Goal: Task Accomplishment & Management: Use online tool/utility

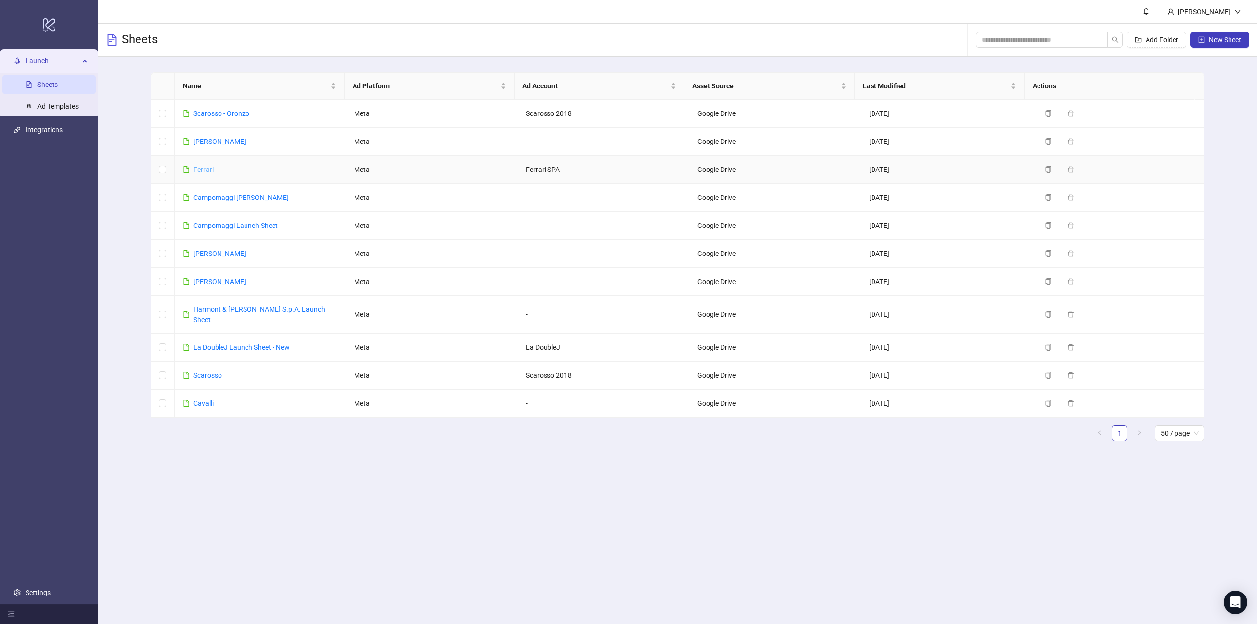
click at [201, 168] on link "Ferrari" at bounding box center [203, 169] width 20 height 8
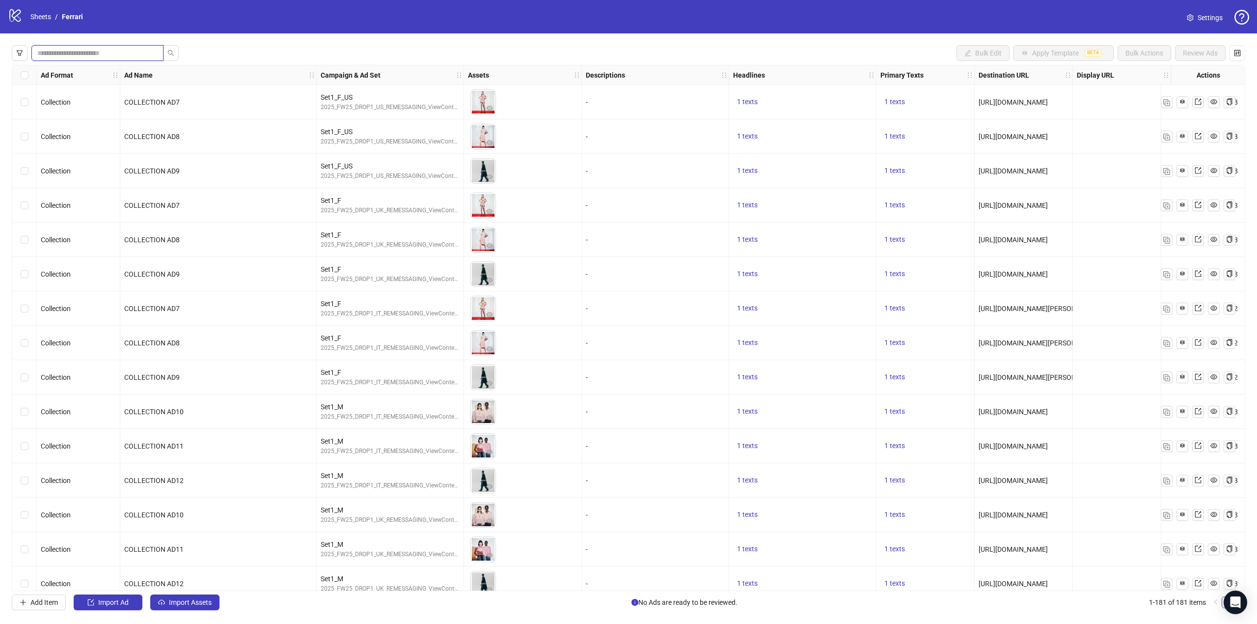
click at [71, 48] on input "search" at bounding box center [93, 53] width 112 height 11
click at [52, 48] on span at bounding box center [97, 53] width 132 height 16
type input "*"
click at [56, 51] on input "search" at bounding box center [93, 53] width 112 height 11
click at [48, 51] on input "search" at bounding box center [93, 53] width 112 height 11
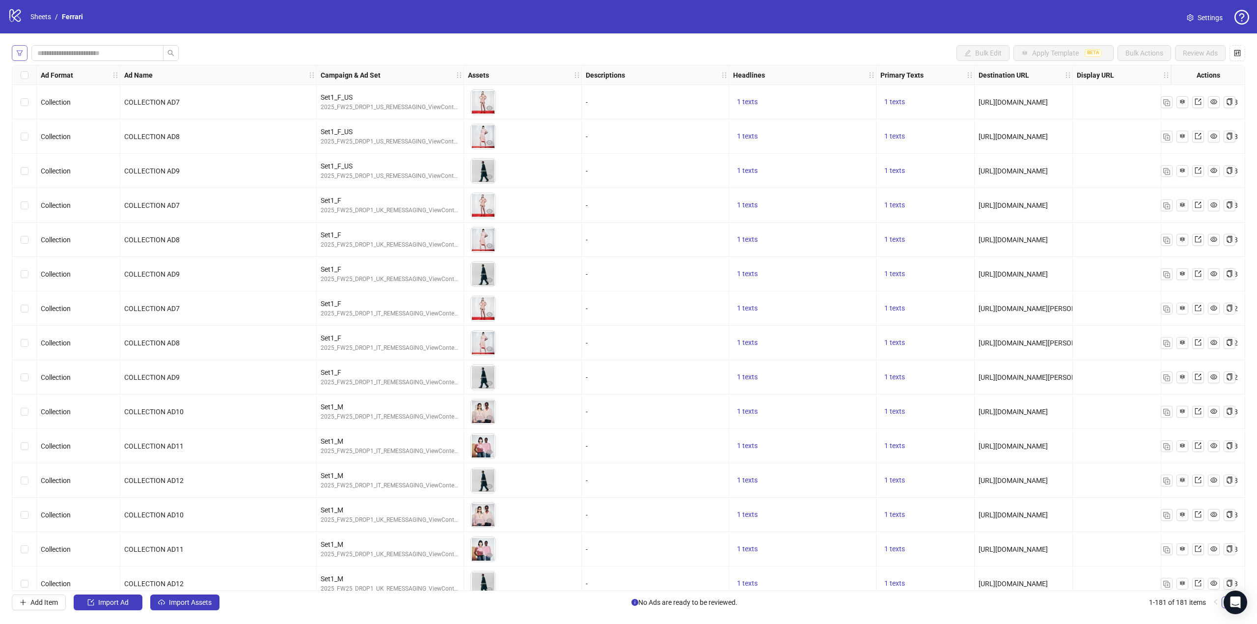
click at [22, 57] on span "button" at bounding box center [19, 53] width 7 height 8
click at [22, 56] on icon "filter" at bounding box center [19, 53] width 7 height 7
click at [51, 48] on input "search" at bounding box center [93, 53] width 112 height 11
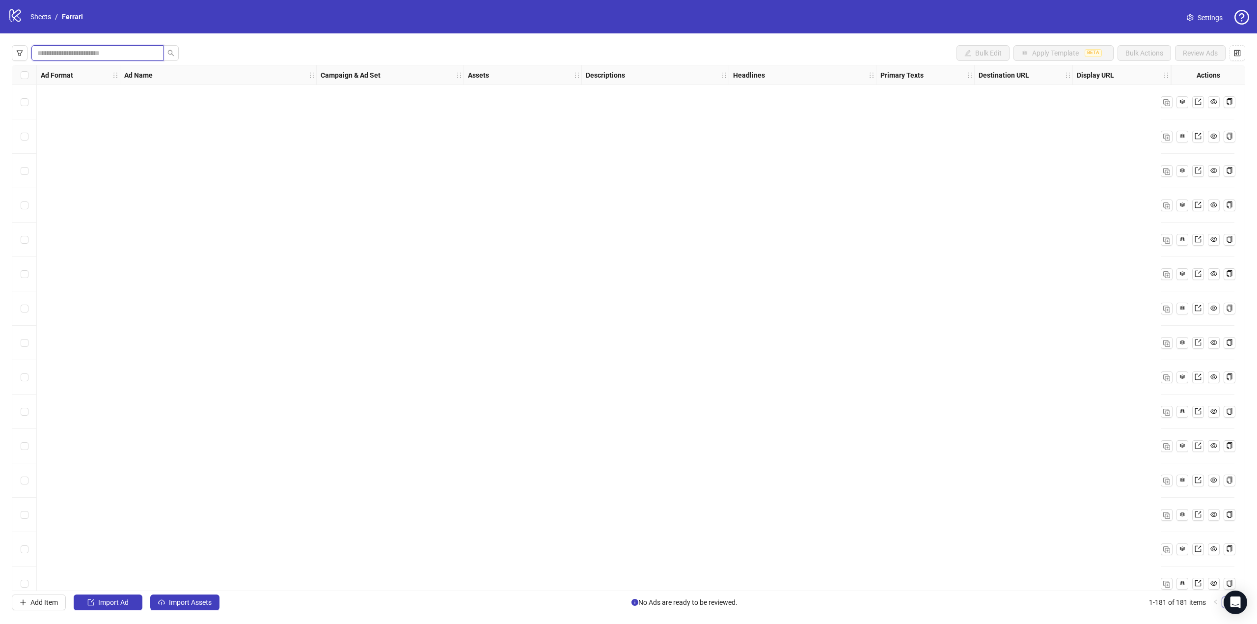
scroll to position [5720, 0]
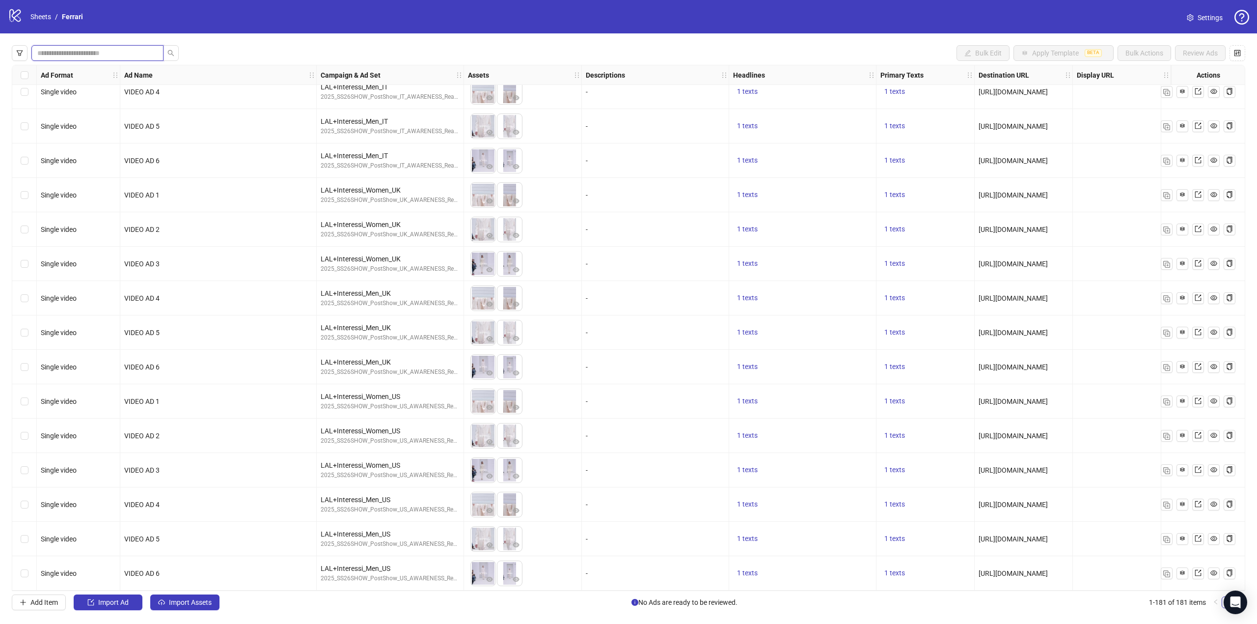
click at [110, 56] on input "search" at bounding box center [93, 53] width 112 height 11
click at [22, 572] on label "Select row 181" at bounding box center [25, 573] width 8 height 11
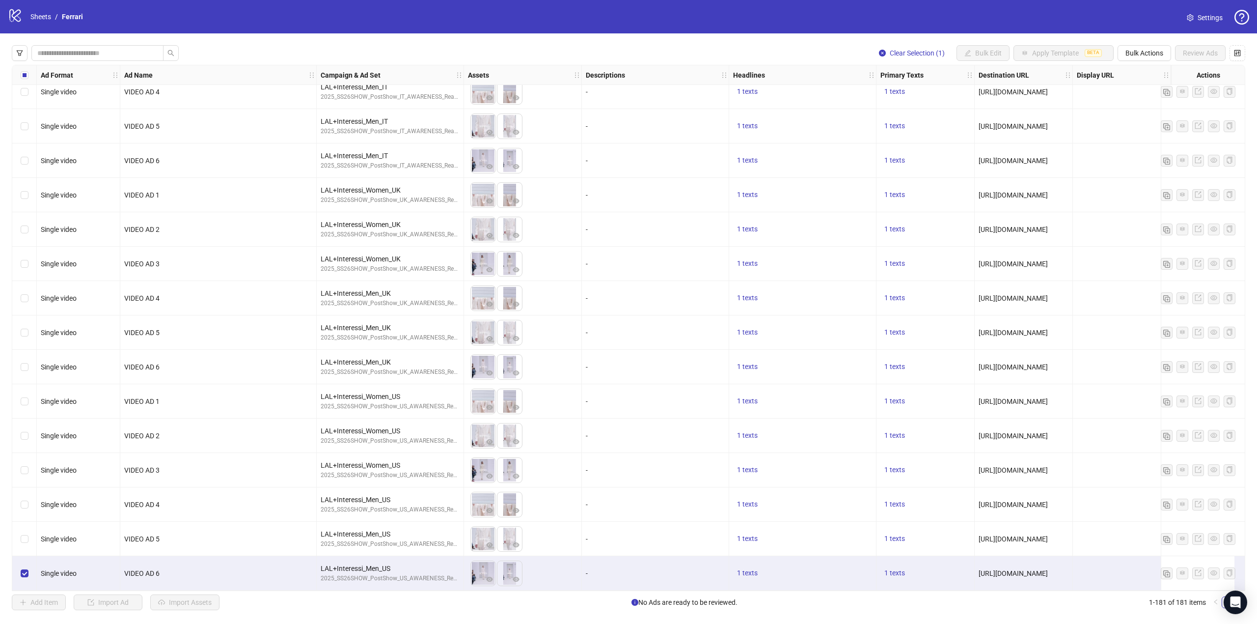
click at [1149, 45] on div "Clear Selection (1) Bulk Edit Apply Template BETA Bulk Actions Review Ads Ad Fo…" at bounding box center [628, 327] width 1257 height 588
click at [1148, 57] on span "Bulk Actions" at bounding box center [1144, 53] width 38 height 8
click at [1181, 105] on span "Duplicate with assets" at bounding box center [1157, 104] width 67 height 11
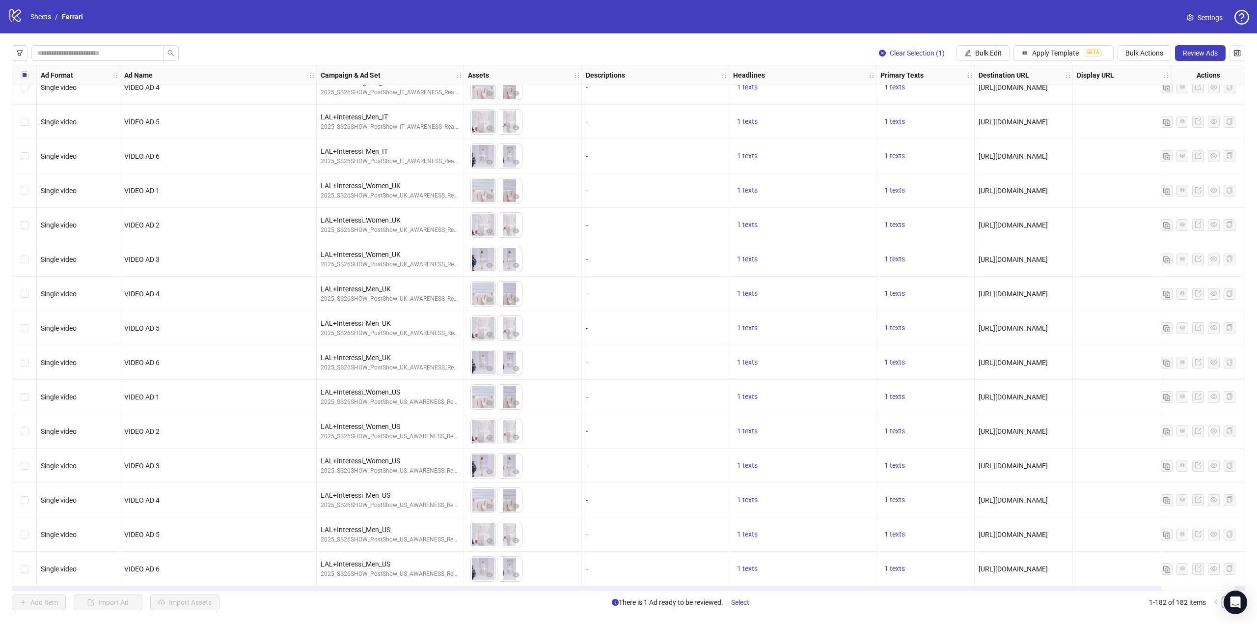
scroll to position [5754, 0]
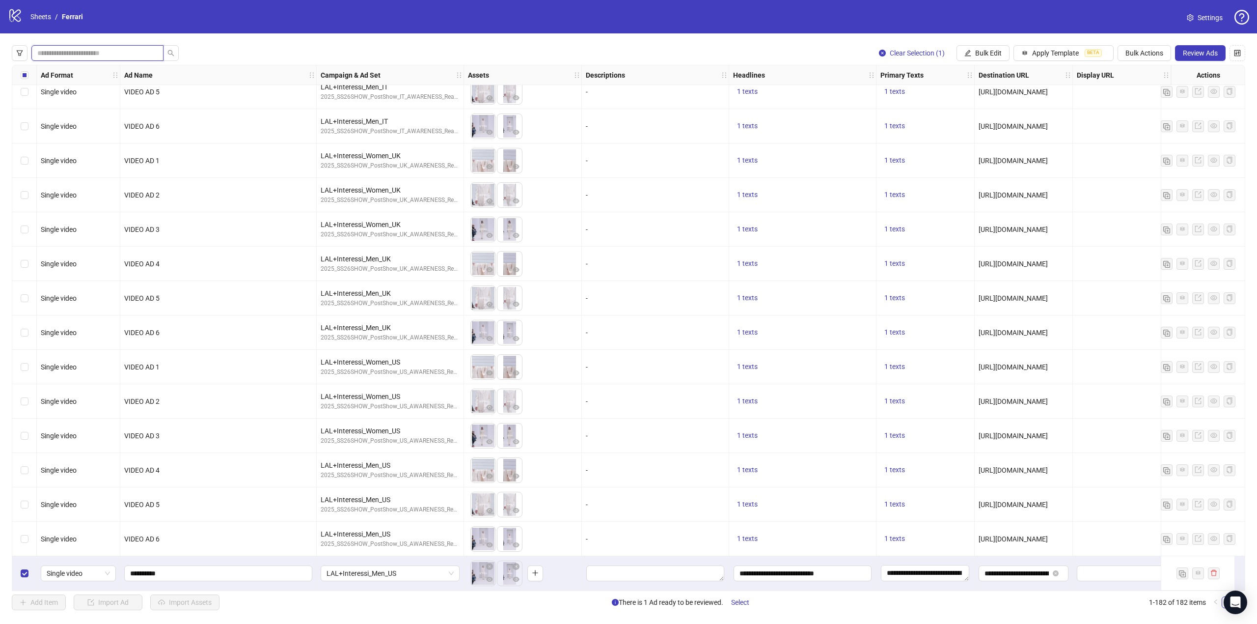
click at [92, 54] on input "search" at bounding box center [93, 53] width 112 height 11
click at [16, 57] on span "button" at bounding box center [19, 53] width 7 height 8
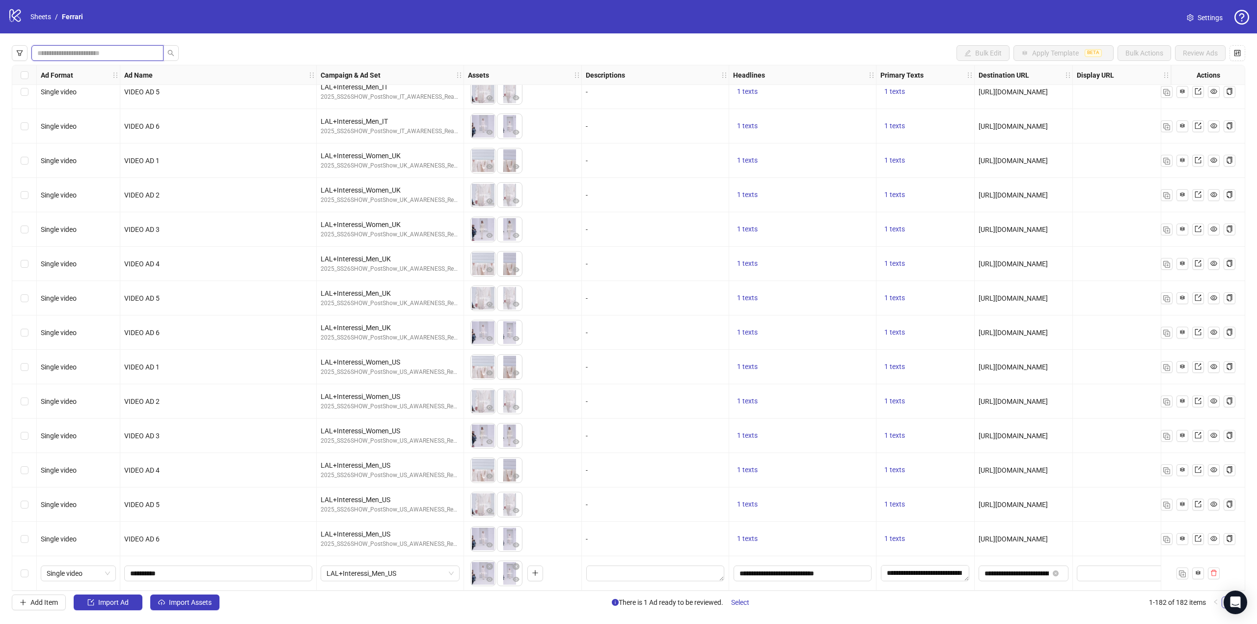
click at [107, 54] on input "search" at bounding box center [93, 53] width 112 height 11
click at [187, 569] on input "**********" at bounding box center [217, 573] width 174 height 11
type input "**********"
click at [518, 563] on icon "close-circle" at bounding box center [516, 566] width 7 height 7
click at [491, 563] on icon "close-circle" at bounding box center [489, 566] width 7 height 7
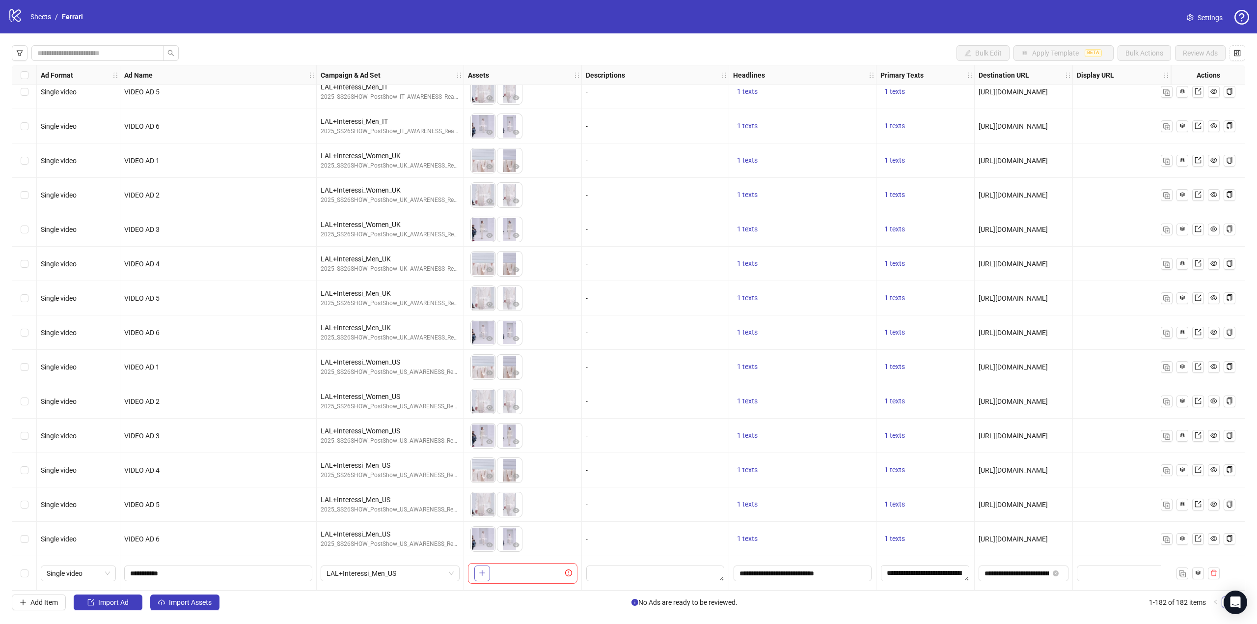
click at [482, 569] on icon "plus" at bounding box center [482, 572] width 7 height 7
drag, startPoint x: 505, startPoint y: 570, endPoint x: 483, endPoint y: 568, distance: 22.2
click at [483, 568] on body "logo/logo-mobile Sheets / Ferrari Settings Bulk Edit Apply Template BETA Bulk A…" at bounding box center [628, 312] width 1257 height 624
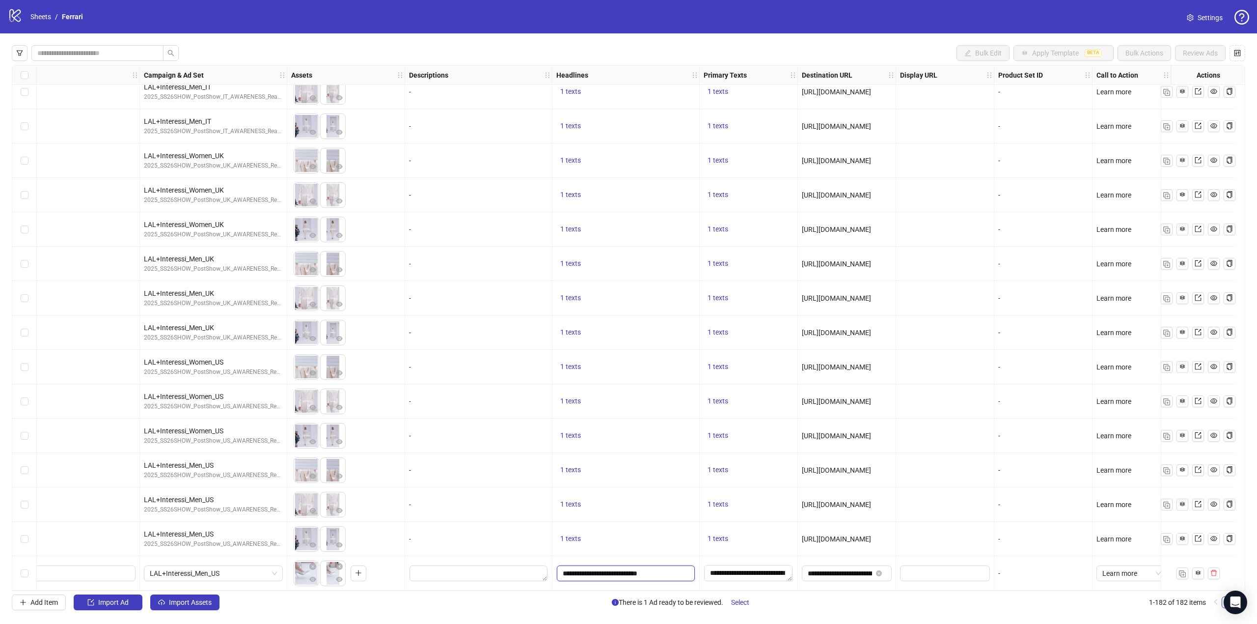
click at [639, 568] on input "**********" at bounding box center [626, 573] width 138 height 16
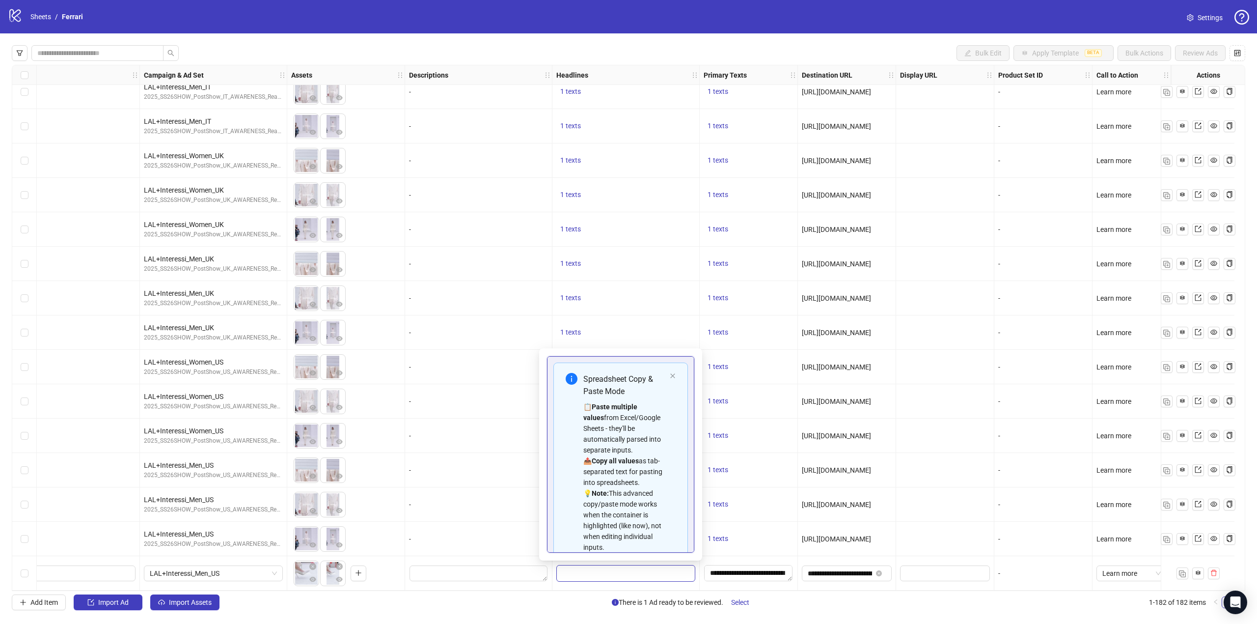
scroll to position [89, 0]
click at [632, 515] on input "**********" at bounding box center [620, 521] width 135 height 16
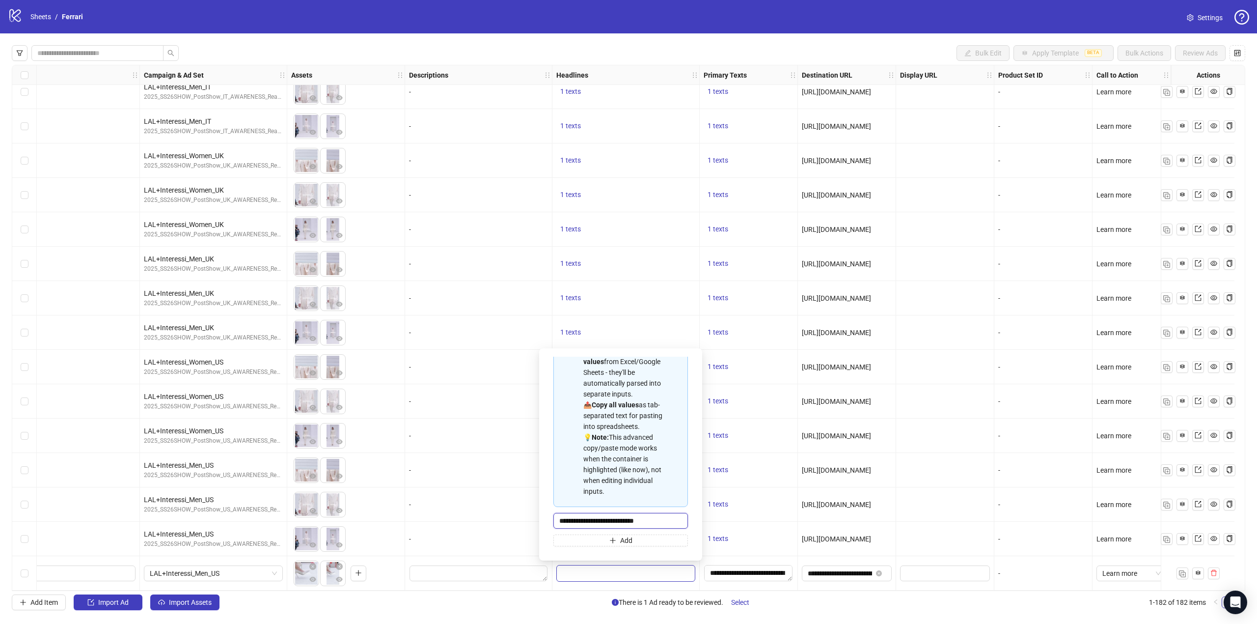
click at [632, 515] on input "**********" at bounding box center [620, 521] width 135 height 16
paste input "Multi-input container - paste or copy values"
click at [661, 516] on input "**********" at bounding box center [620, 521] width 135 height 16
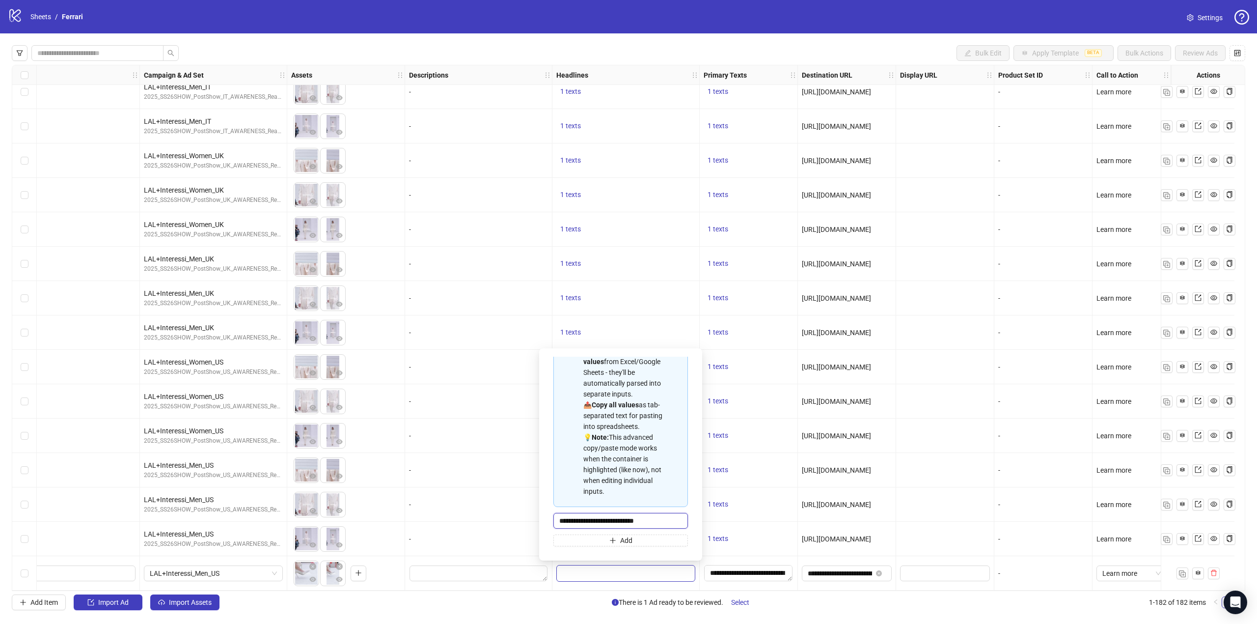
click at [661, 516] on input "**********" at bounding box center [620, 521] width 135 height 16
paste input "Multi-input container - paste or copy values"
type input "**********"
click at [737, 568] on textarea "**********" at bounding box center [748, 573] width 88 height 16
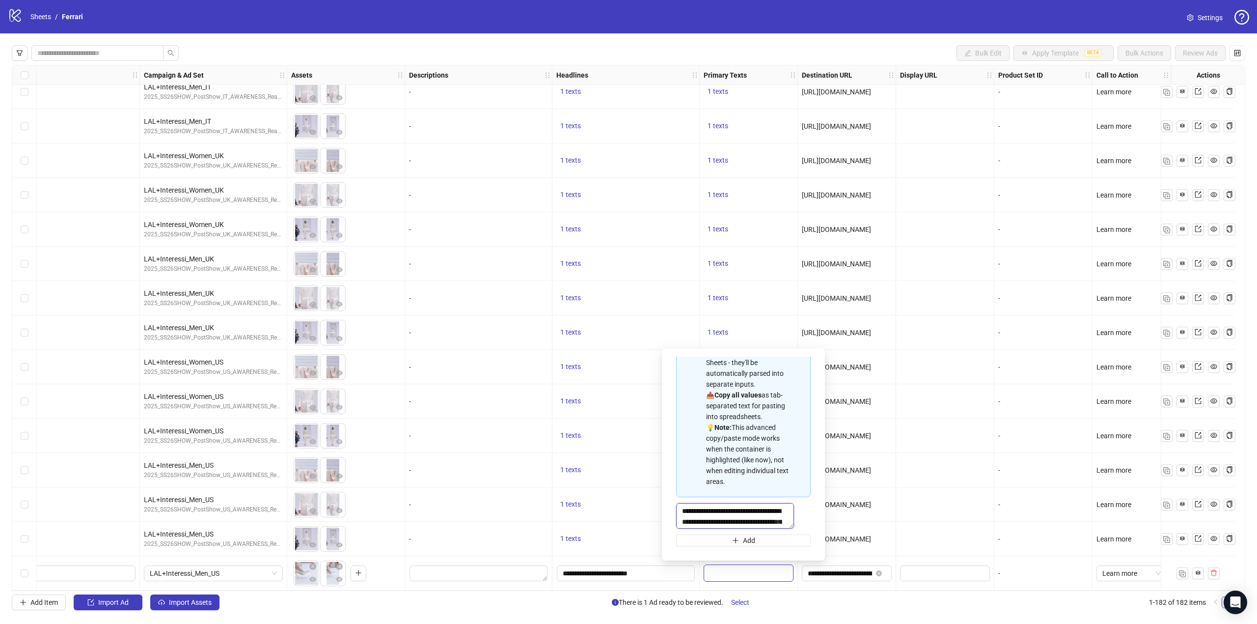
scroll to position [32, 0]
drag, startPoint x: 682, startPoint y: 507, endPoint x: 770, endPoint y: 529, distance: 90.3
click at [770, 529] on div "**********" at bounding box center [743, 421] width 135 height 249
paste textarea "Multi-text input container - paste or copy values"
type textarea "**********"
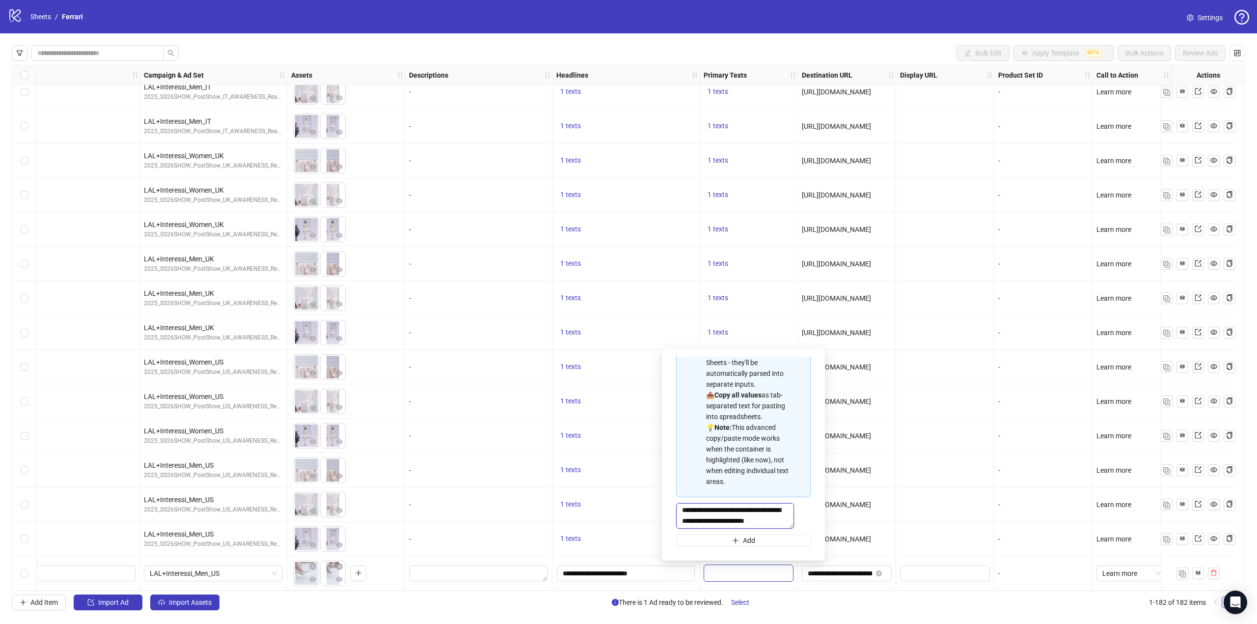
scroll to position [11, 0]
click at [790, 581] on div "**********" at bounding box center [749, 573] width 98 height 34
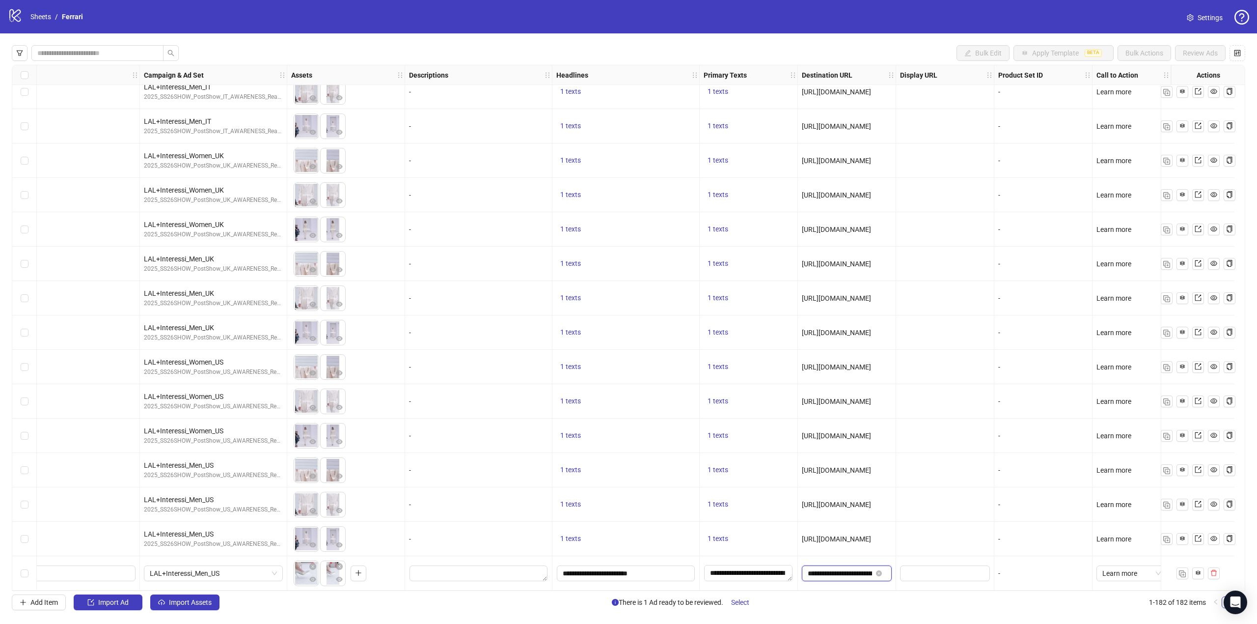
click at [827, 568] on input "**********" at bounding box center [840, 573] width 64 height 11
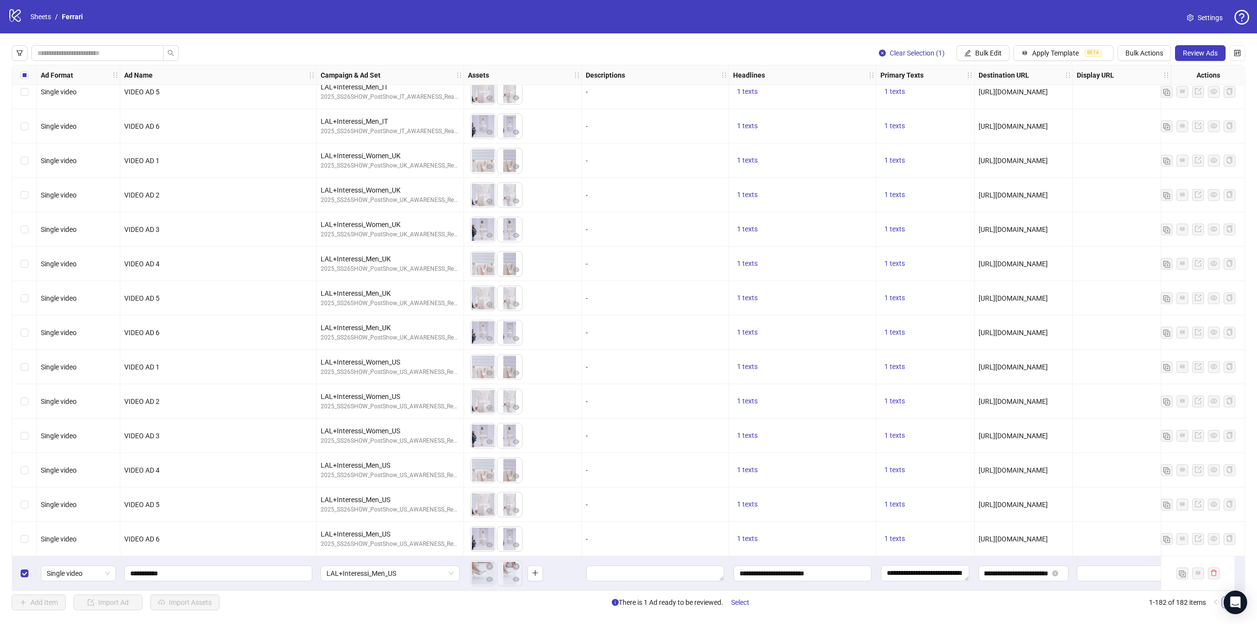
scroll to position [0, 0]
click at [1153, 55] on span "Bulk Actions" at bounding box center [1144, 53] width 38 height 8
click at [1165, 104] on span "Duplicate with assets" at bounding box center [1157, 104] width 67 height 11
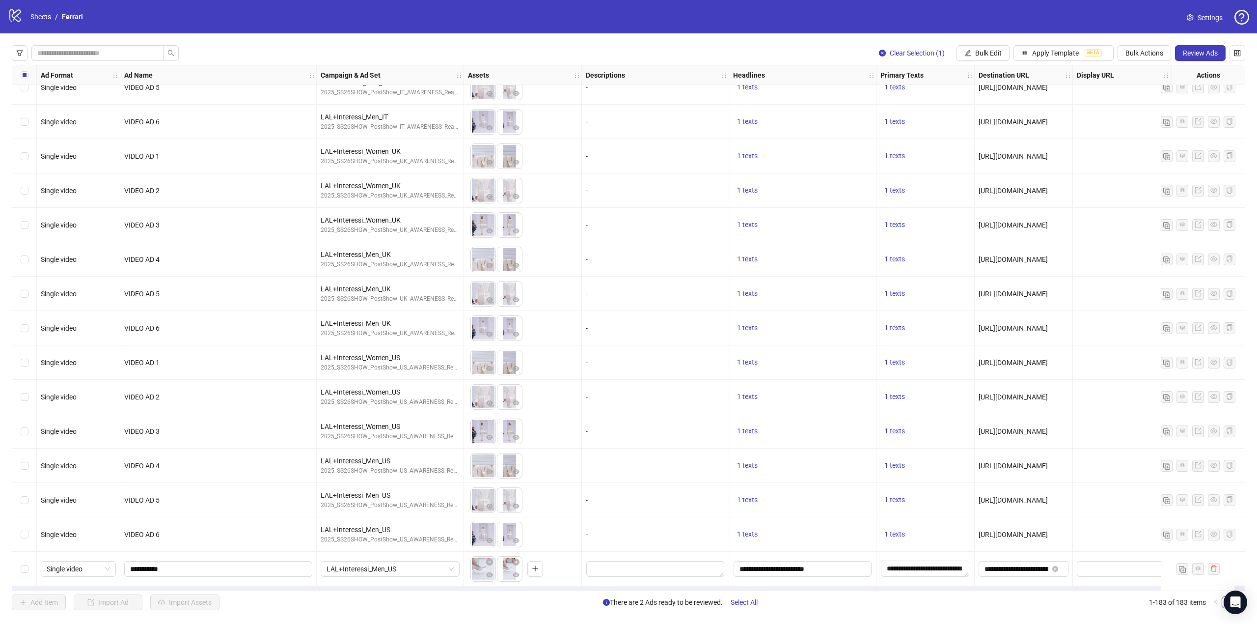
scroll to position [5788, 0]
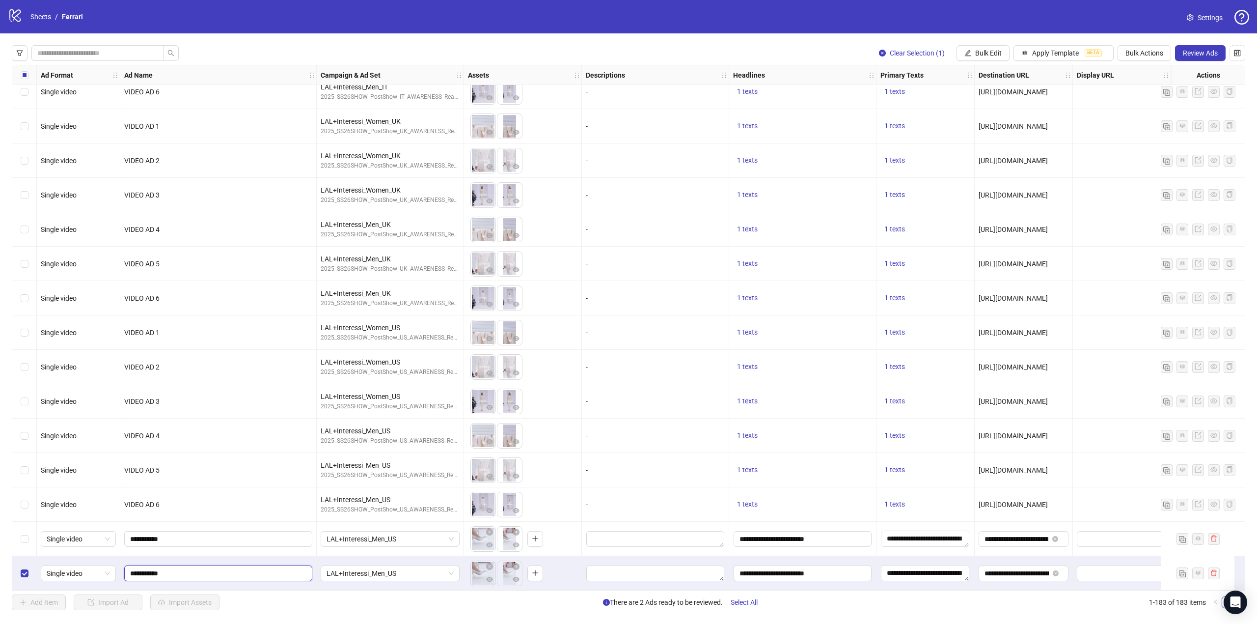
click at [192, 570] on input "**********" at bounding box center [217, 573] width 174 height 11
type input "**********"
click at [519, 563] on icon "close-circle" at bounding box center [516, 566] width 7 height 7
click at [490, 563] on icon "close-circle" at bounding box center [489, 566] width 7 height 7
click at [479, 569] on icon "plus" at bounding box center [482, 572] width 7 height 7
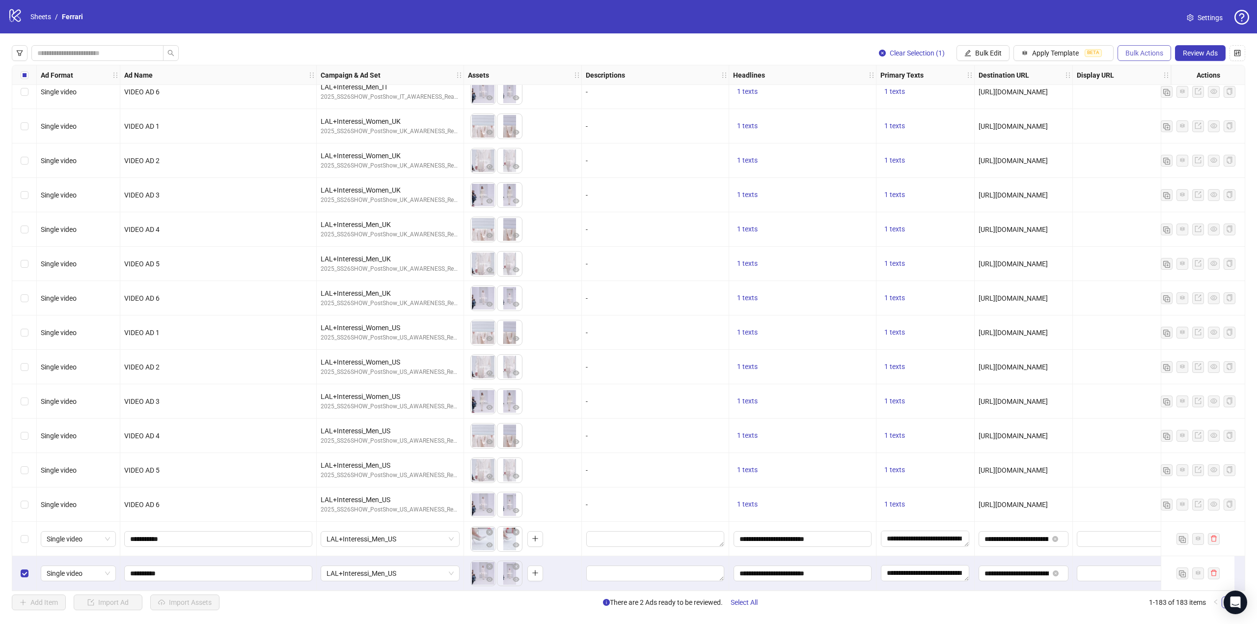
click at [1150, 55] on span "Bulk Actions" at bounding box center [1144, 53] width 38 height 8
click at [1163, 101] on span "Duplicate with assets" at bounding box center [1157, 104] width 67 height 11
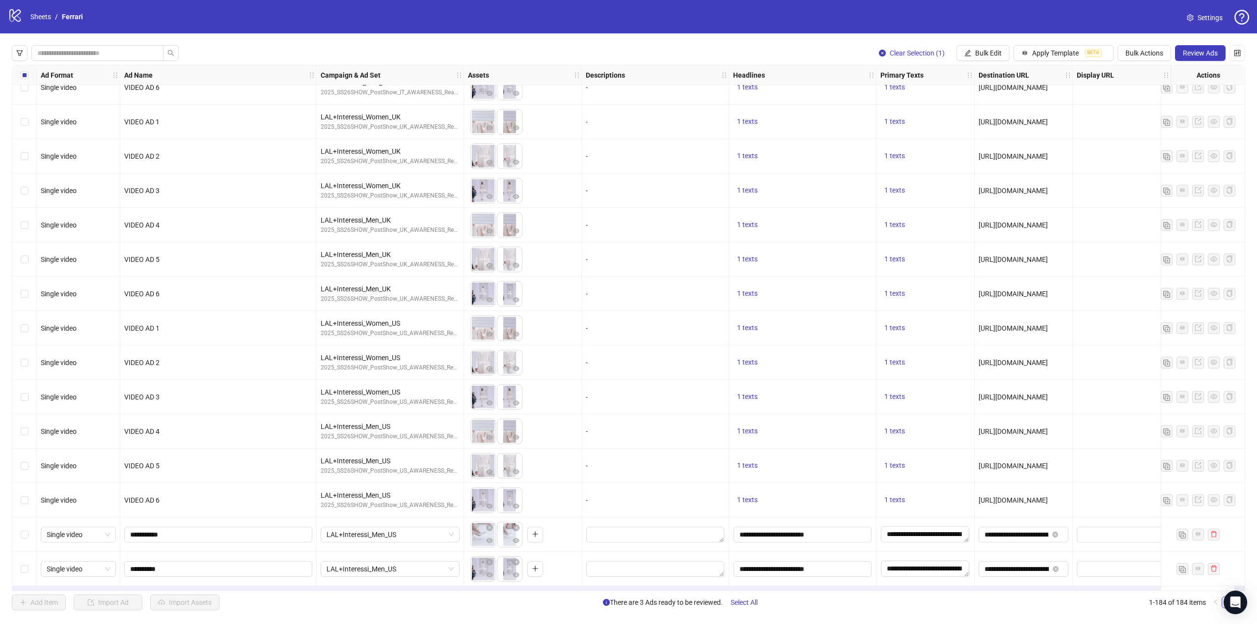
scroll to position [5823, 0]
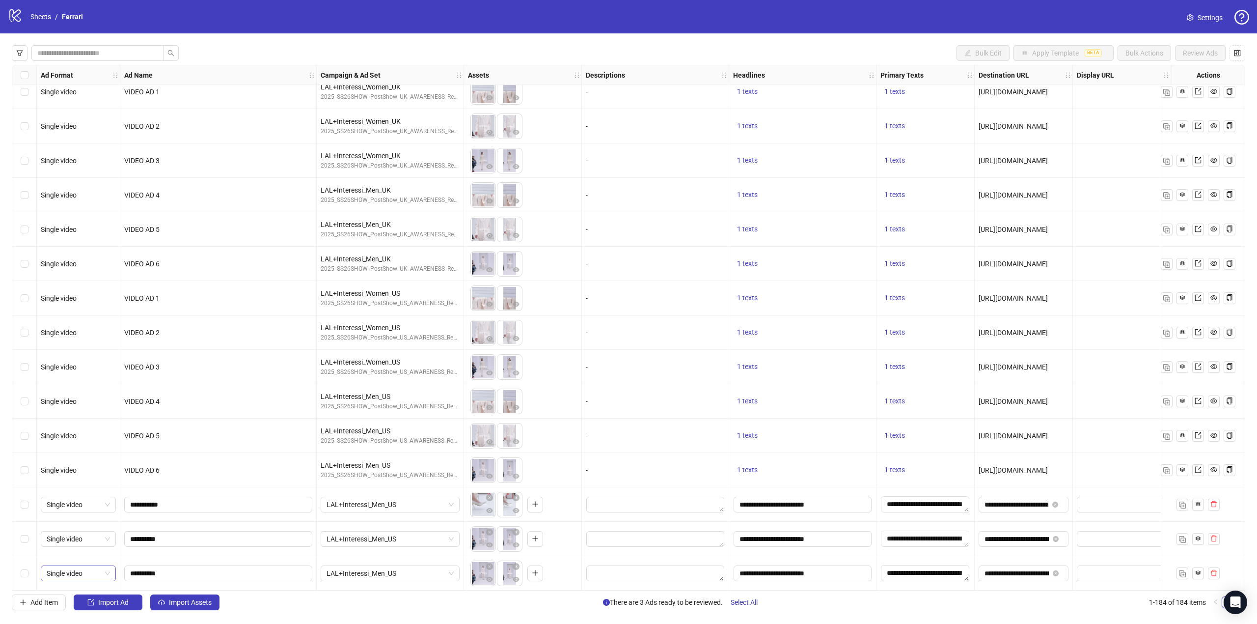
click at [108, 570] on span "Single video" at bounding box center [78, 573] width 63 height 15
click at [85, 482] on div "Carousel" at bounding box center [78, 486] width 59 height 11
click at [193, 569] on input "**********" at bounding box center [217, 573] width 174 height 11
type input "*"
type input "**********"
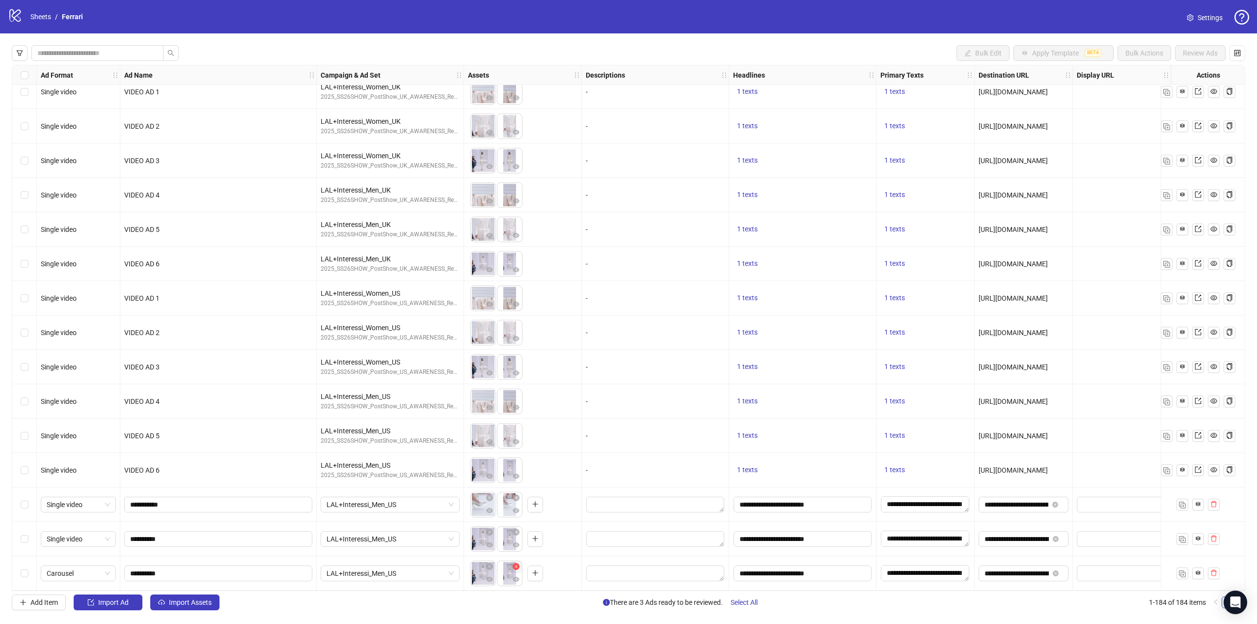
click at [518, 563] on icon "close-circle" at bounding box center [516, 566] width 7 height 7
click at [488, 563] on icon "close-circle" at bounding box center [489, 566] width 7 height 7
click at [489, 569] on button "button" at bounding box center [482, 573] width 16 height 16
click at [481, 572] on span "button" at bounding box center [482, 573] width 7 height 8
click at [107, 566] on span "Carousel" at bounding box center [78, 573] width 63 height 15
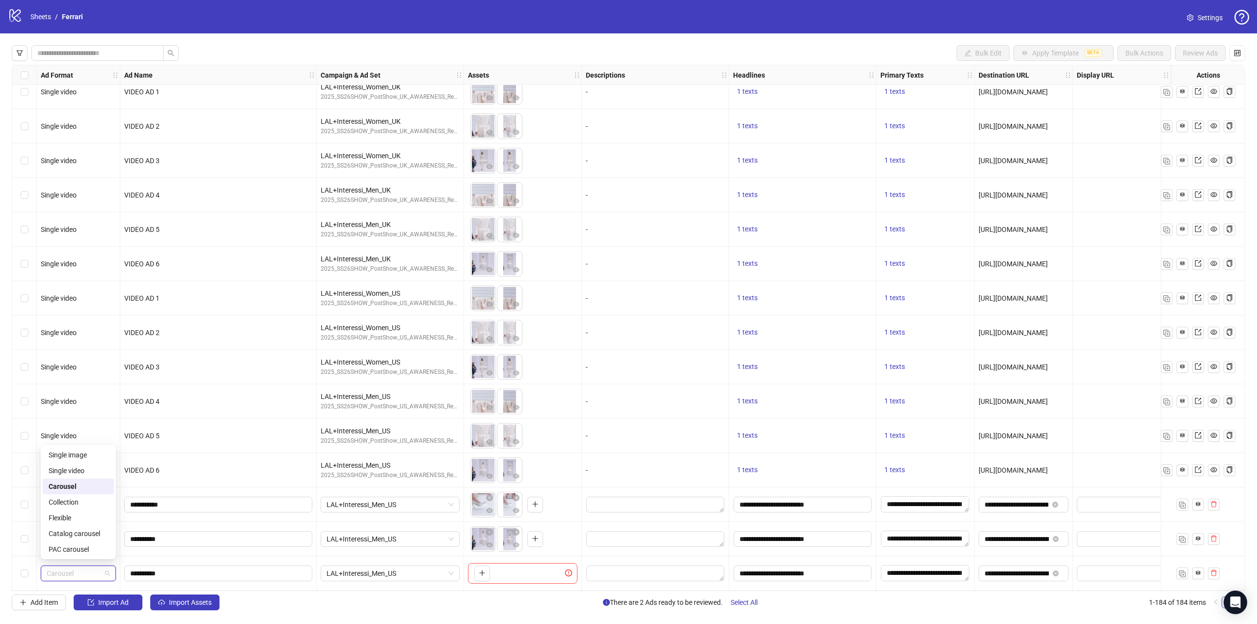
click at [69, 484] on div "Carousel" at bounding box center [78, 486] width 59 height 11
click at [487, 570] on button "button" at bounding box center [482, 573] width 16 height 16
click at [511, 569] on icon "plus" at bounding box center [508, 572] width 7 height 7
click at [534, 568] on span "+ 4" at bounding box center [533, 573] width 12 height 11
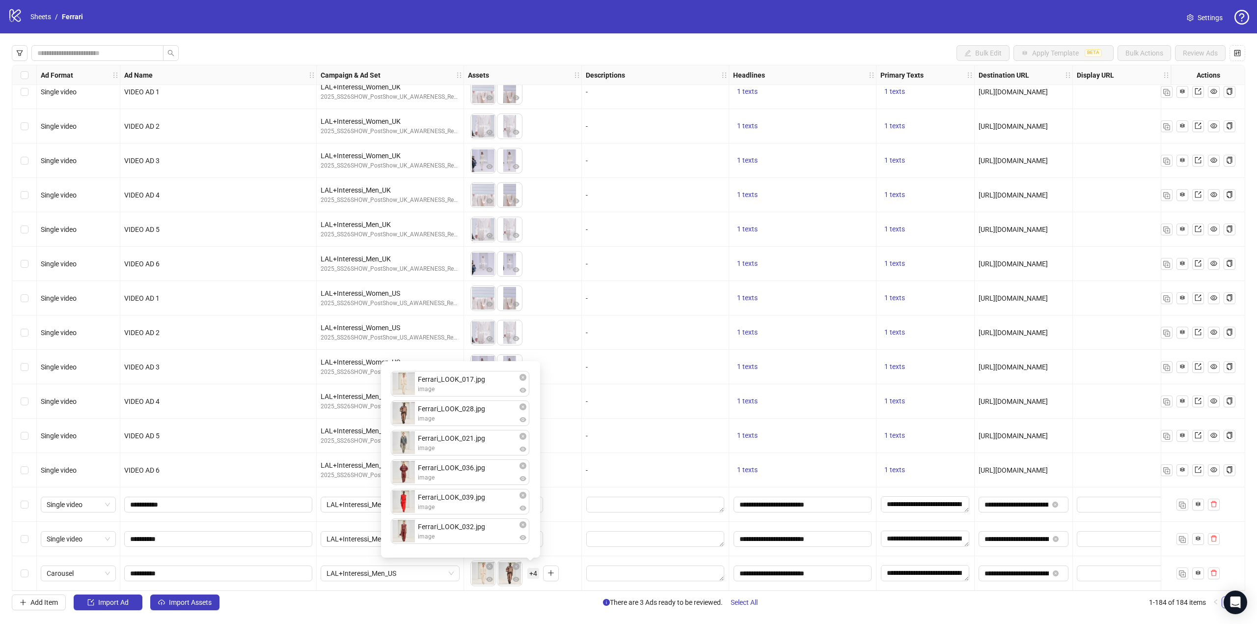
click at [540, 603] on div "Add Item Import Ad Import Assets There are 3 Ads ready to be reviewed. Select A…" at bounding box center [628, 602] width 1233 height 16
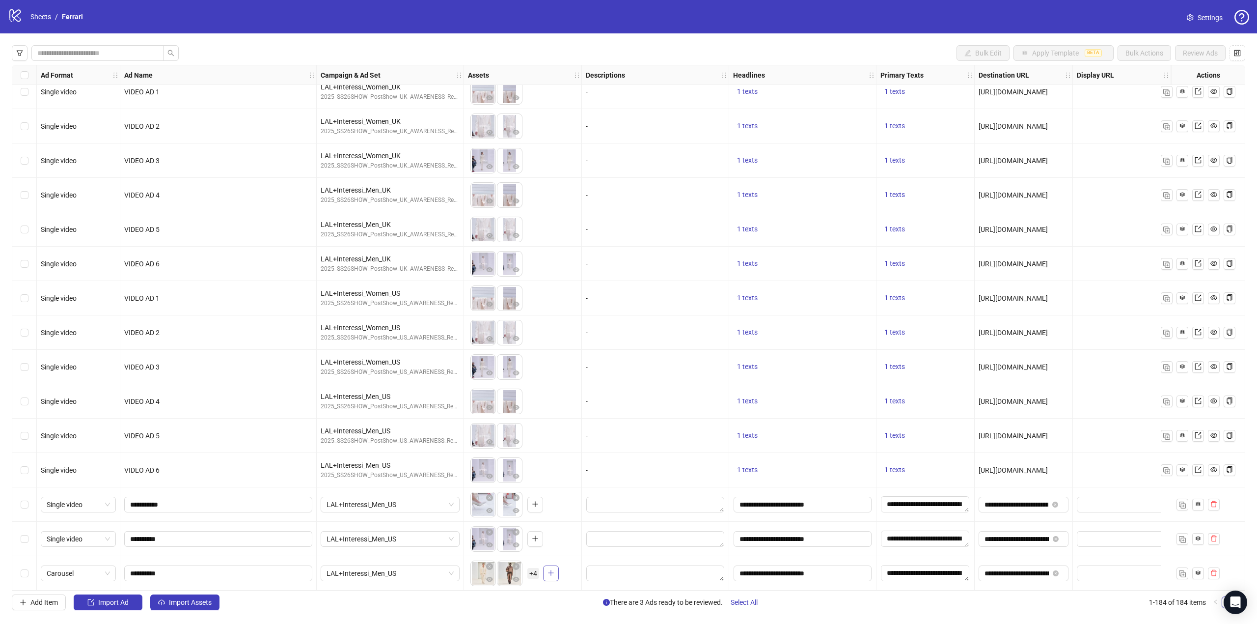
click at [550, 569] on icon "plus" at bounding box center [550, 572] width 7 height 7
click at [536, 569] on span "+ 4" at bounding box center [533, 573] width 12 height 11
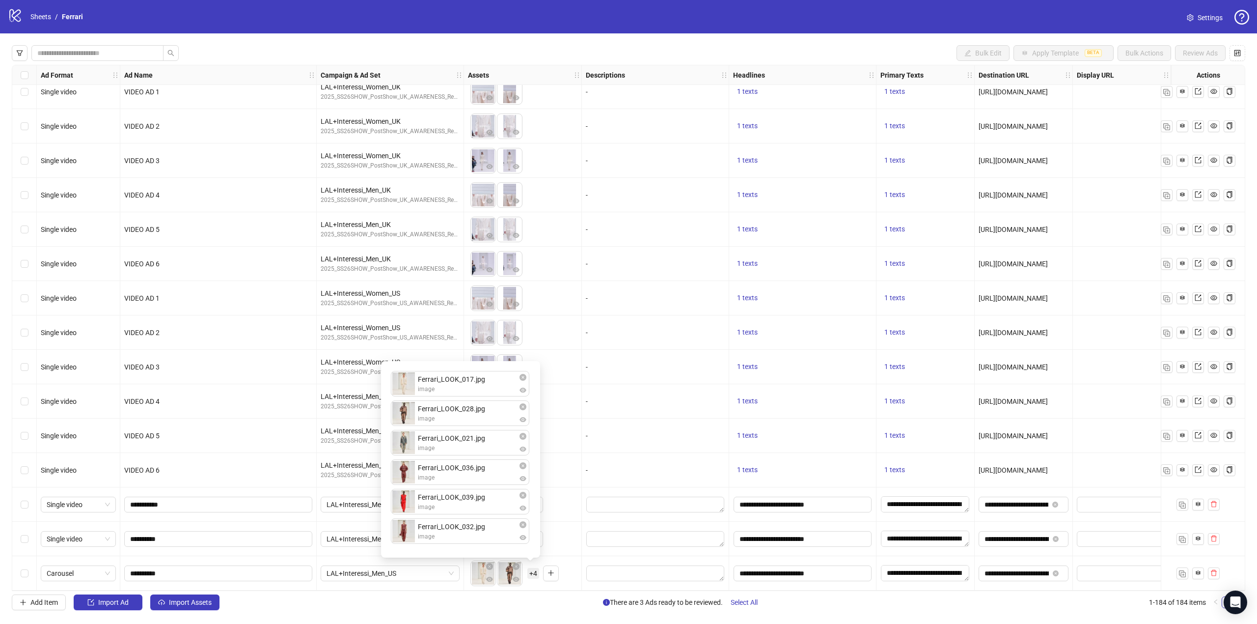
click at [577, 574] on div "To pick up a draggable item, press the space bar. While dragging, use the arrow…" at bounding box center [523, 573] width 118 height 34
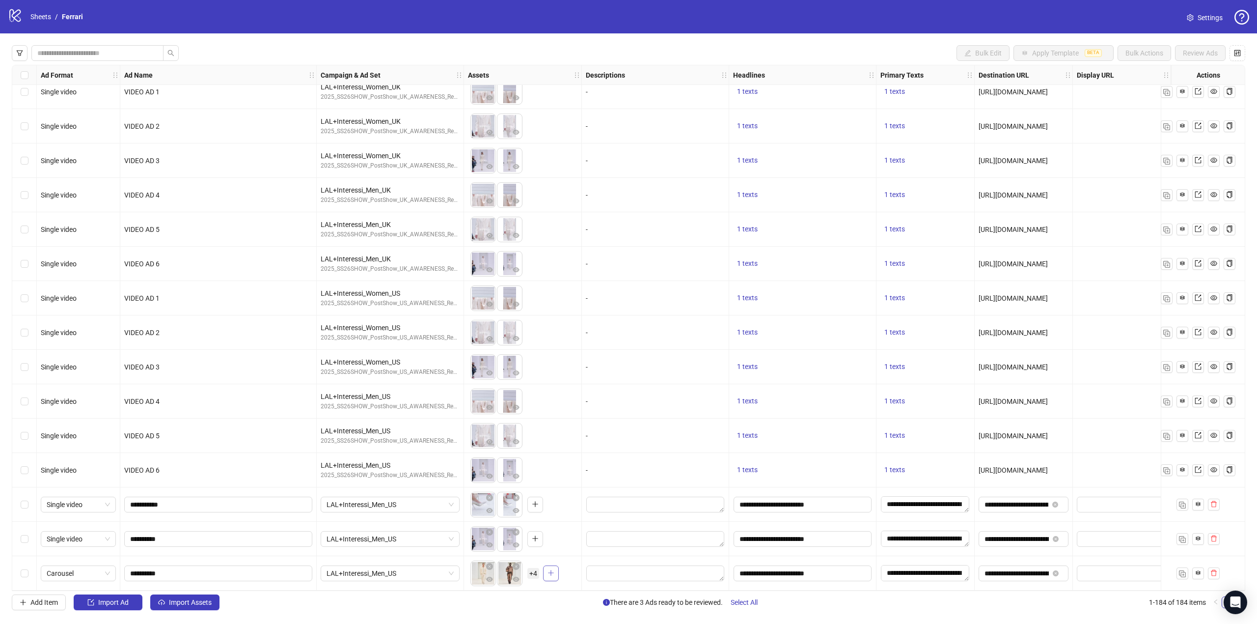
click at [555, 566] on button "button" at bounding box center [551, 573] width 16 height 16
click at [533, 568] on span "+ 4" at bounding box center [533, 573] width 12 height 11
click at [572, 544] on div "To pick up a draggable item, press the space bar. While dragging, use the arrow…" at bounding box center [522, 538] width 109 height 30
click at [548, 571] on icon "plus" at bounding box center [550, 572] width 7 height 7
click at [533, 568] on span "+ 8" at bounding box center [533, 573] width 12 height 11
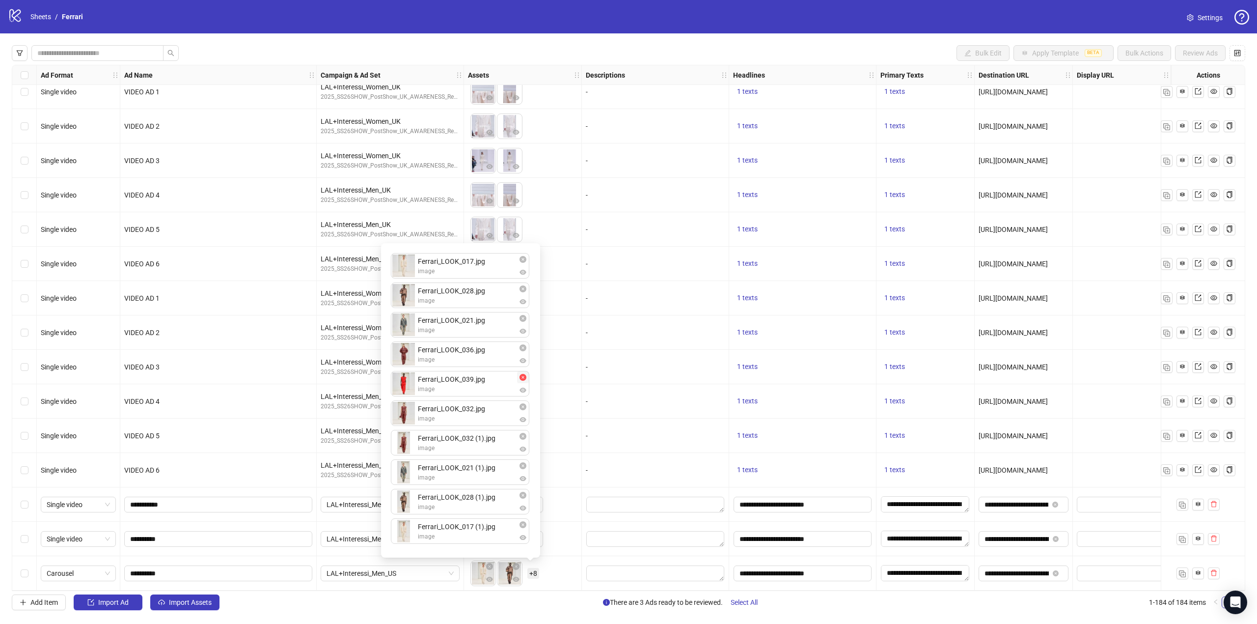
click at [521, 374] on icon "close-circle" at bounding box center [522, 377] width 7 height 7
click at [522, 407] on icon "close-circle" at bounding box center [522, 406] width 7 height 7
click at [523, 436] on icon "close-circle" at bounding box center [522, 436] width 7 height 7
click at [524, 522] on icon "close-circle" at bounding box center [522, 524] width 7 height 7
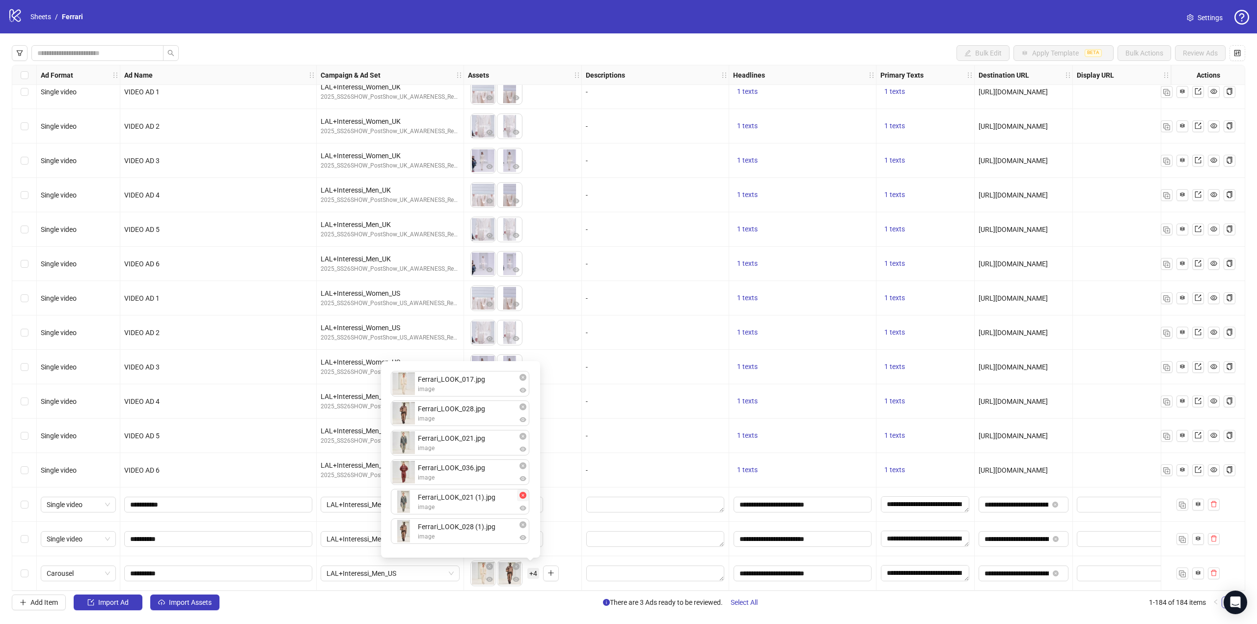
click at [523, 495] on icon "close-circle" at bounding box center [522, 494] width 7 height 7
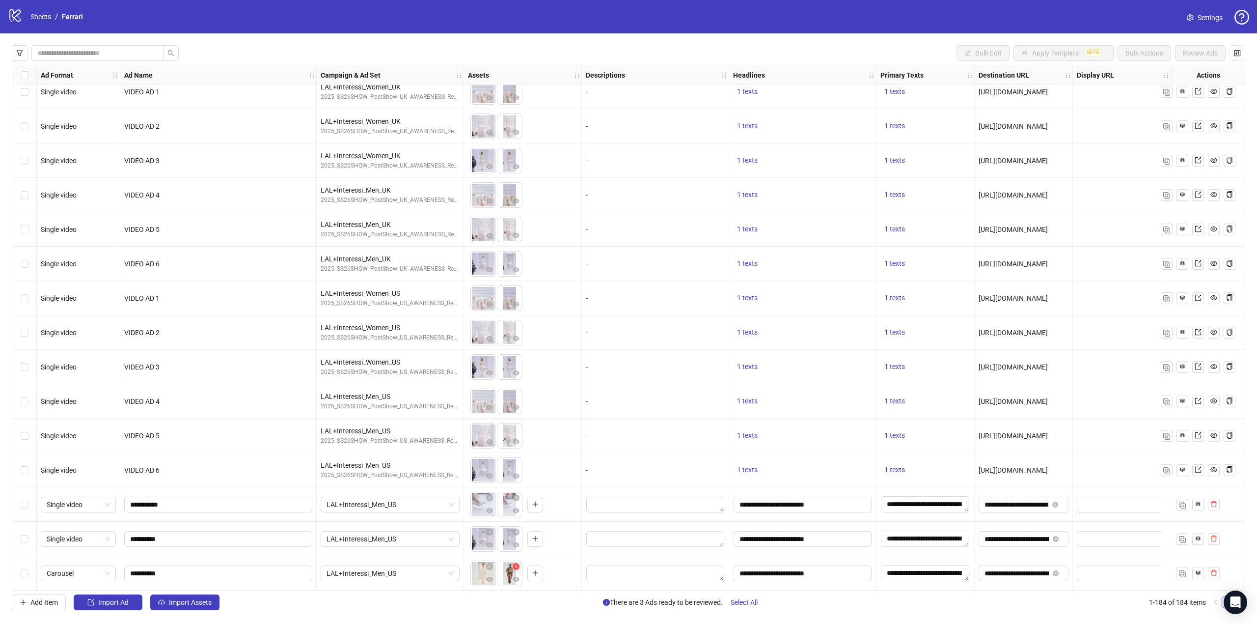
click at [519, 563] on icon "close-circle" at bounding box center [516, 566] width 7 height 7
click at [503, 570] on button "button" at bounding box center [509, 573] width 16 height 16
click at [556, 569] on button "button" at bounding box center [551, 573] width 16 height 16
click at [548, 574] on button "button" at bounding box center [551, 573] width 16 height 16
click at [534, 568] on span "+ 8" at bounding box center [533, 573] width 12 height 11
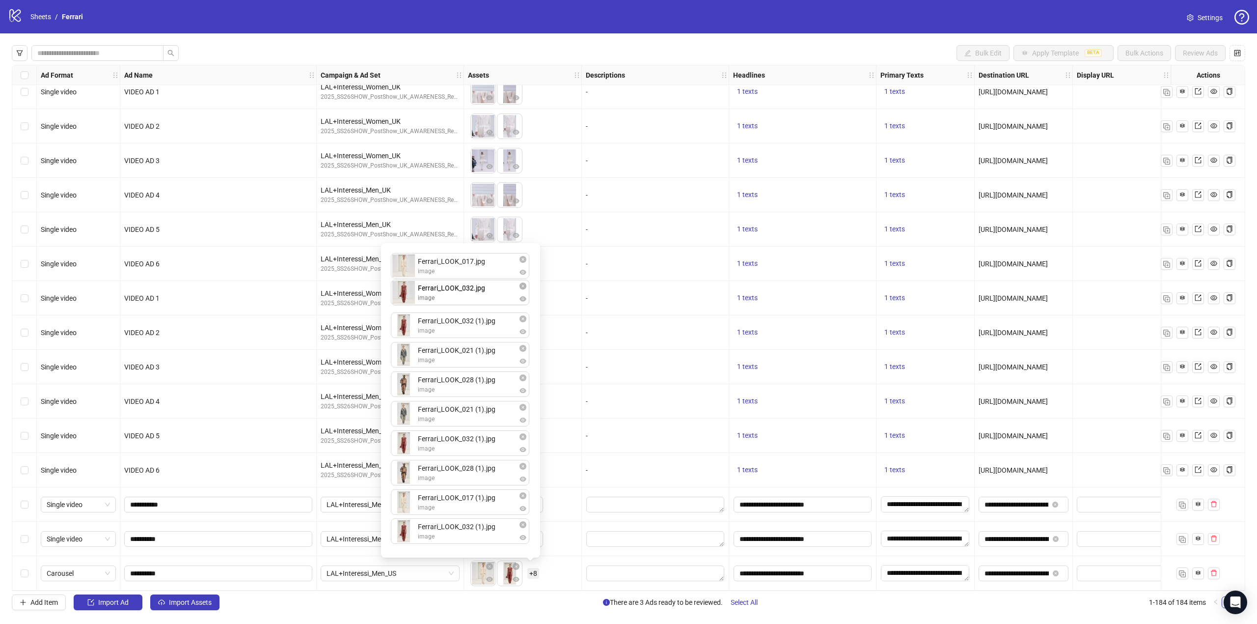
drag, startPoint x: 480, startPoint y: 508, endPoint x: 476, endPoint y: 299, distance: 208.7
click at [476, 299] on div "Ferrari_LOOK_017.jpg image Ferrari_LOOK_032 (1).jpg image Ferrari_LOOK_021 (1).…" at bounding box center [460, 400] width 147 height 302
click at [522, 522] on icon "close-circle" at bounding box center [522, 524] width 7 height 7
click at [522, 496] on icon "close-circle" at bounding box center [522, 494] width 7 height 7
click at [522, 494] on icon "close-circle" at bounding box center [522, 494] width 7 height 7
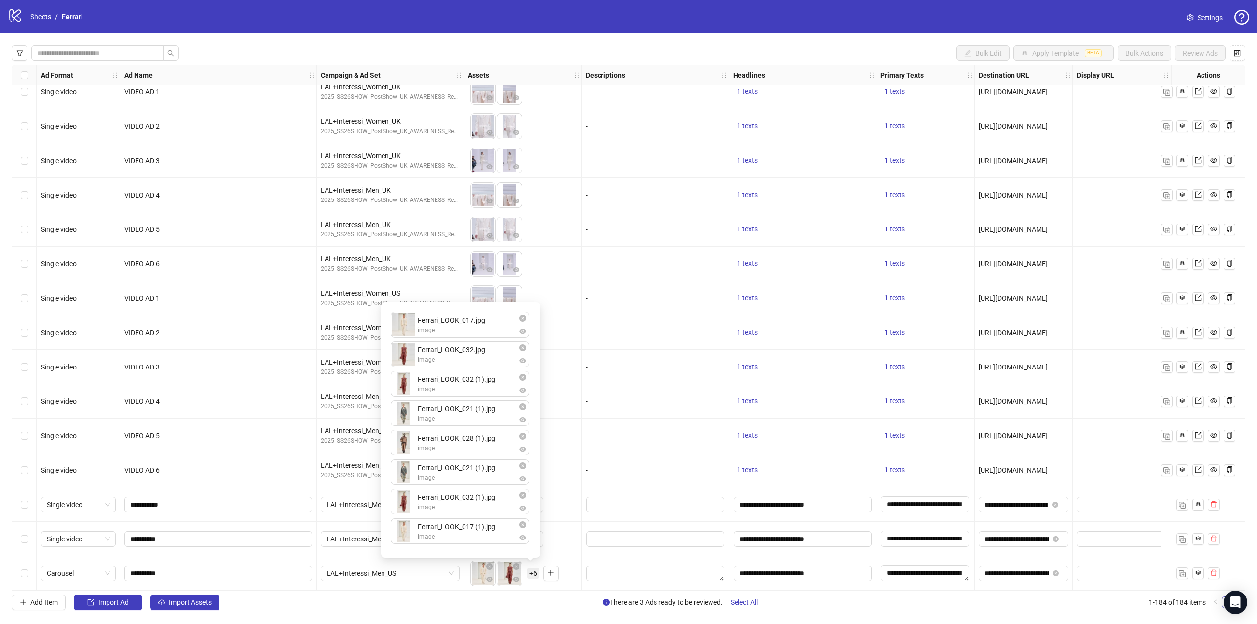
click at [522, 494] on icon "close-circle" at bounding box center [522, 494] width 7 height 7
click at [522, 469] on icon "close-circle" at bounding box center [522, 465] width 7 height 7
click at [522, 494] on icon "close-circle" at bounding box center [522, 494] width 7 height 7
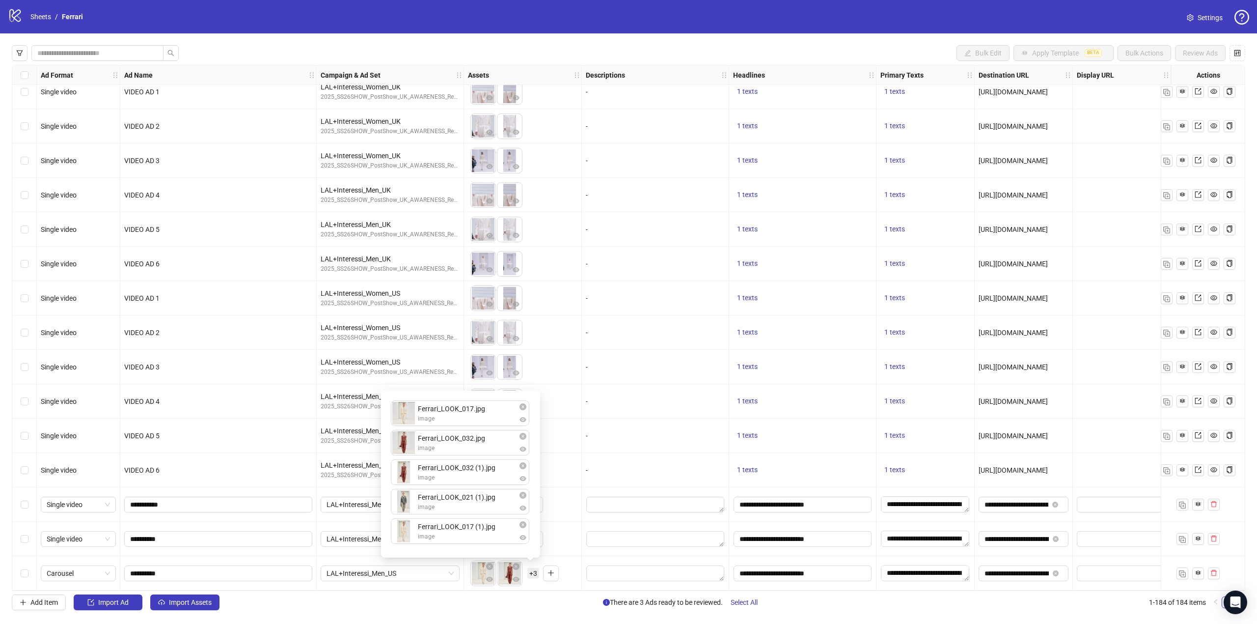
click at [522, 494] on icon "close-circle" at bounding box center [522, 494] width 7 height 7
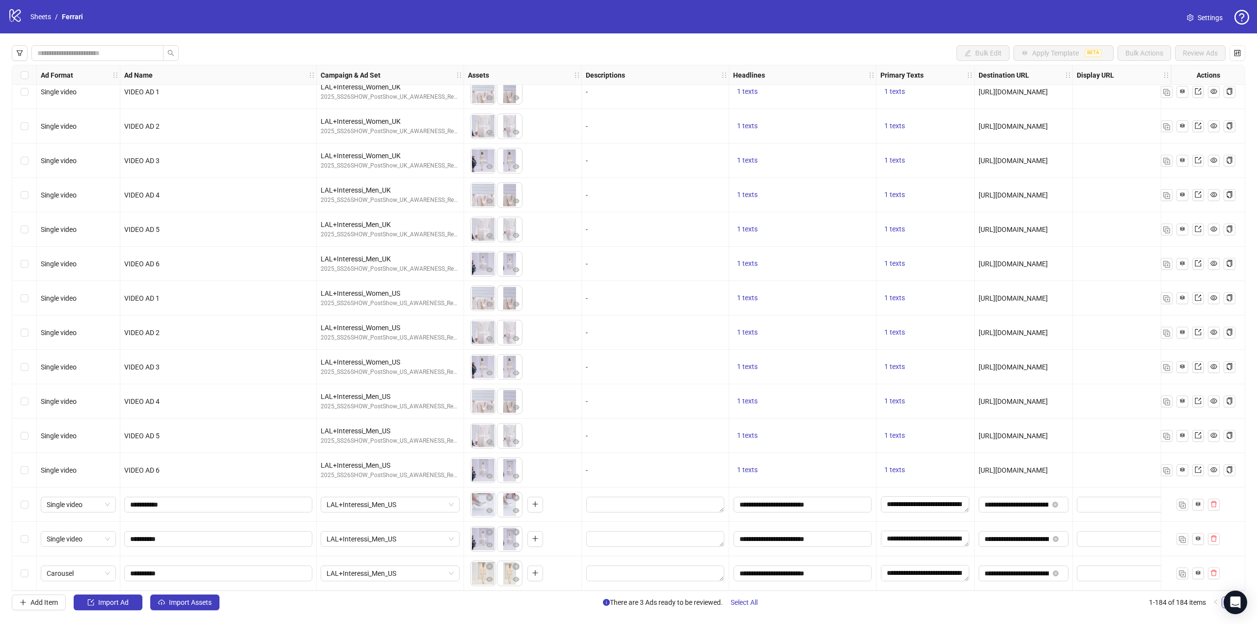
click at [522, 494] on button "button" at bounding box center [516, 498] width 12 height 12
click at [511, 503] on icon "plus" at bounding box center [508, 503] width 7 height 7
click at [533, 569] on icon "plus" at bounding box center [535, 572] width 7 height 7
click at [550, 572] on icon "plus" at bounding box center [550, 572] width 5 height 0
click at [533, 568] on span "+ 6" at bounding box center [533, 573] width 12 height 11
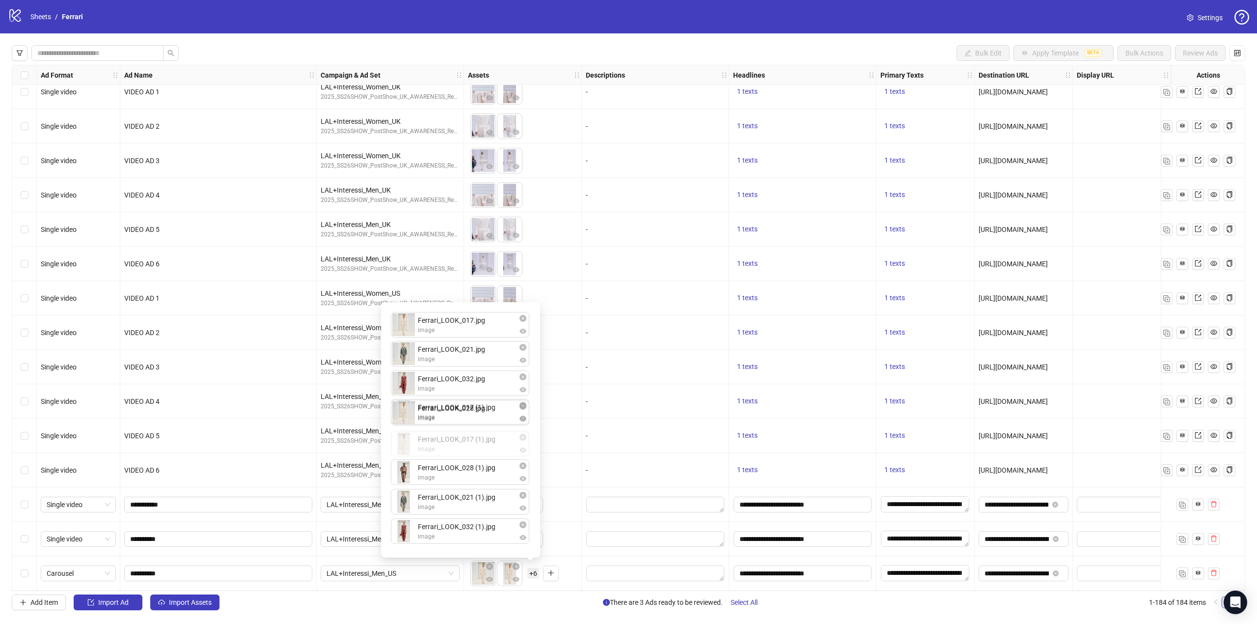
drag, startPoint x: 499, startPoint y: 355, endPoint x: 494, endPoint y: 446, distance: 90.5
drag, startPoint x: 456, startPoint y: 449, endPoint x: 453, endPoint y: 417, distance: 32.1
click at [453, 417] on div "Ferrari_LOOK_017.jpg image Ferrari_LOOK_021.jpg image Ferrari_LOOK_032.jpg imag…" at bounding box center [460, 430] width 147 height 244
drag, startPoint x: 472, startPoint y: 510, endPoint x: 475, endPoint y: 478, distance: 32.0
click at [475, 478] on div "Ferrari_LOOK_017.jpg image Ferrari_LOOK_021.jpg image Ferrari_LOOK_028.jpg imag…" at bounding box center [460, 430] width 147 height 244
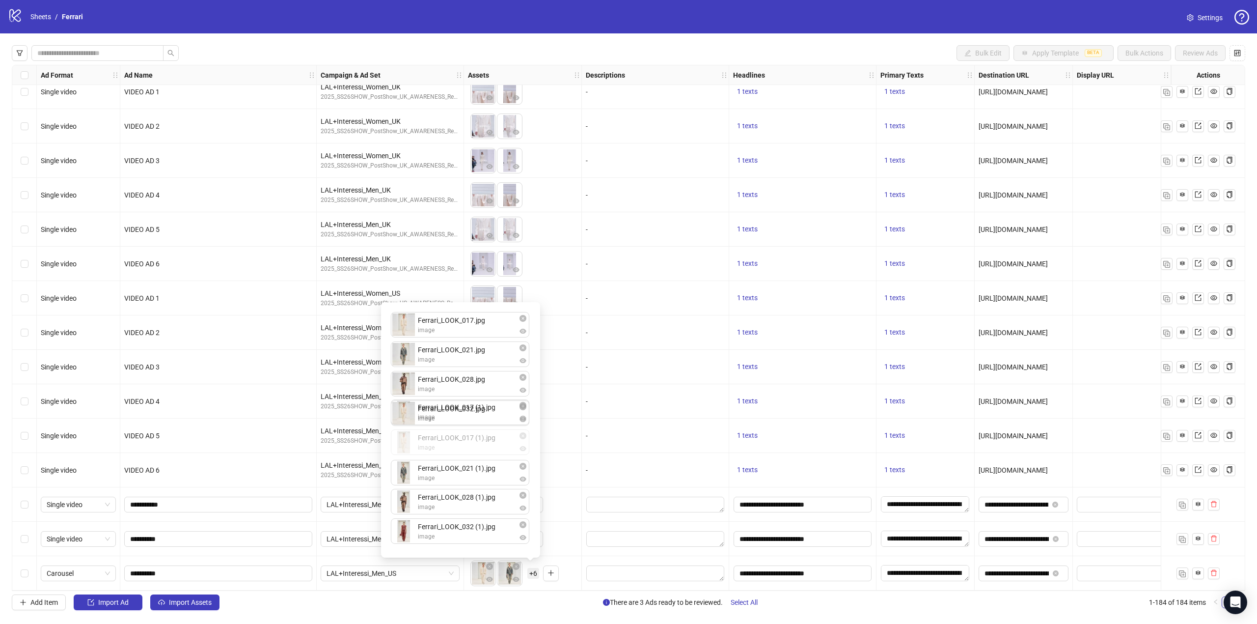
drag, startPoint x: 469, startPoint y: 472, endPoint x: 468, endPoint y: 448, distance: 23.6
click at [468, 448] on div "Ferrari_LOOK_017.jpg image Ferrari_LOOK_021.jpg image Ferrari_LOOK_028.jpg imag…" at bounding box center [460, 430] width 147 height 244
drag, startPoint x: 488, startPoint y: 412, endPoint x: 487, endPoint y: 433, distance: 20.6
drag, startPoint x: 487, startPoint y: 415, endPoint x: 488, endPoint y: 396, distance: 19.2
click at [488, 396] on div "Ferrari_LOOK_017.jpg image Ferrari_LOOK_021.jpg image Ferrari_LOOK_032.jpg imag…" at bounding box center [460, 430] width 147 height 244
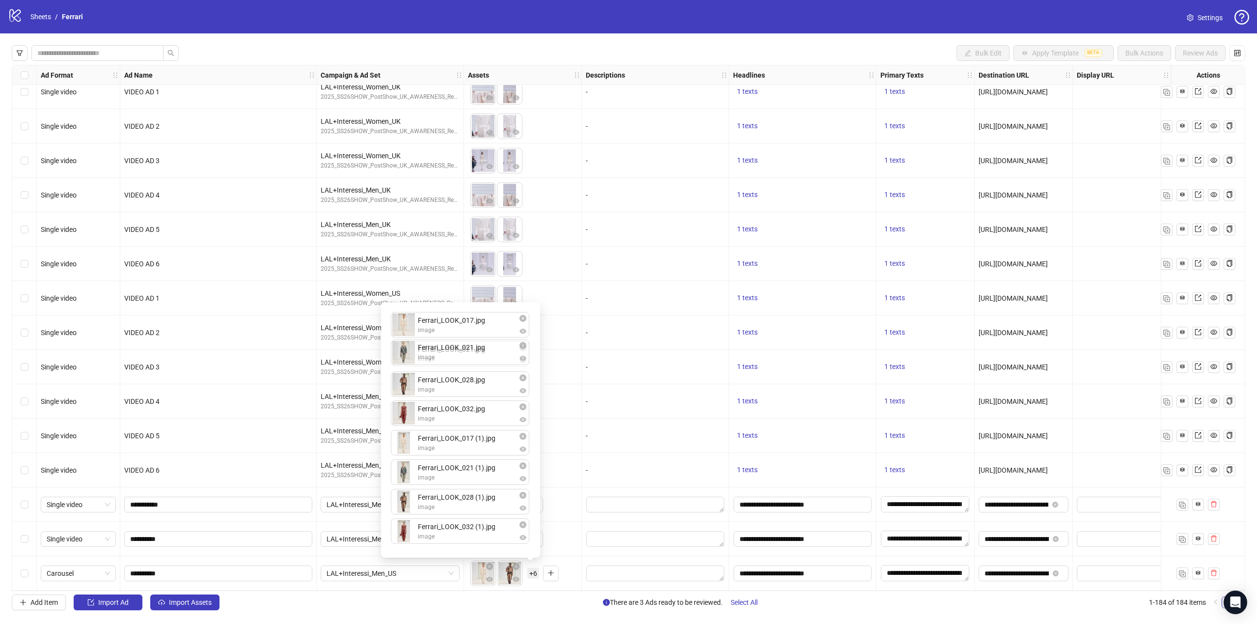
drag, startPoint x: 487, startPoint y: 381, endPoint x: 491, endPoint y: 351, distance: 30.7
click at [491, 351] on div "Ferrari_LOOK_017.jpg image Ferrari_LOOK_028.jpg image Ferrari_LOOK_021.jpg imag…" at bounding box center [460, 430] width 147 height 244
click at [572, 566] on div "To pick up a draggable item, press the space bar. While dragging, use the arrow…" at bounding box center [522, 573] width 109 height 30
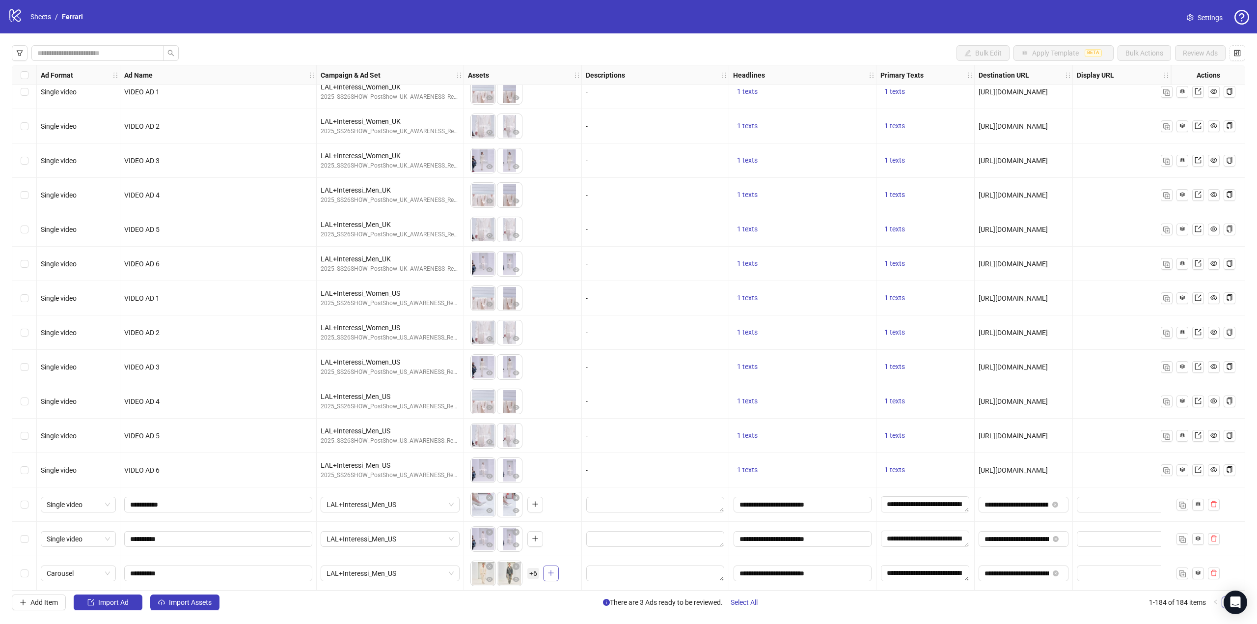
click at [550, 570] on icon "plus" at bounding box center [550, 572] width 7 height 7
click at [1032, 584] on div "**********" at bounding box center [1024, 573] width 98 height 34
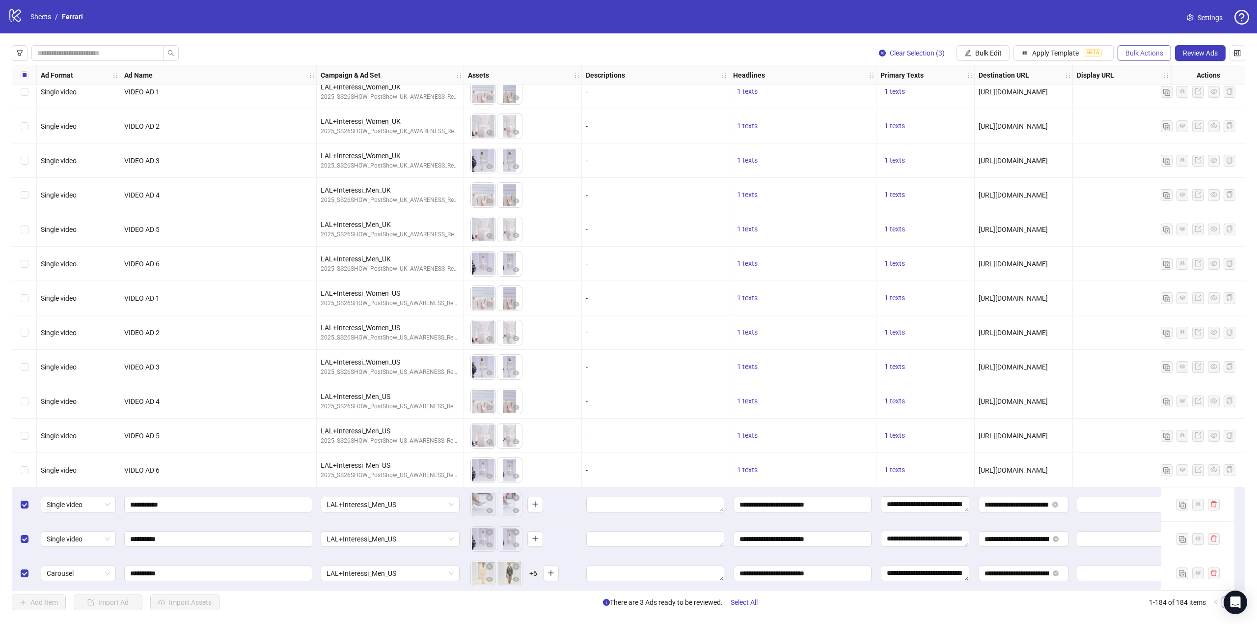
click at [1147, 52] on span "Bulk Actions" at bounding box center [1144, 53] width 38 height 8
click at [1157, 103] on span "Duplicate with assets" at bounding box center [1157, 104] width 67 height 11
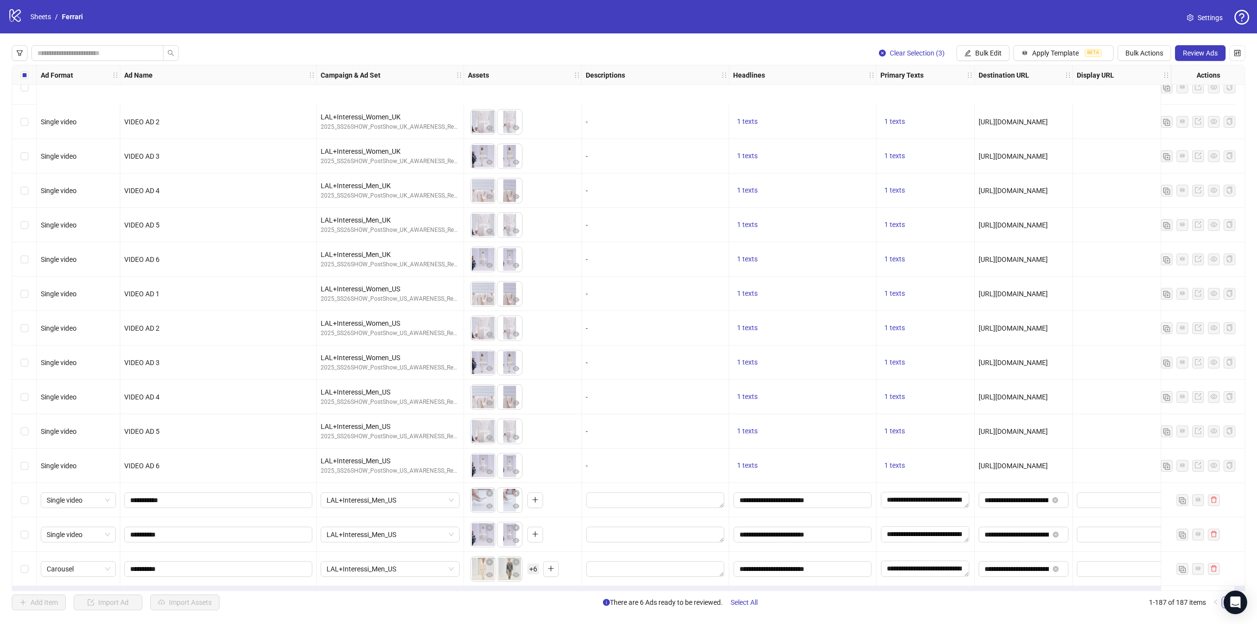
scroll to position [5926, 0]
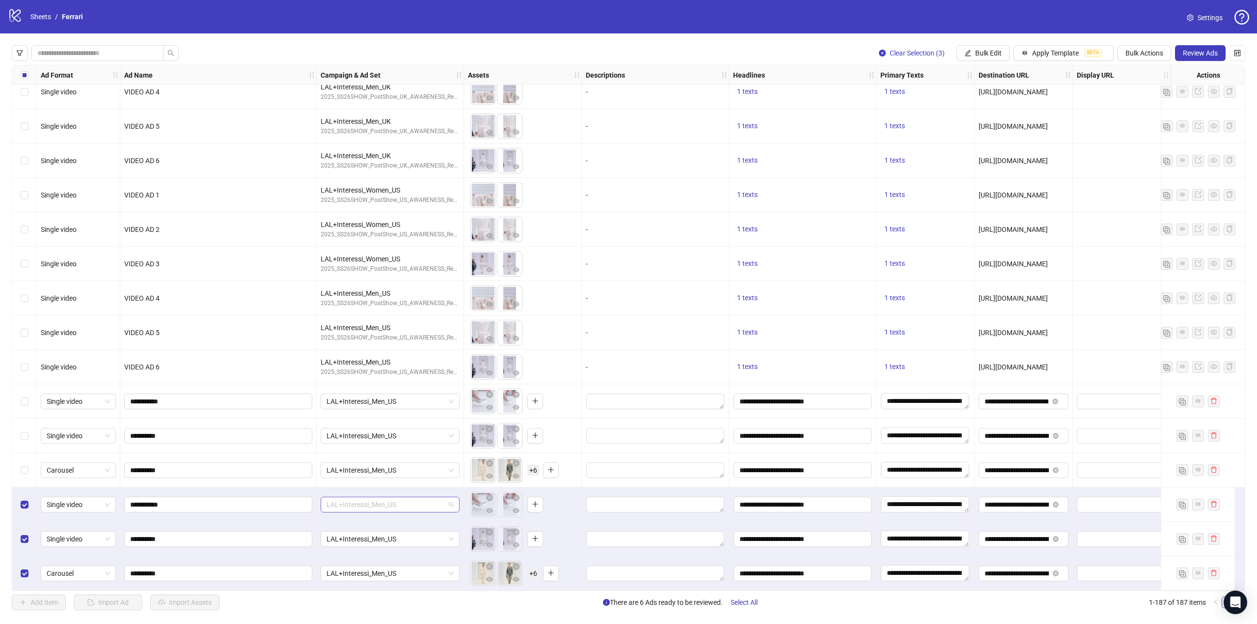
click at [452, 498] on span "LAL+Interessi_Men_US" at bounding box center [389, 504] width 127 height 15
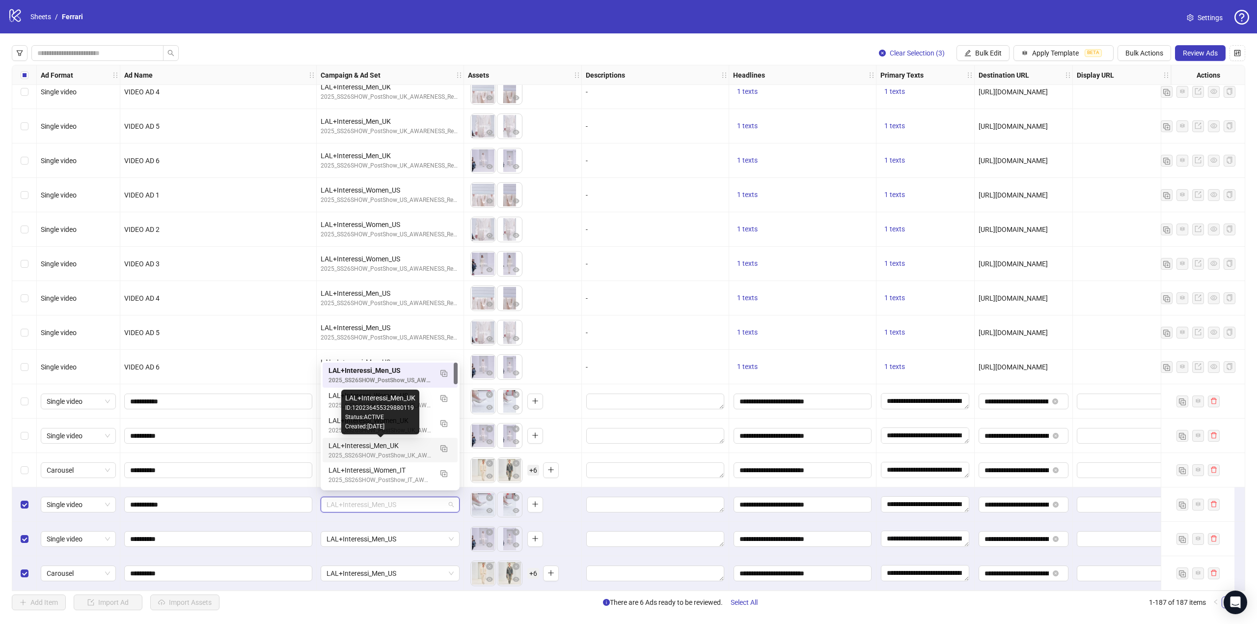
click at [403, 444] on div "LAL+Interessi_Men_UK" at bounding box center [380, 445] width 104 height 11
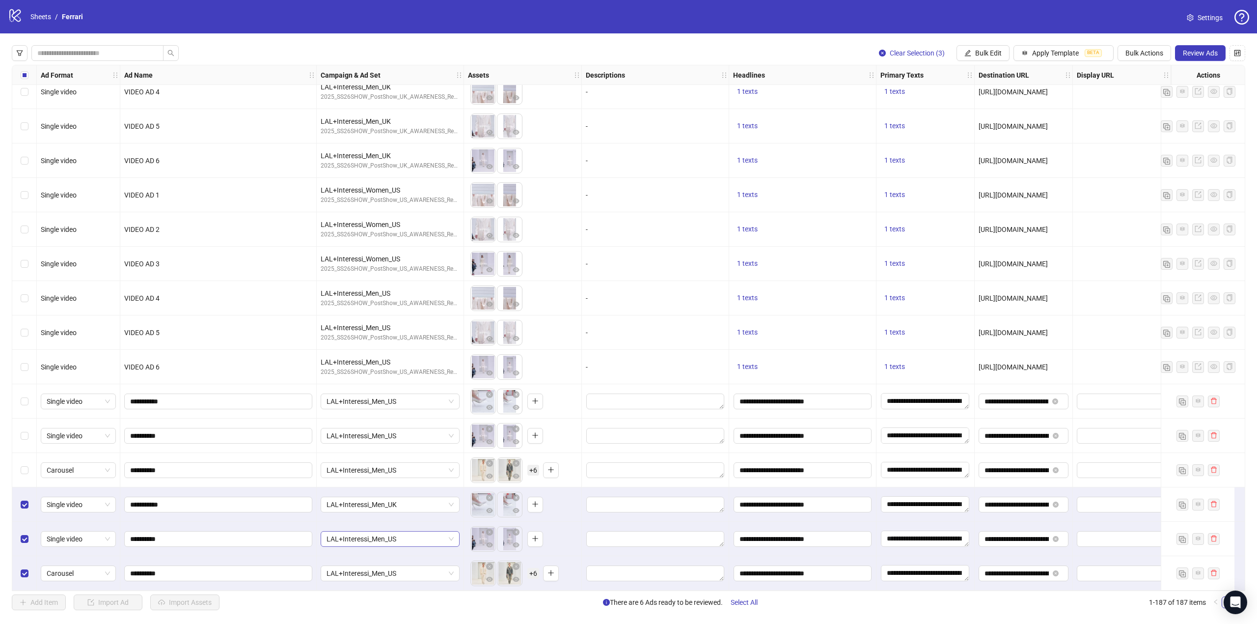
click at [448, 533] on span "LAL+Interessi_Men_US" at bounding box center [389, 538] width 127 height 15
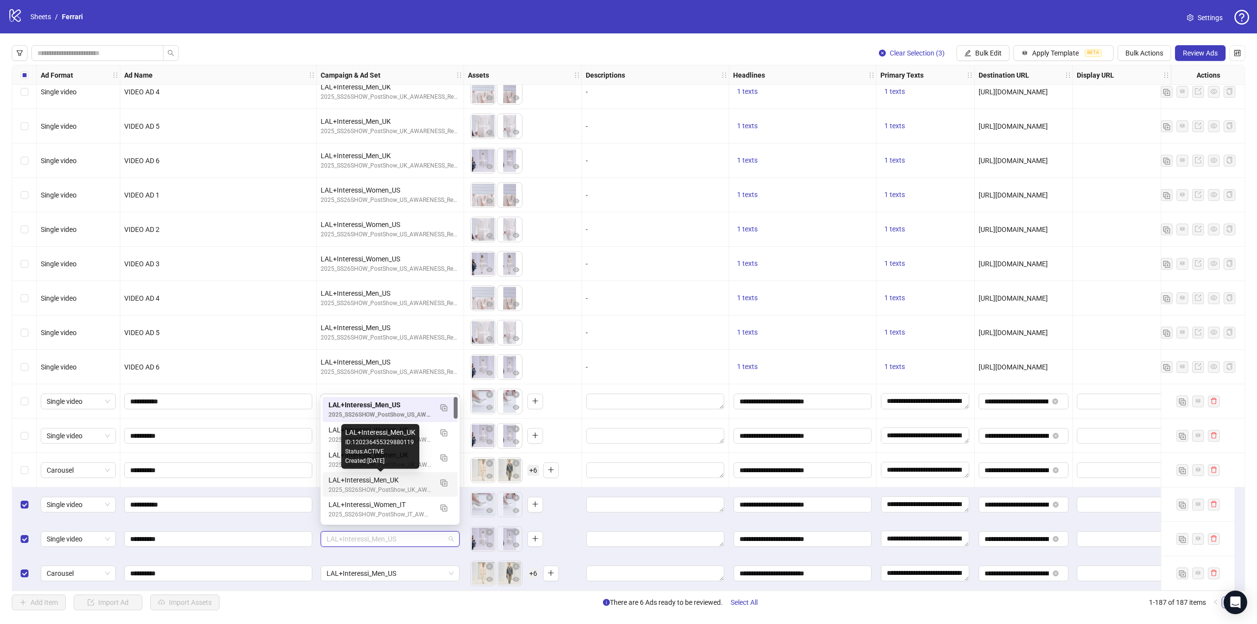
click at [400, 482] on div "LAL+Interessi_Men_UK" at bounding box center [380, 479] width 104 height 11
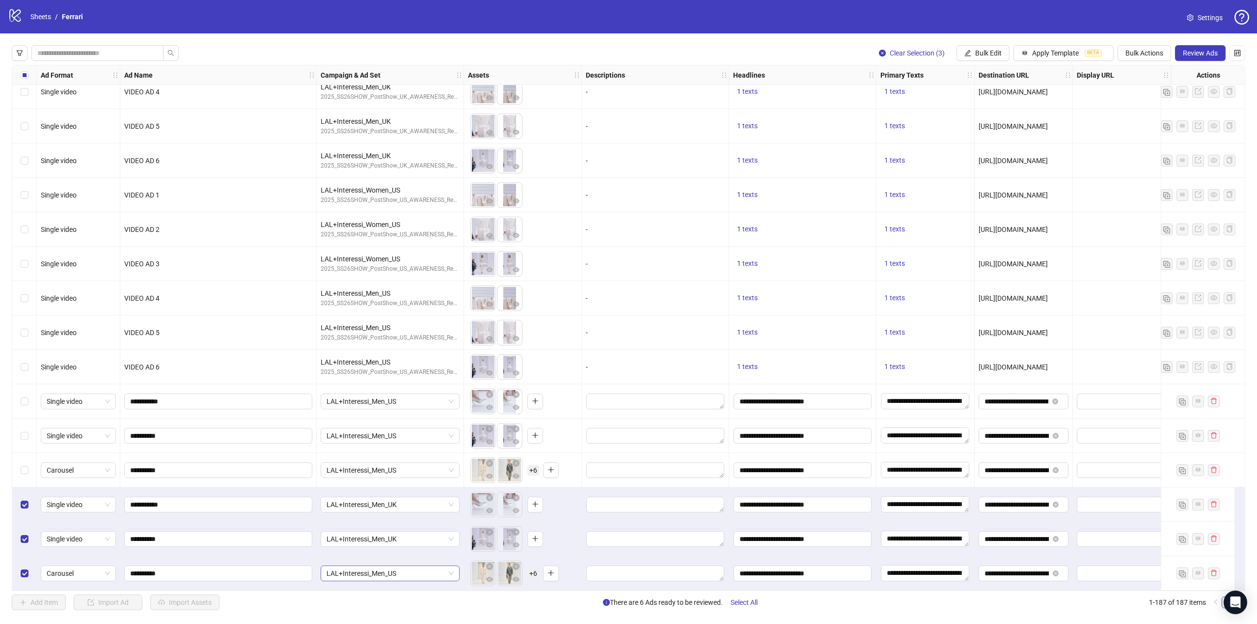
click at [452, 569] on span "LAL+Interessi_Men_US" at bounding box center [389, 573] width 127 height 15
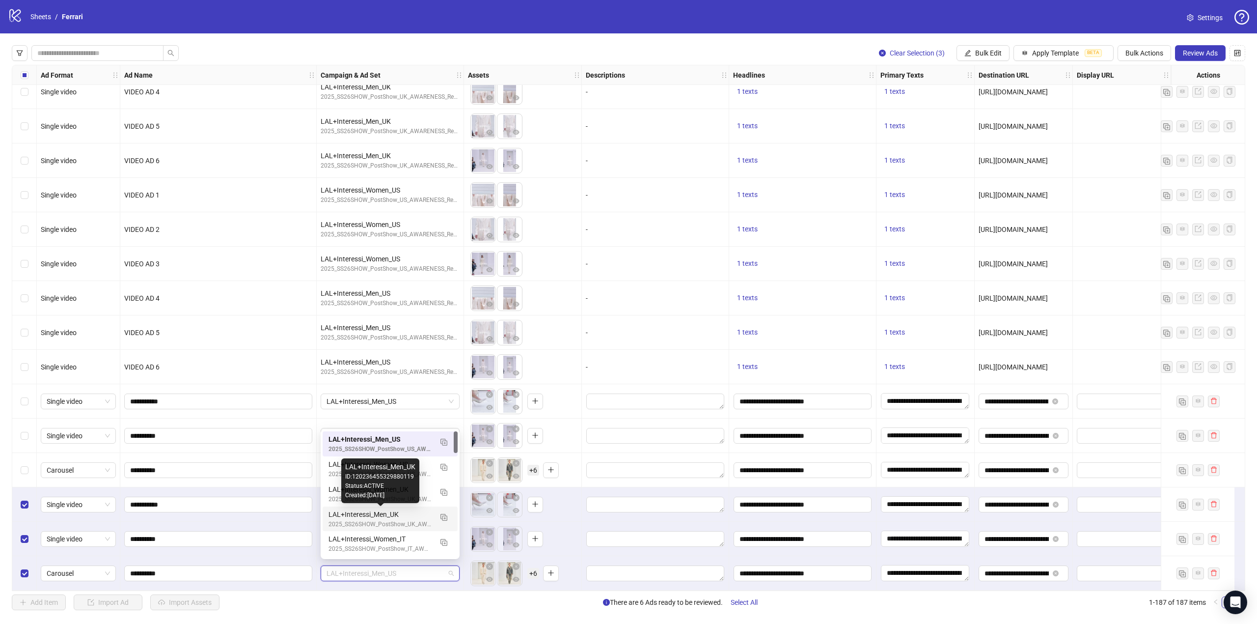
click at [403, 515] on div "LAL+Interessi_Men_UK" at bounding box center [380, 514] width 104 height 11
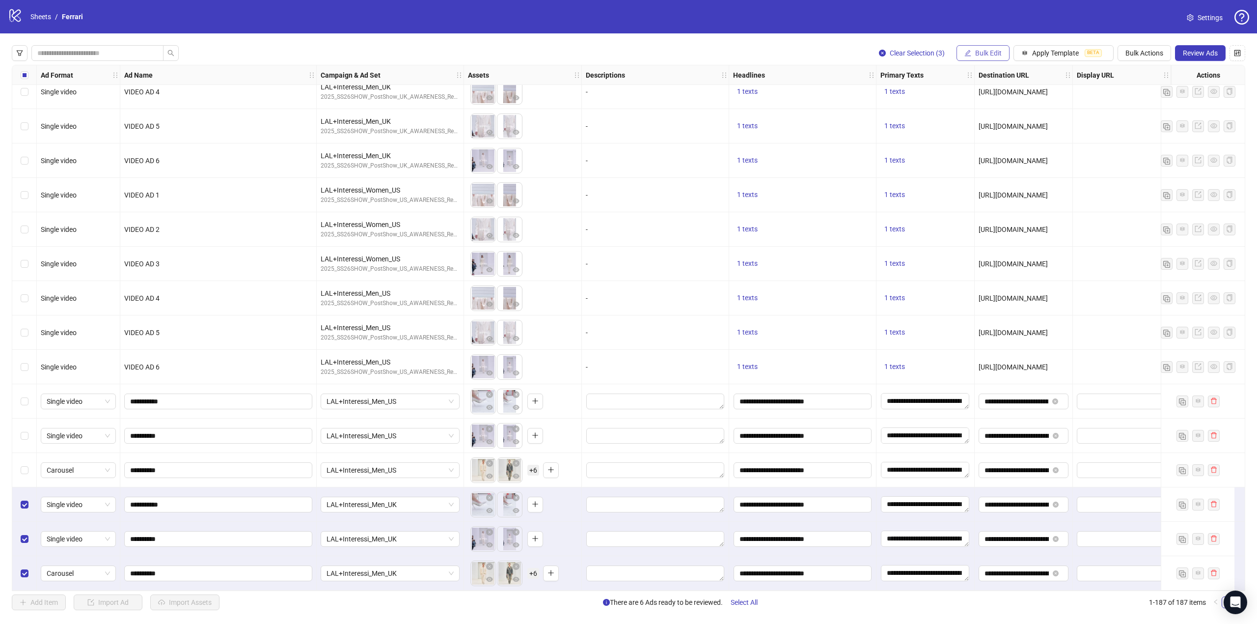
click at [978, 46] on button "Bulk Edit" at bounding box center [982, 53] width 53 height 16
click at [998, 163] on span "Destination URL" at bounding box center [990, 167] width 58 height 11
drag, startPoint x: 1020, startPoint y: 93, endPoint x: 845, endPoint y: 97, distance: 175.3
click at [845, 97] on body "logo/logo-mobile Sheets / Ferrari Settings Clear Selection (3) Bulk Edit Apply …" at bounding box center [628, 312] width 1257 height 624
paste input "text"
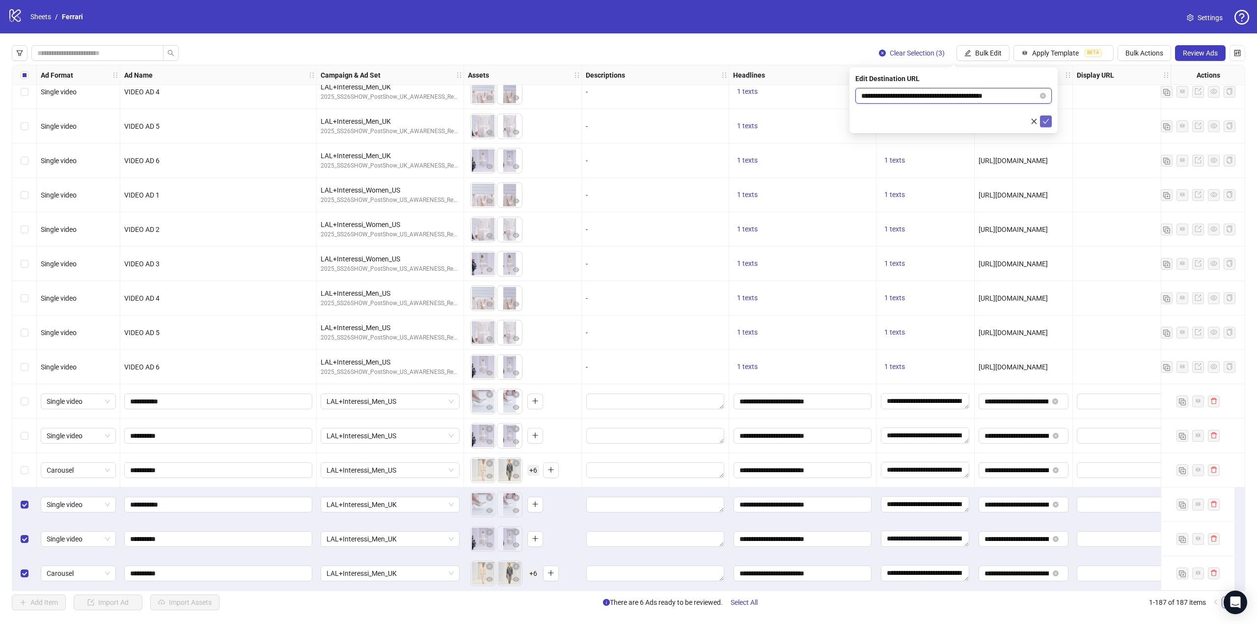
type input "**********"
click at [1049, 124] on icon "check" at bounding box center [1045, 121] width 7 height 7
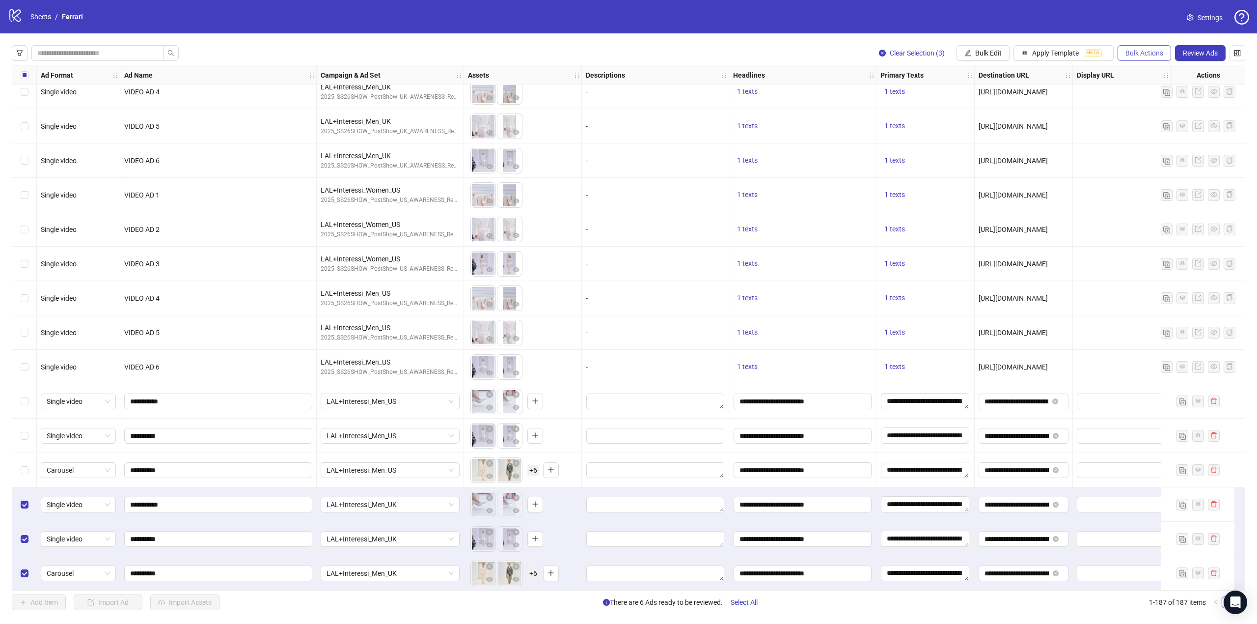
click at [1152, 53] on span "Bulk Actions" at bounding box center [1144, 53] width 38 height 8
click at [1162, 105] on span "Duplicate with assets" at bounding box center [1157, 104] width 67 height 11
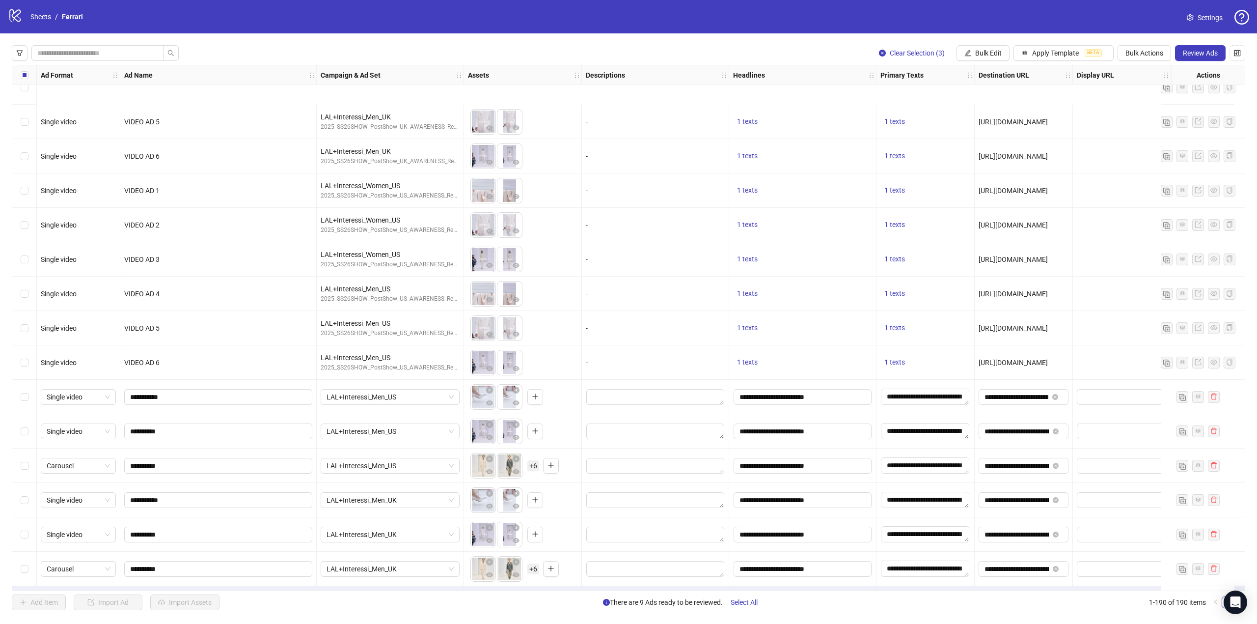
scroll to position [6029, 0]
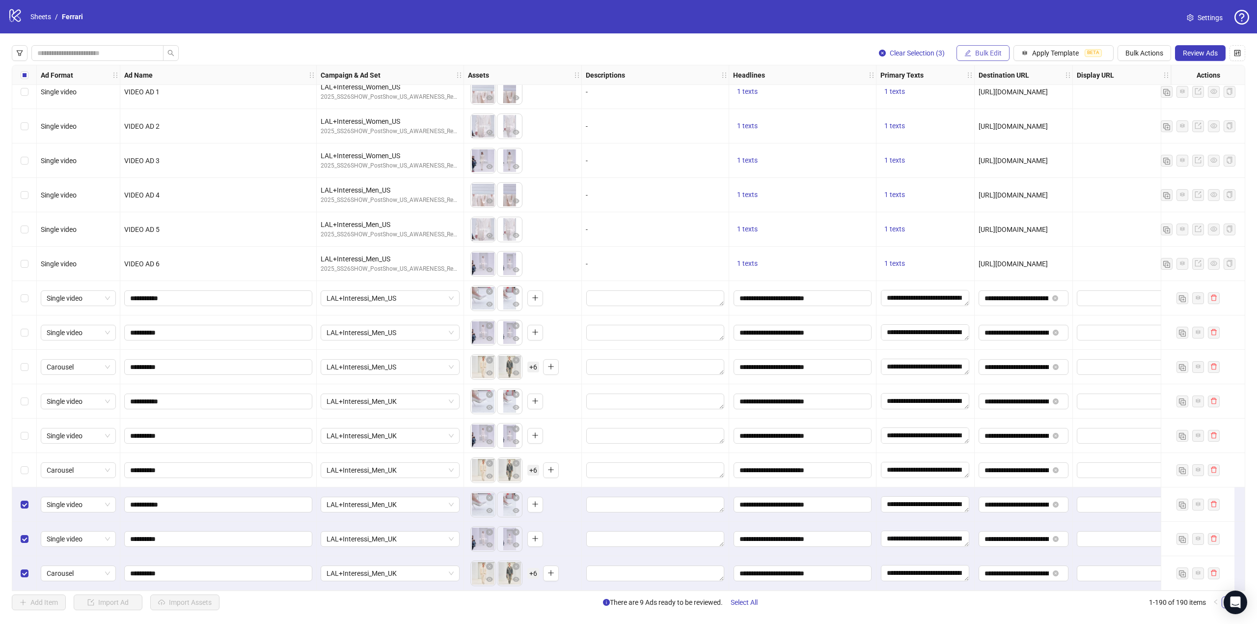
click at [980, 52] on span "Bulk Edit" at bounding box center [988, 53] width 27 height 8
click at [1004, 102] on span "Campaign & Ad Set" at bounding box center [990, 104] width 58 height 11
click at [1020, 97] on span "LAL+Interessi_Men_UK" at bounding box center [953, 95] width 185 height 15
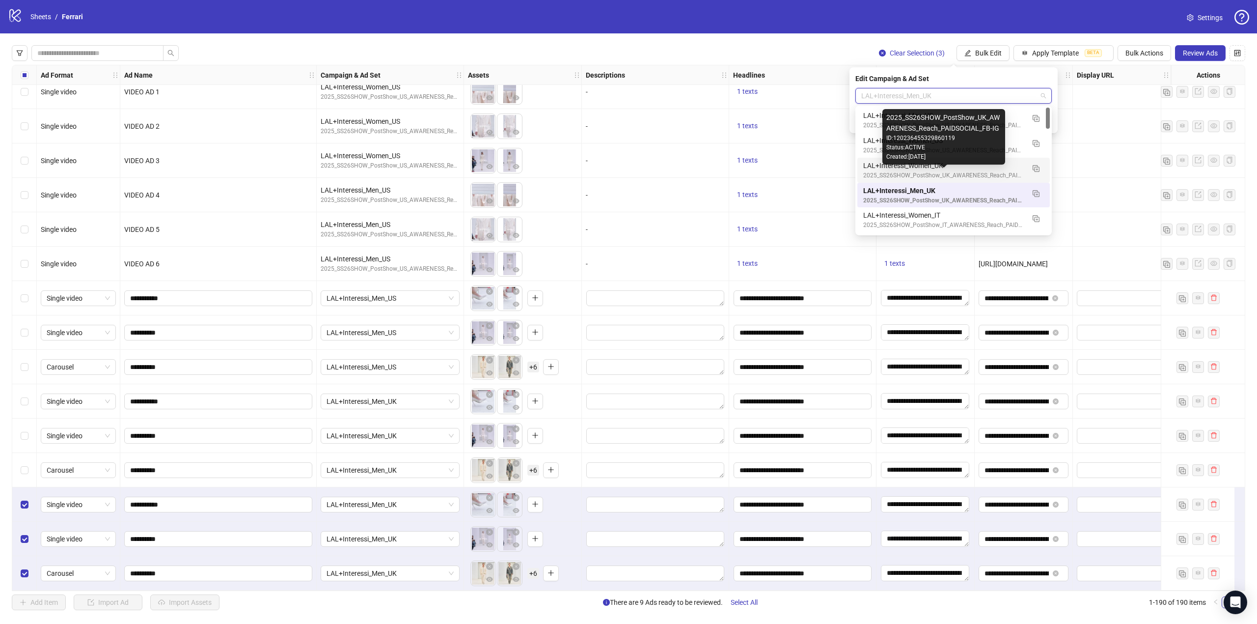
scroll to position [65, 0]
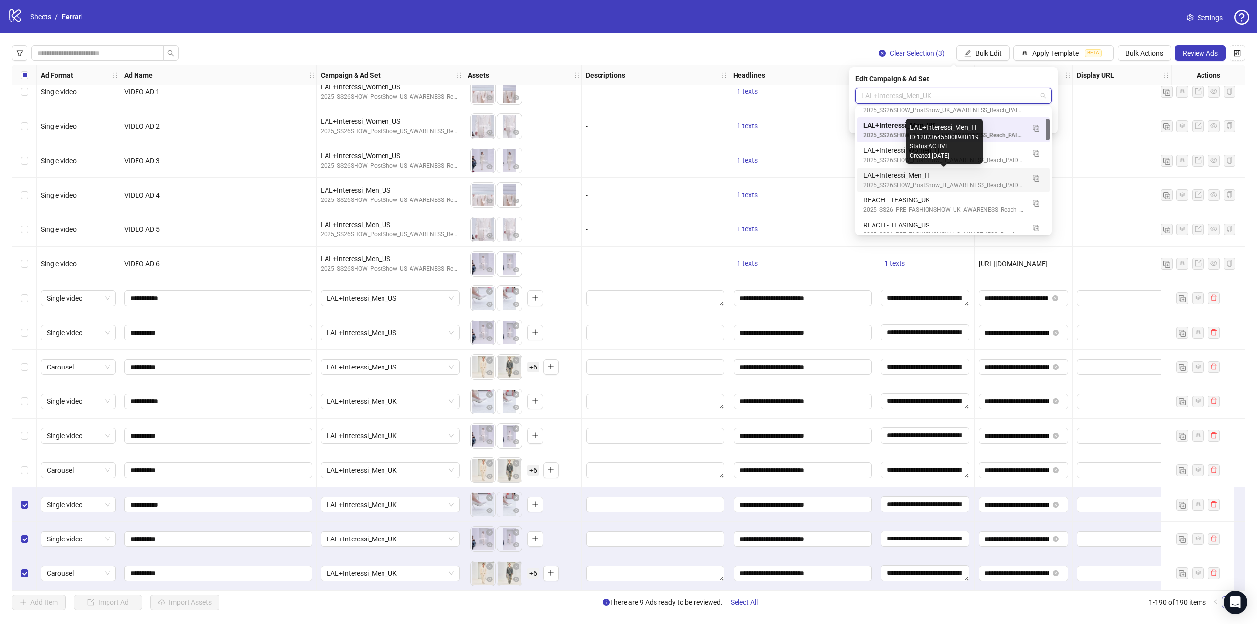
click at [878, 175] on div "LAL+Interessi_Men_IT" at bounding box center [943, 175] width 161 height 11
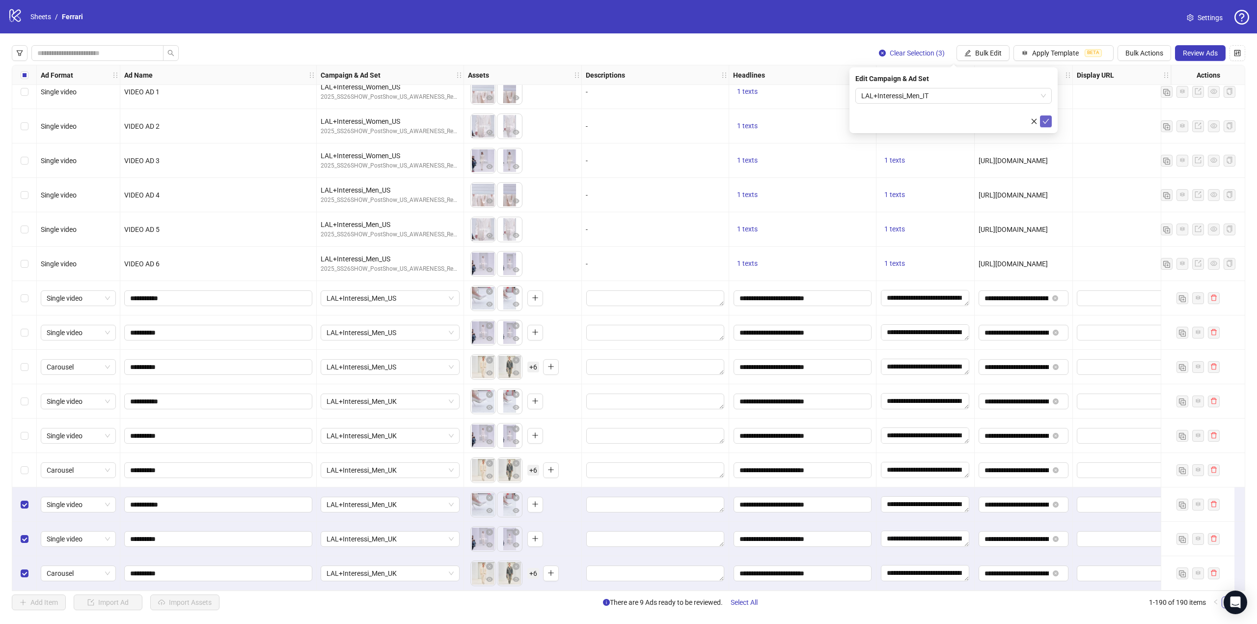
click at [1047, 123] on icon "check" at bounding box center [1045, 121] width 7 height 7
click at [978, 50] on span "Bulk Edit" at bounding box center [988, 53] width 27 height 8
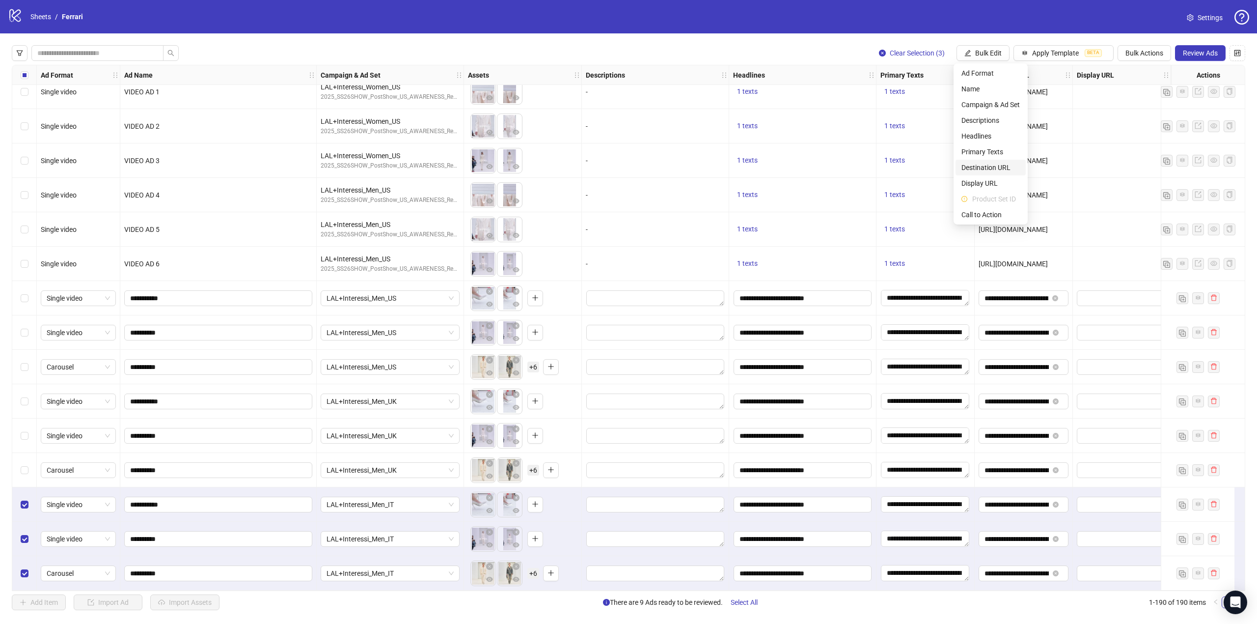
click at [985, 163] on span "Destination URL" at bounding box center [990, 167] width 58 height 11
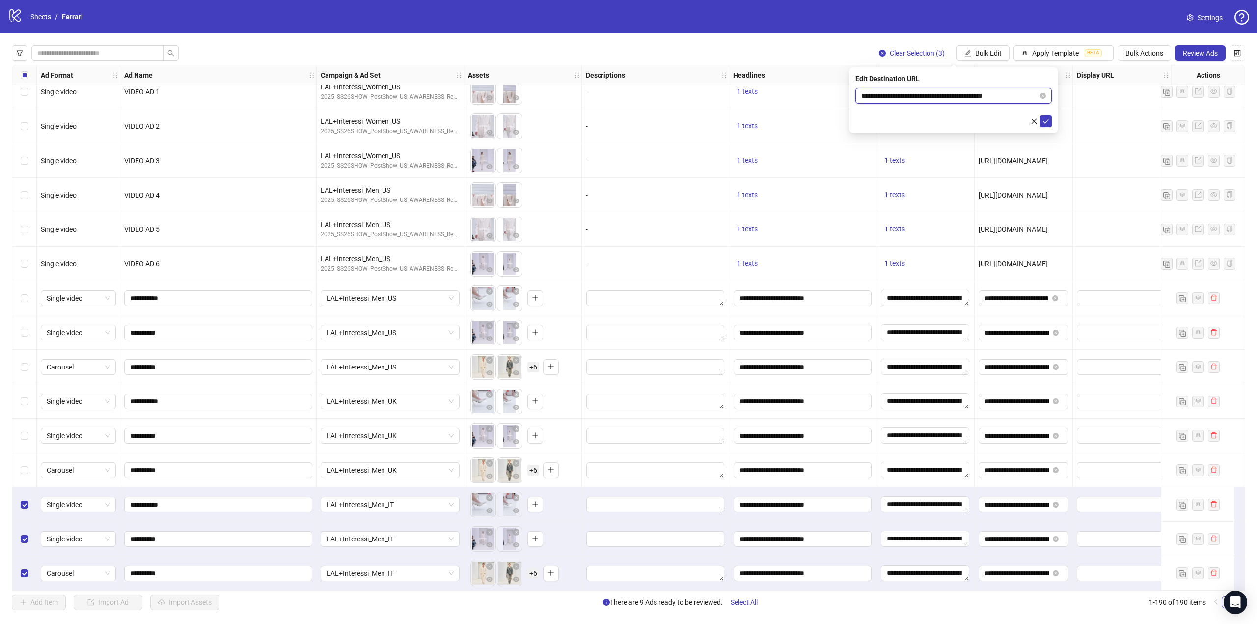
drag, startPoint x: 1022, startPoint y: 95, endPoint x: 819, endPoint y: 95, distance: 202.8
click at [820, 95] on body "logo/logo-mobile Sheets / Ferrari Settings Clear Selection (3) Bulk Edit Apply …" at bounding box center [628, 312] width 1257 height 624
paste input "text"
type input "**********"
click at [1047, 121] on icon "check" at bounding box center [1046, 121] width 6 height 5
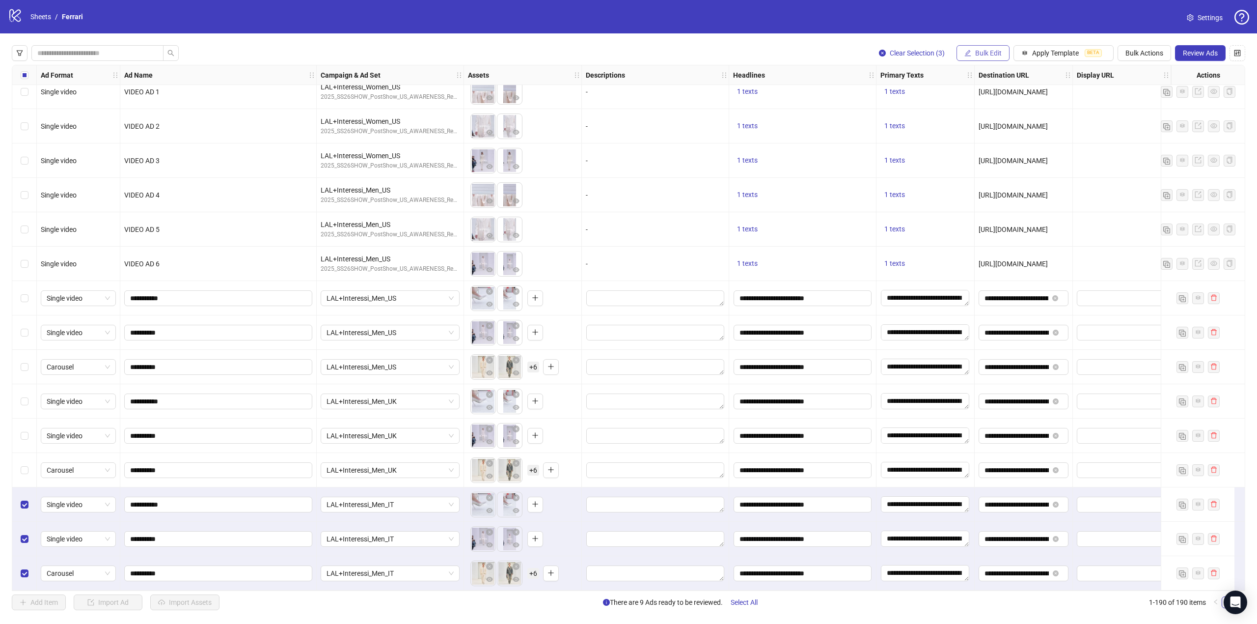
click at [971, 50] on button "Bulk Edit" at bounding box center [982, 53] width 53 height 16
click at [998, 152] on span "Primary Texts" at bounding box center [990, 151] width 58 height 11
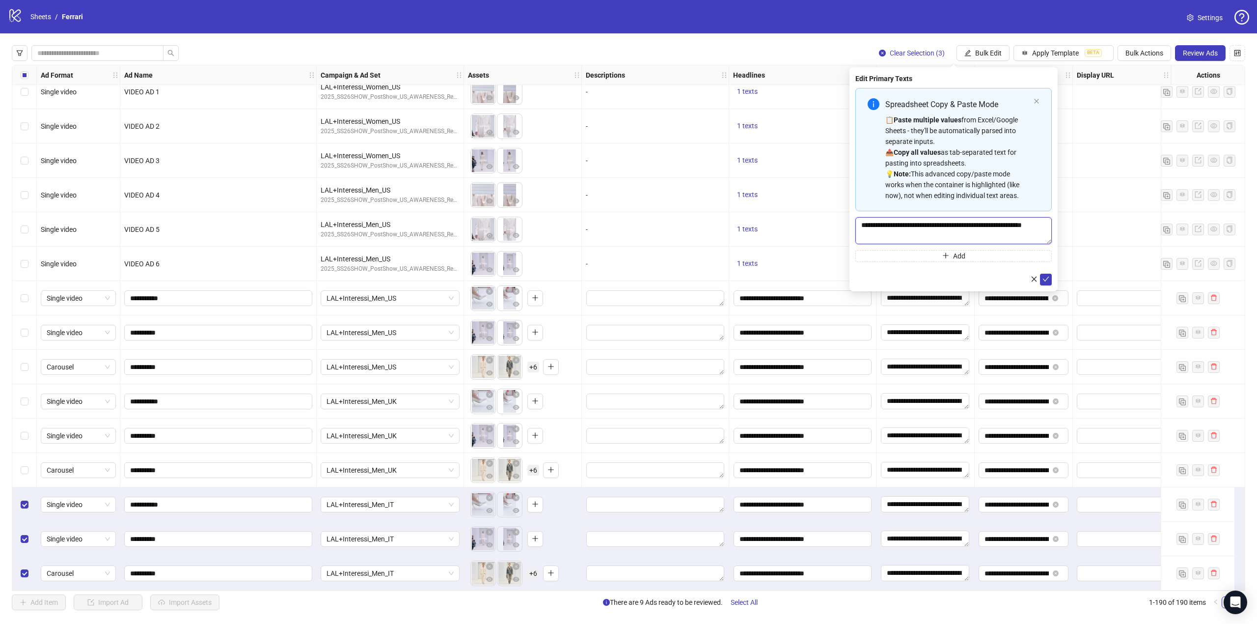
drag, startPoint x: 895, startPoint y: 236, endPoint x: 852, endPoint y: 222, distance: 45.2
click at [852, 222] on div "**********" at bounding box center [953, 179] width 208 height 224
paste textarea "Multi-text input container - paste or copy values"
click at [901, 235] on textarea "Multi-text input container - paste or copy values" at bounding box center [953, 230] width 196 height 27
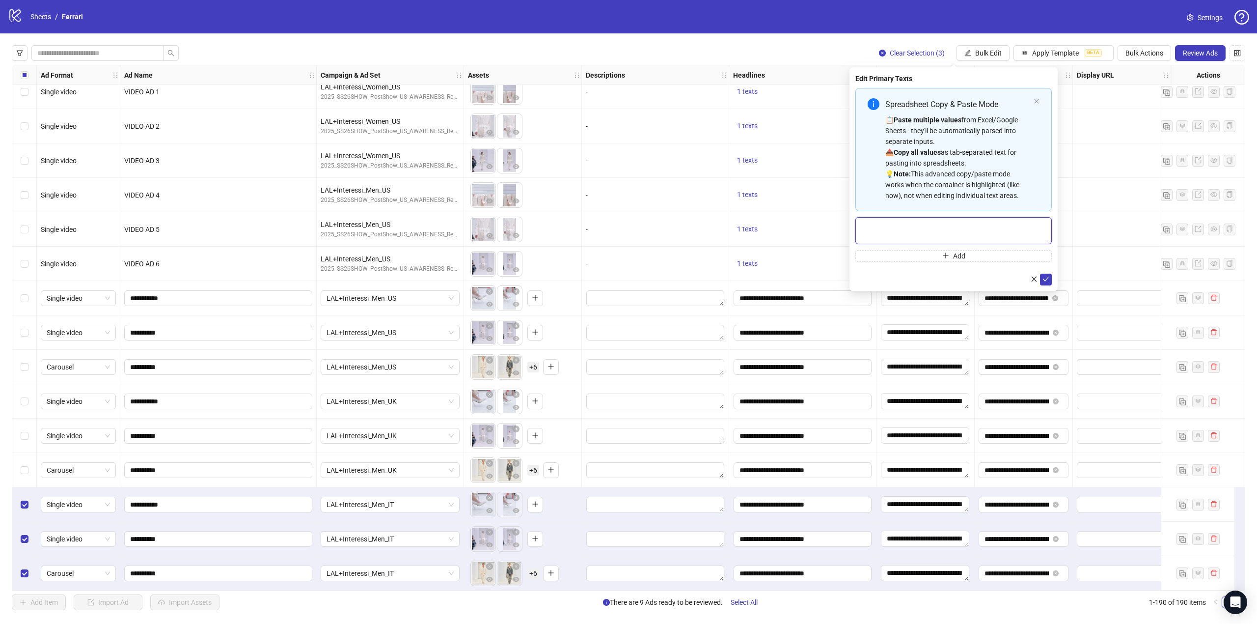
click at [894, 222] on textarea "Multi-text input container - paste or copy values" at bounding box center [953, 230] width 196 height 27
click at [894, 221] on textarea "Multi-text input container - paste or copy values" at bounding box center [953, 230] width 196 height 27
paste textarea "*"
type textarea "*"
click at [908, 224] on textarea "Multi-text input container - paste or copy values" at bounding box center [953, 230] width 196 height 27
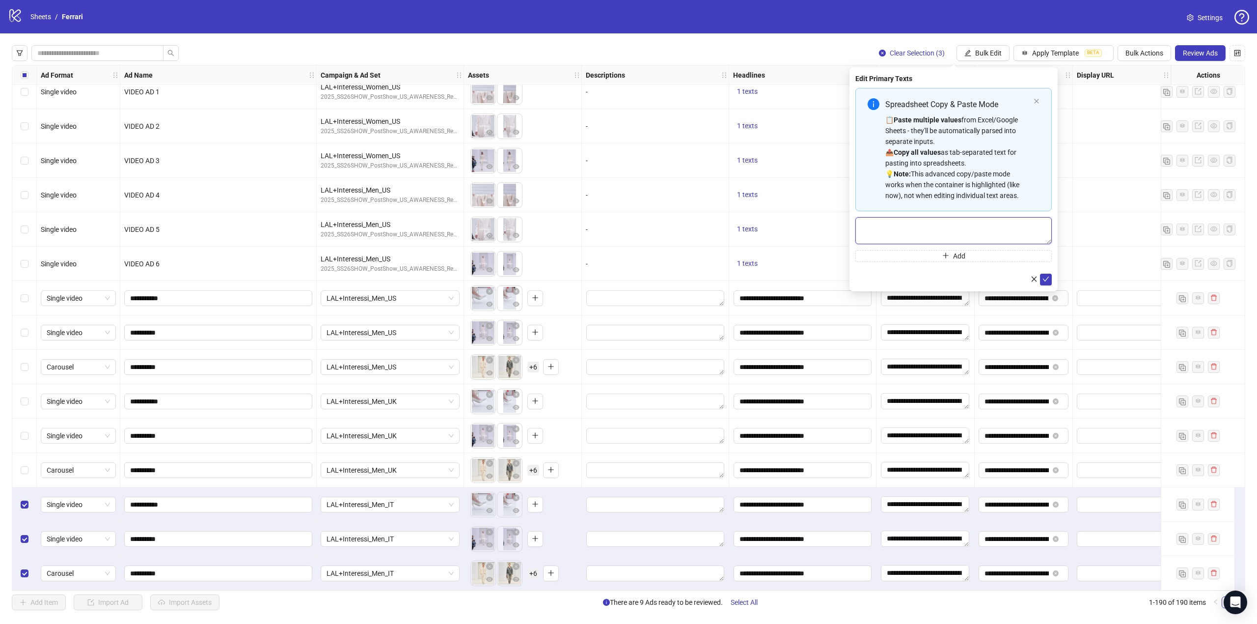
paste textarea "**********"
type textarea "**********"
click at [1047, 281] on icon "check" at bounding box center [1045, 278] width 7 height 7
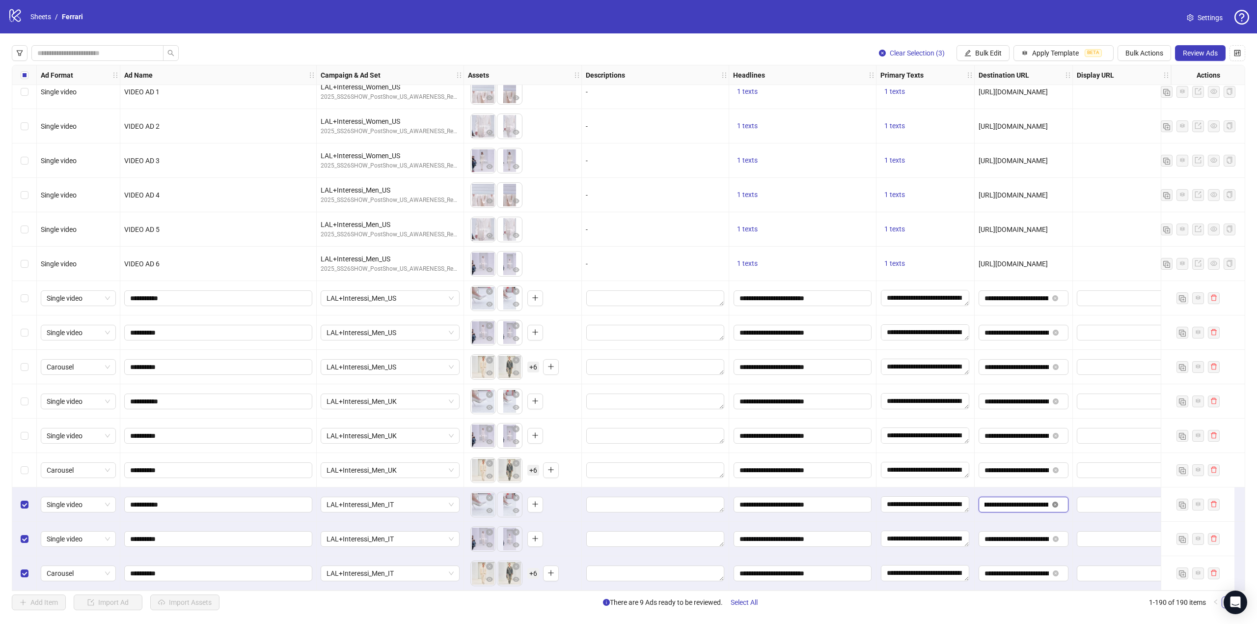
scroll to position [0, 82]
drag, startPoint x: 1016, startPoint y: 498, endPoint x: 1055, endPoint y: 499, distance: 39.3
click at [1055, 499] on span "**********" at bounding box center [1023, 504] width 90 height 16
click at [1074, 521] on div at bounding box center [1122, 538] width 98 height 34
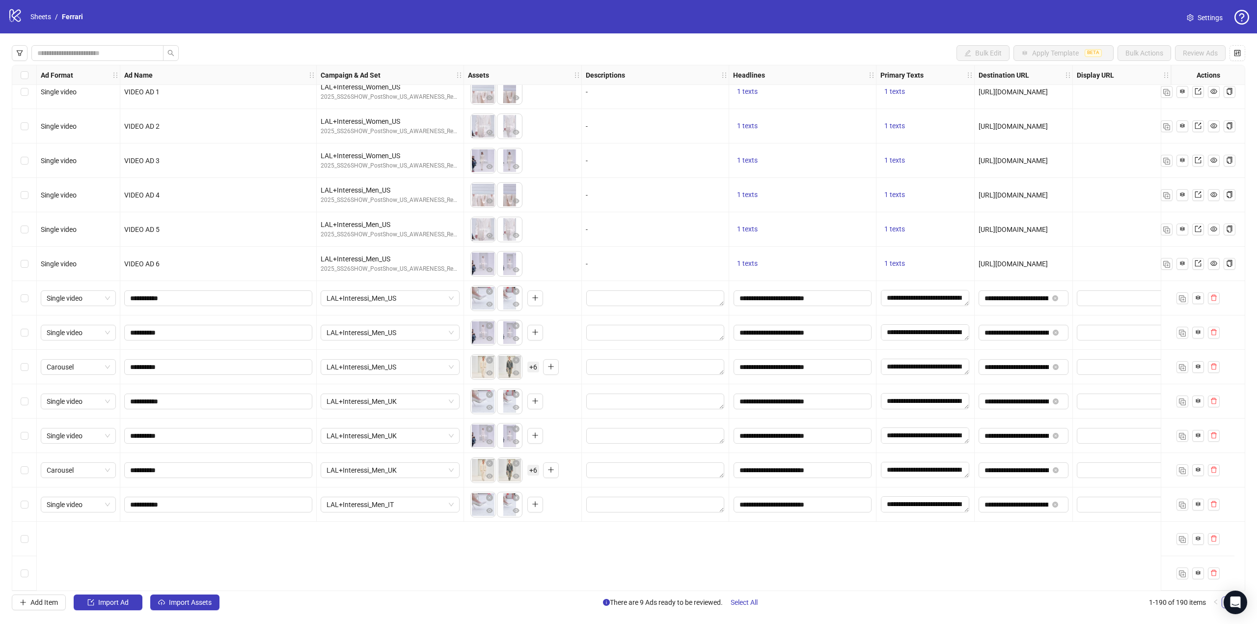
scroll to position [6029, 0]
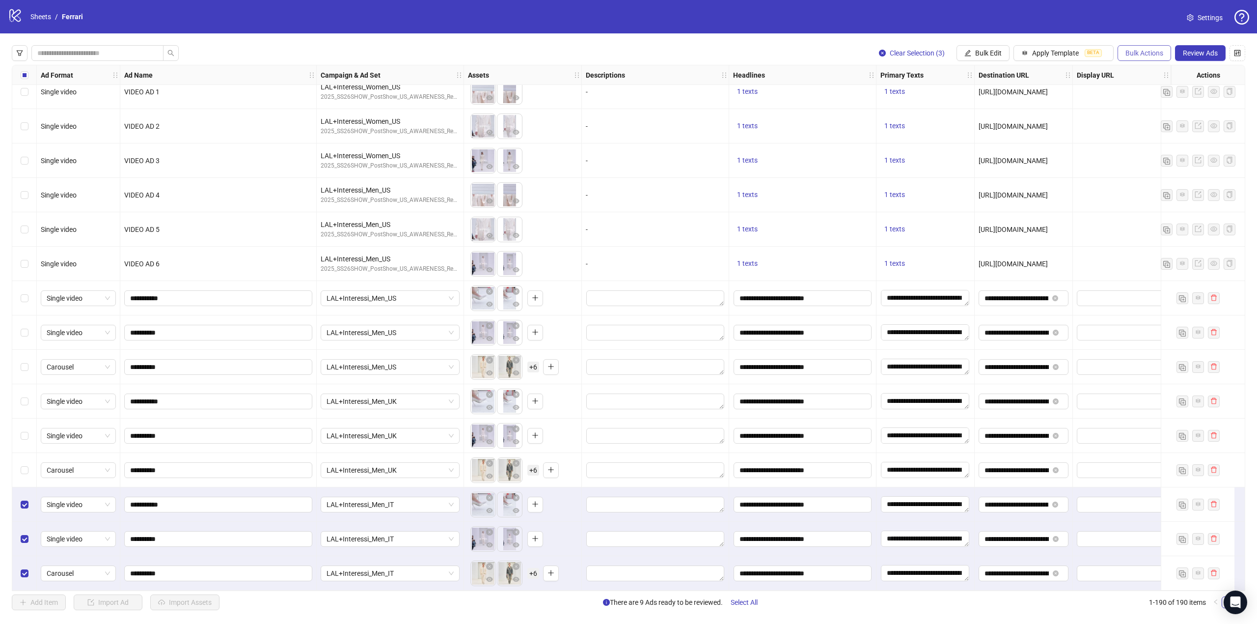
click at [1153, 54] on span "Bulk Actions" at bounding box center [1144, 53] width 38 height 8
click at [1169, 101] on span "Duplicate with assets" at bounding box center [1157, 104] width 67 height 11
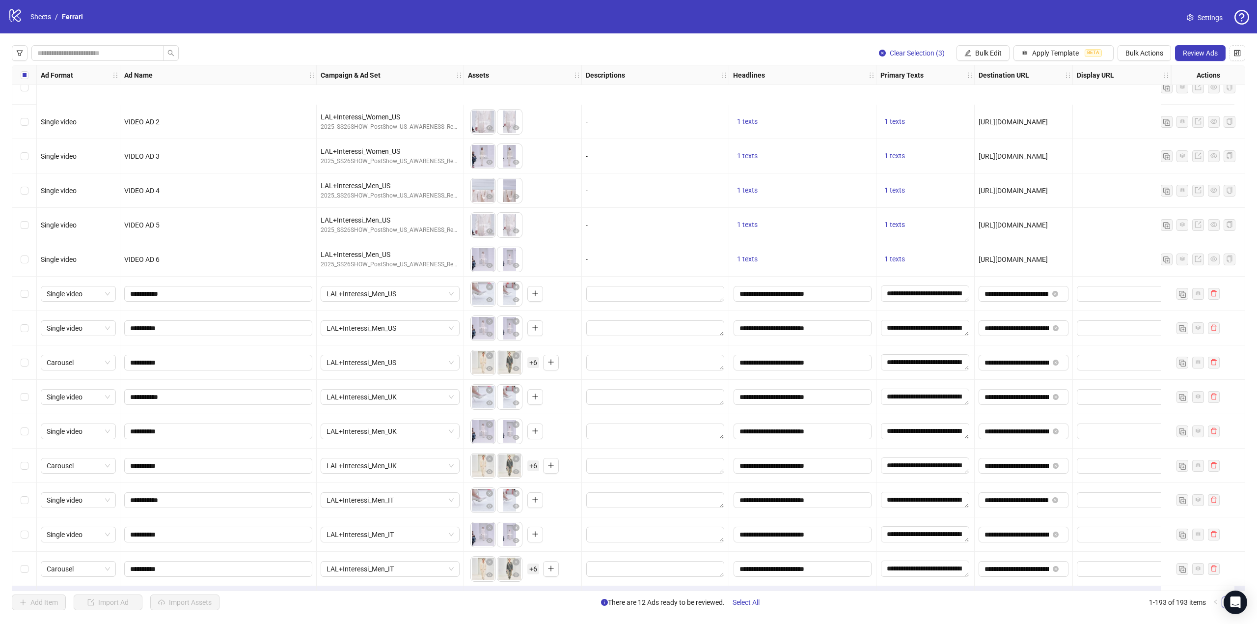
scroll to position [6132, 0]
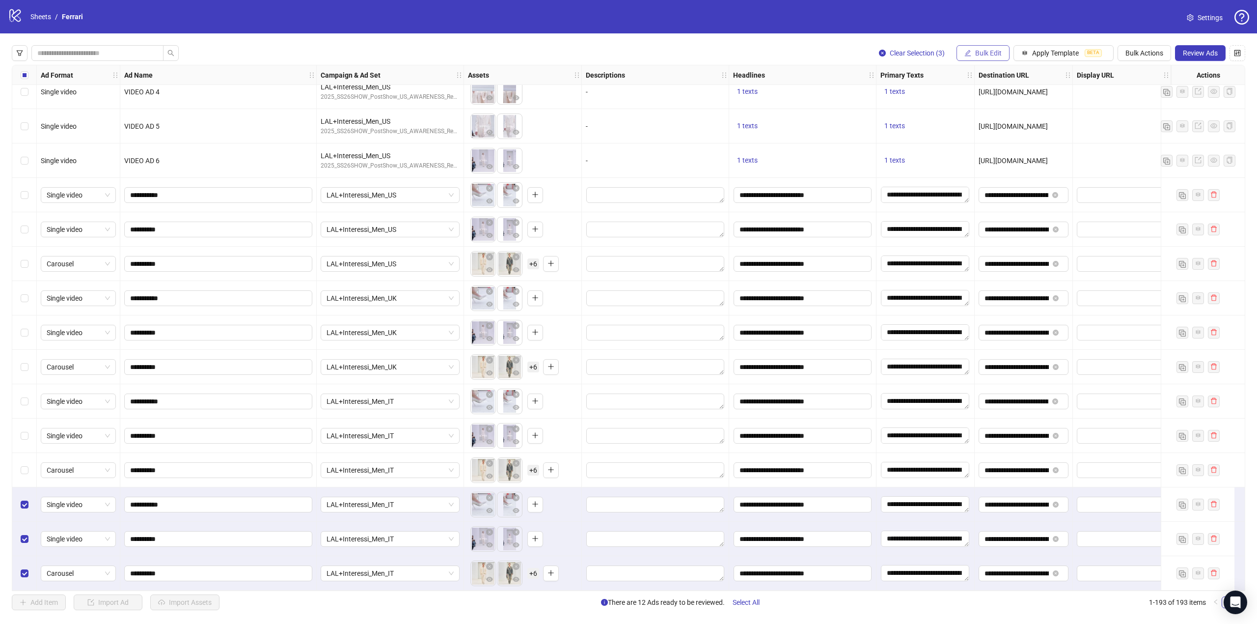
click at [982, 52] on span "Bulk Edit" at bounding box center [988, 53] width 27 height 8
click at [997, 100] on span "Campaign & Ad Set" at bounding box center [990, 104] width 58 height 11
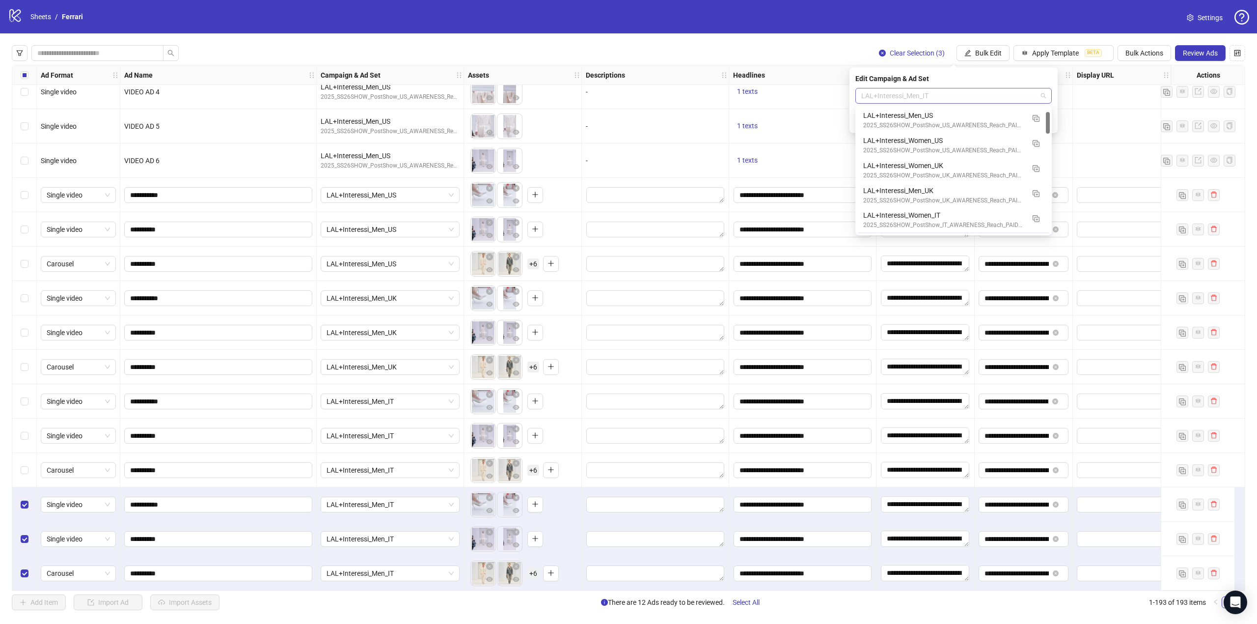
click at [1001, 90] on span "LAL+Interessi_Men_IT" at bounding box center [953, 95] width 185 height 15
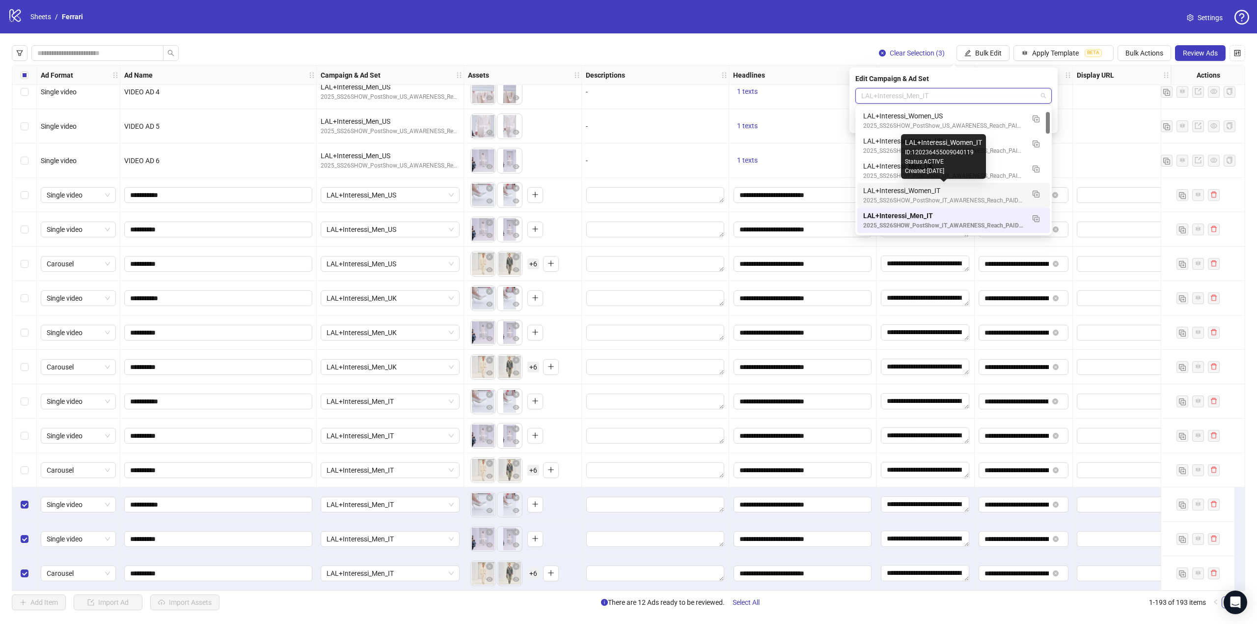
click at [895, 187] on div "LAL+Interessi_Women_IT" at bounding box center [943, 190] width 161 height 11
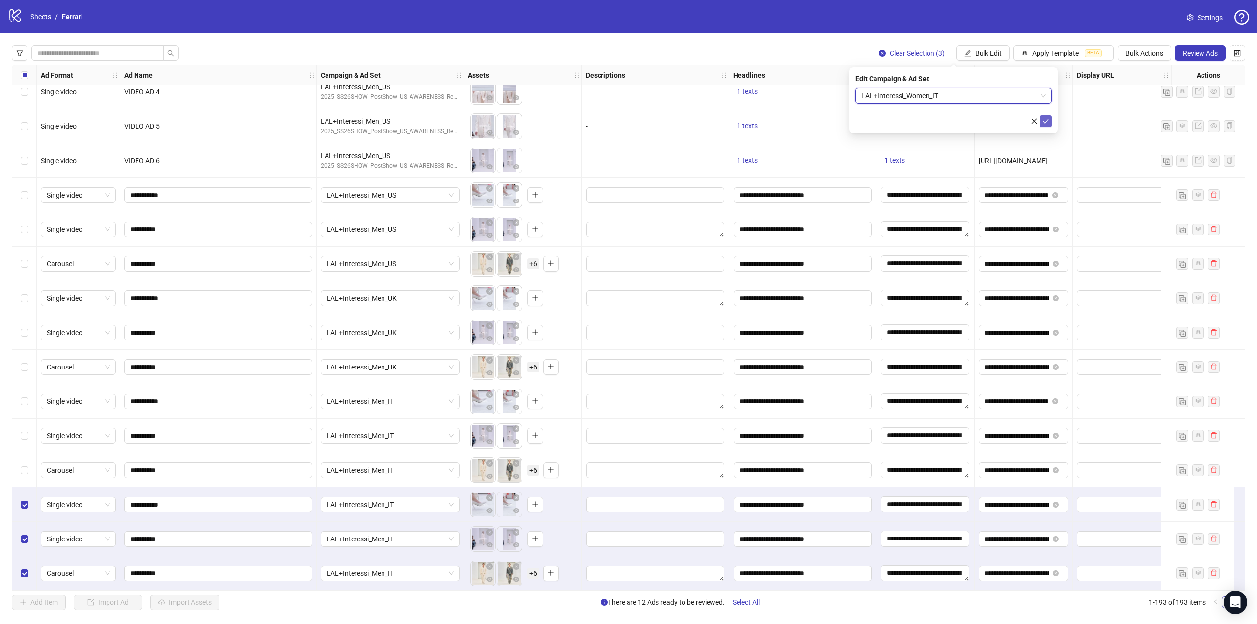
click at [1046, 119] on icon "check" at bounding box center [1045, 121] width 7 height 7
click at [199, 568] on input "**********" at bounding box center [217, 573] width 174 height 11
type input "**********"
click at [187, 533] on input "**********" at bounding box center [217, 538] width 174 height 11
type input "**********"
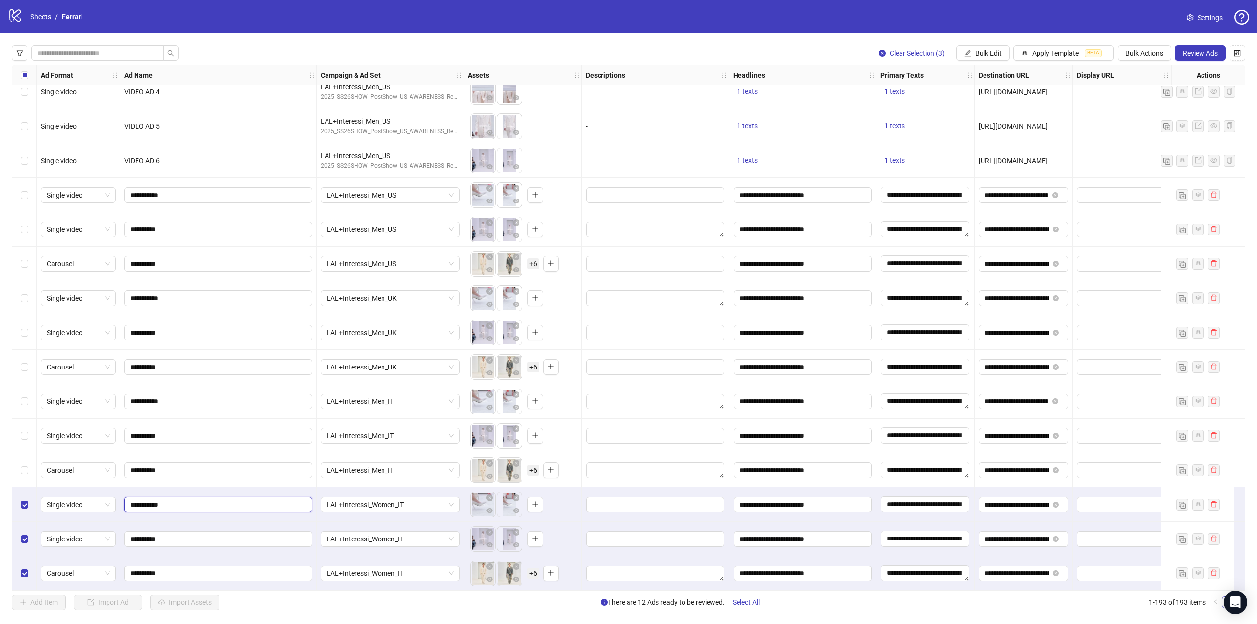
click at [199, 499] on input "**********" at bounding box center [217, 504] width 174 height 11
type input "**********"
click at [558, 533] on div "To pick up a draggable item, press the space bar. While dragging, use the arrow…" at bounding box center [522, 538] width 109 height 30
click at [517, 494] on icon "close-circle" at bounding box center [516, 497] width 7 height 7
click at [489, 494] on icon "close-circle" at bounding box center [489, 497] width 7 height 7
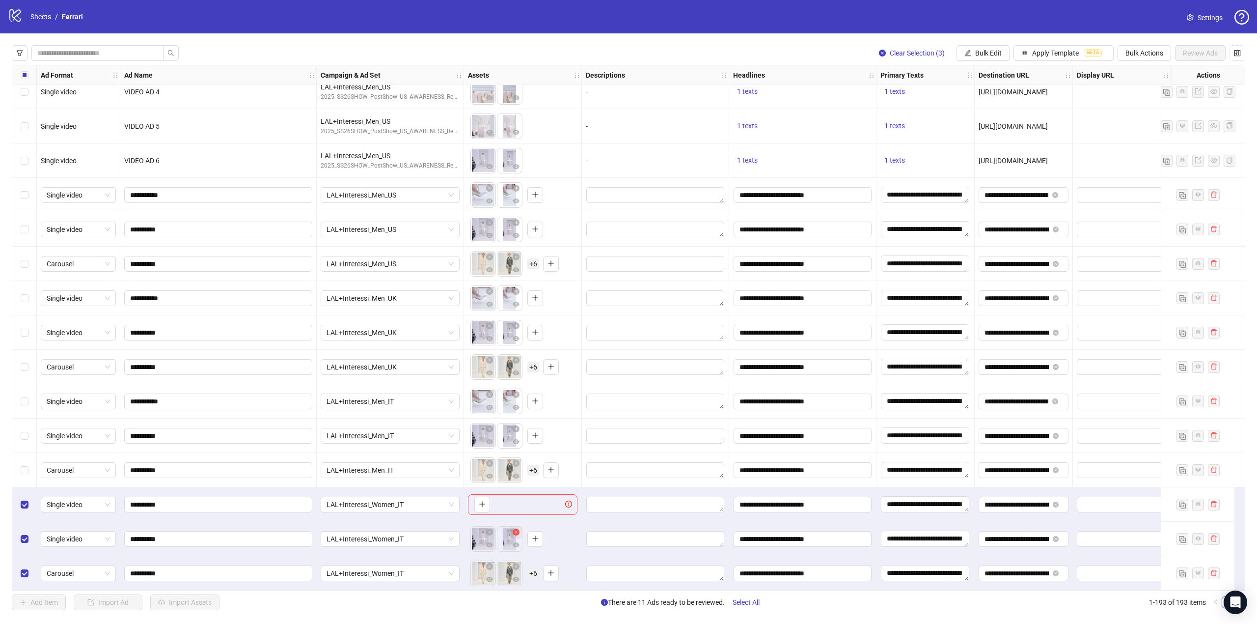
click at [516, 528] on icon "close-circle" at bounding box center [516, 531] width 7 height 7
click at [492, 528] on icon "close-circle" at bounding box center [489, 531] width 7 height 7
click at [515, 563] on icon "close-circle" at bounding box center [516, 566] width 7 height 7
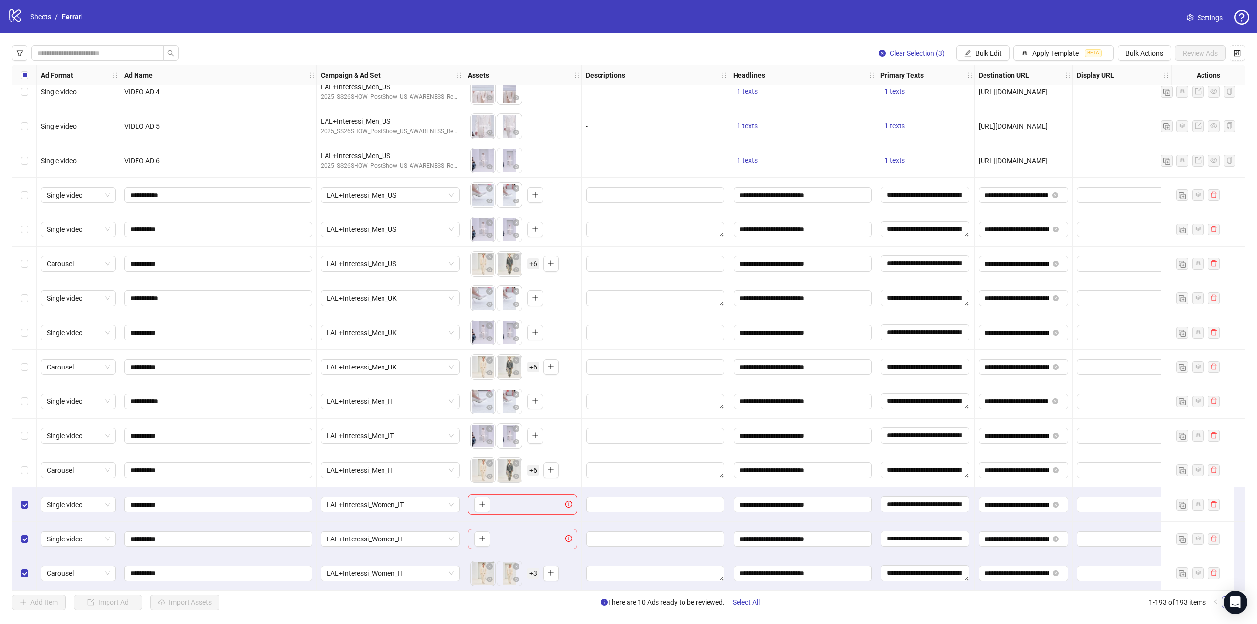
click at [515, 563] on icon "close-circle" at bounding box center [516, 566] width 7 height 7
click at [491, 563] on icon "close-circle" at bounding box center [489, 566] width 7 height 7
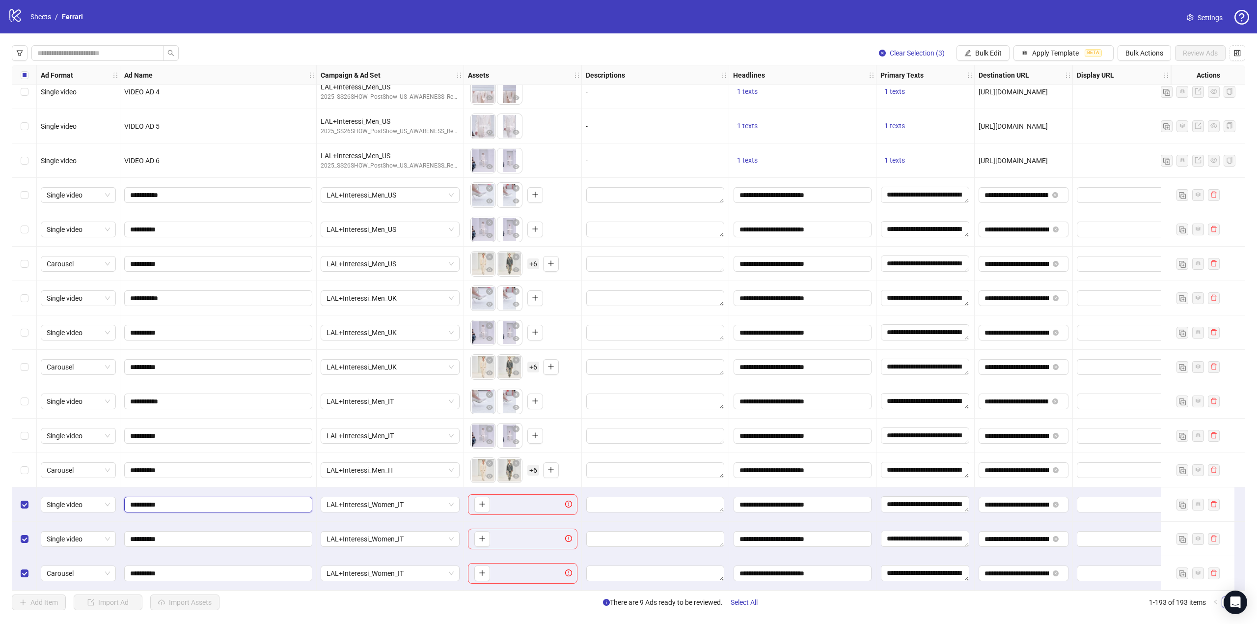
click at [189, 499] on input "**********" at bounding box center [217, 504] width 174 height 11
type input "**********"
click at [194, 537] on input "**********" at bounding box center [217, 538] width 174 height 11
type input "**********"
click at [479, 500] on icon "plus" at bounding box center [482, 503] width 7 height 7
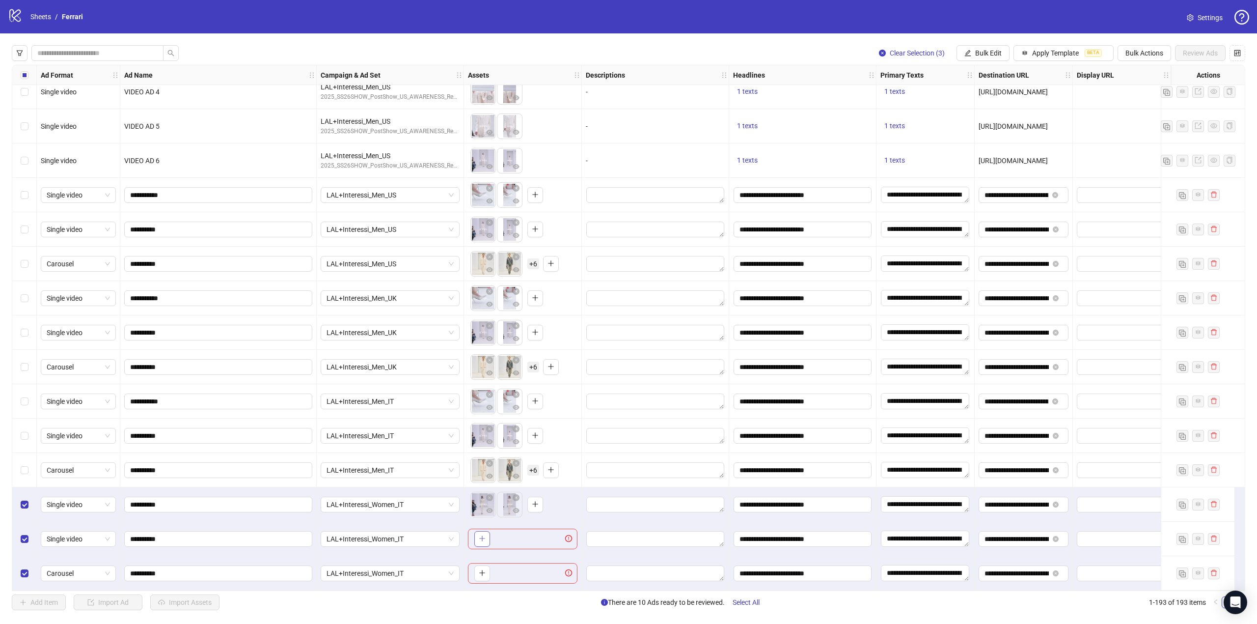
click at [486, 538] on button "button" at bounding box center [482, 539] width 16 height 16
drag, startPoint x: 507, startPoint y: 535, endPoint x: 477, endPoint y: 533, distance: 29.5
click at [477, 533] on body "logo/logo-mobile Sheets / Ferrari Settings Clear Selection (3) Bulk Edit Apply …" at bounding box center [628, 312] width 1257 height 624
click at [480, 569] on icon "plus" at bounding box center [482, 572] width 7 height 7
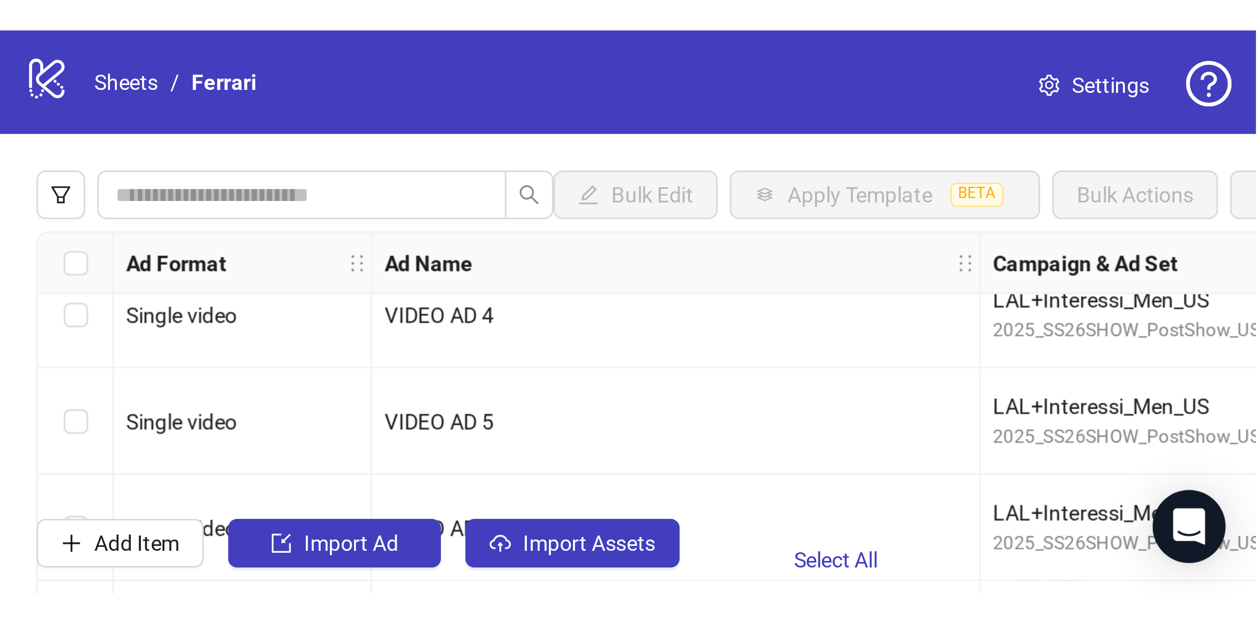
scroll to position [6132, 0]
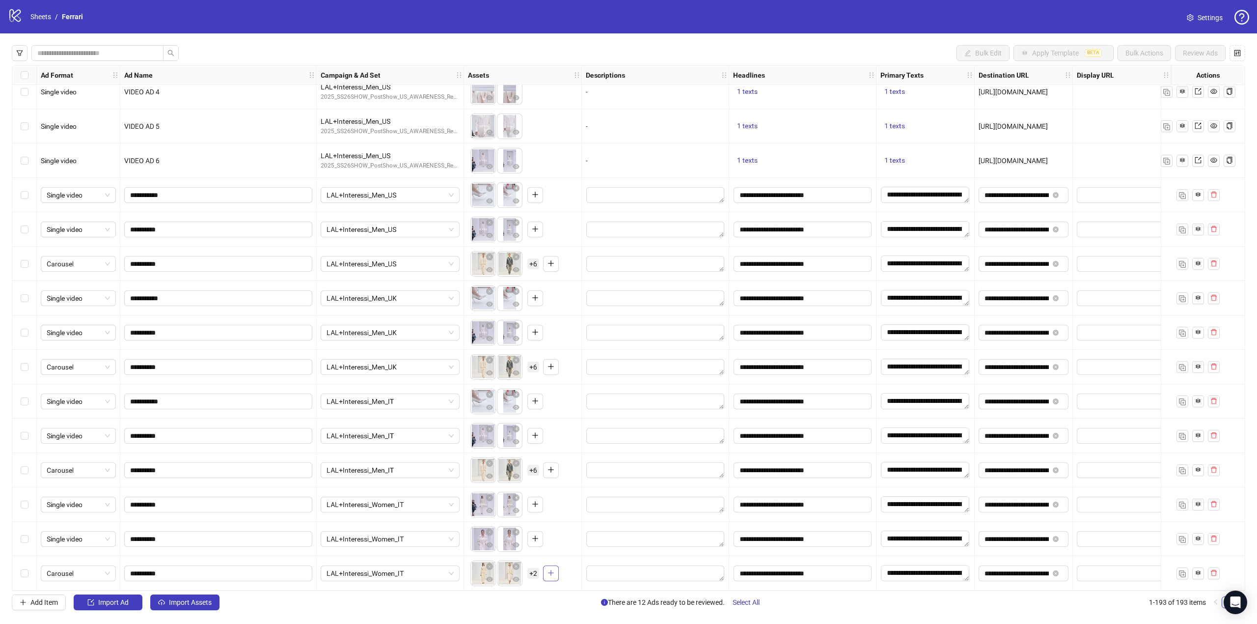
click at [549, 440] on span "button" at bounding box center [550, 573] width 7 height 8
click at [535, 440] on span "+ 6" at bounding box center [533, 573] width 12 height 11
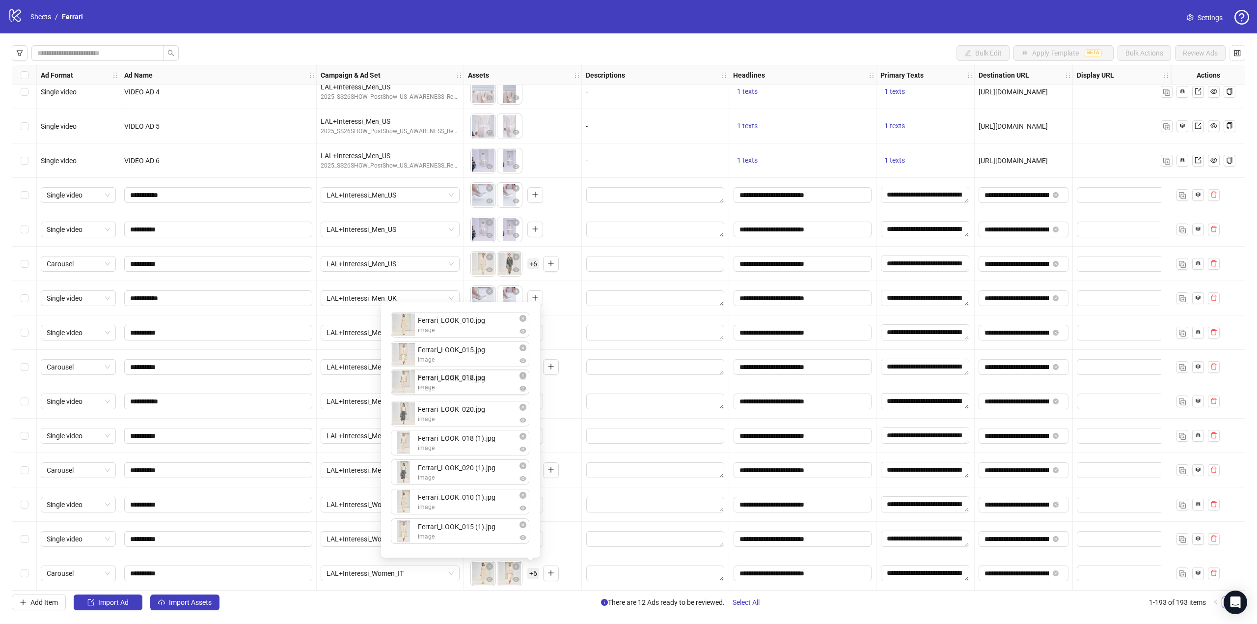
drag, startPoint x: 470, startPoint y: 406, endPoint x: 476, endPoint y: 382, distance: 24.3
click at [476, 382] on div "Ferrari_LOOK_010.jpg image Ferrari_LOOK_015.jpg image Ferrari_LOOK_020.jpg imag…" at bounding box center [460, 430] width 147 height 244
drag, startPoint x: 493, startPoint y: 500, endPoint x: 494, endPoint y: 448, distance: 52.0
click at [494, 440] on div "Ferrari_LOOK_010.jpg image Ferrari_LOOK_015.jpg image Ferrari_LOOK_018.jpg imag…" at bounding box center [460, 430] width 147 height 244
drag, startPoint x: 478, startPoint y: 528, endPoint x: 480, endPoint y: 468, distance: 60.4
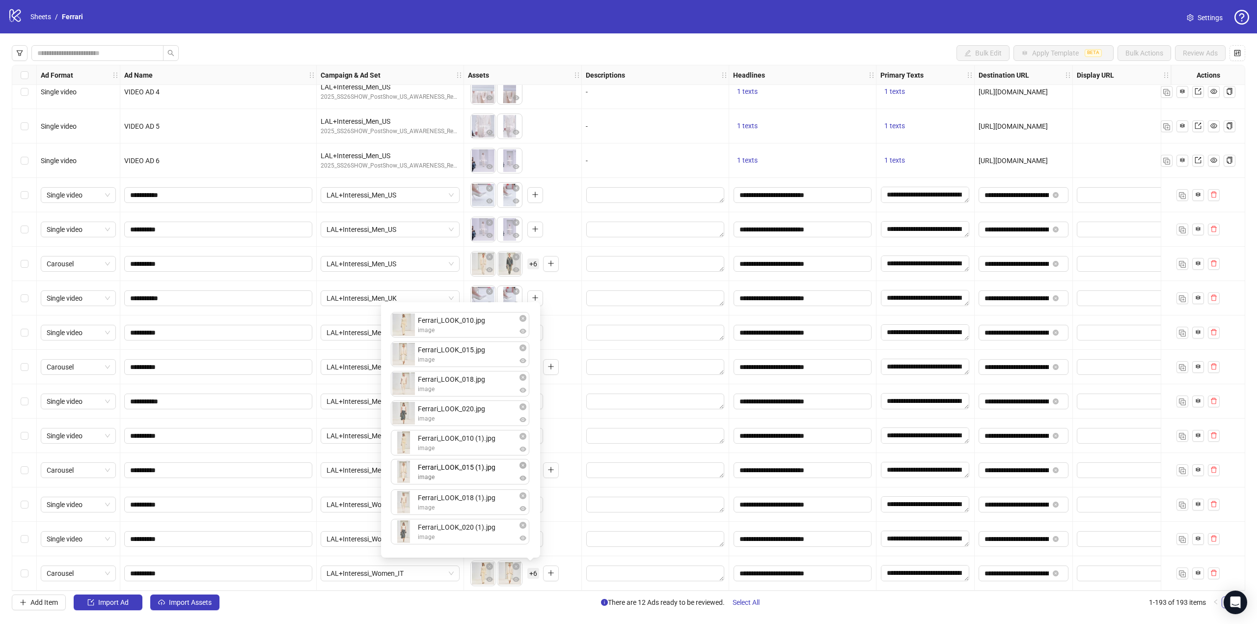
click at [480, 440] on div "Ferrari_LOOK_010.jpg image Ferrari_LOOK_015.jpg image Ferrari_LOOK_018.jpg imag…" at bounding box center [460, 430] width 147 height 244
click at [573, 440] on div "To pick up a draggable item, press the space bar. While dragging, use the arrow…" at bounding box center [522, 573] width 109 height 30
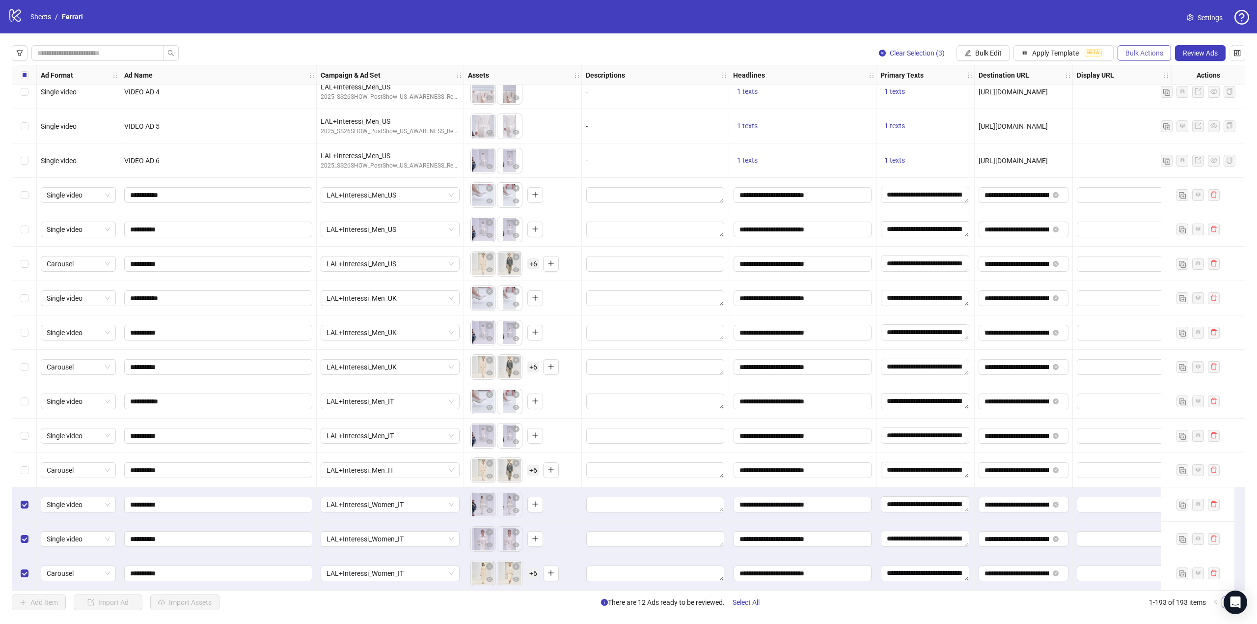
click at [838, 55] on span "Bulk Actions" at bounding box center [1144, 53] width 38 height 8
click at [838, 103] on span "Duplicate with assets" at bounding box center [1157, 104] width 67 height 11
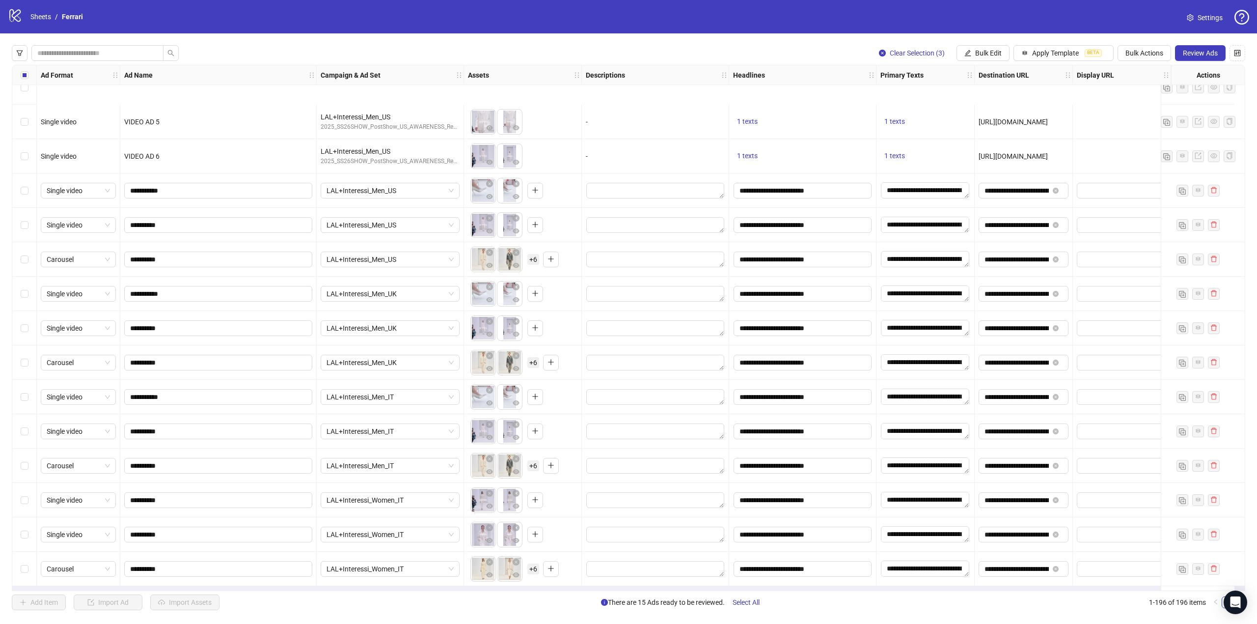
scroll to position [6235, 0]
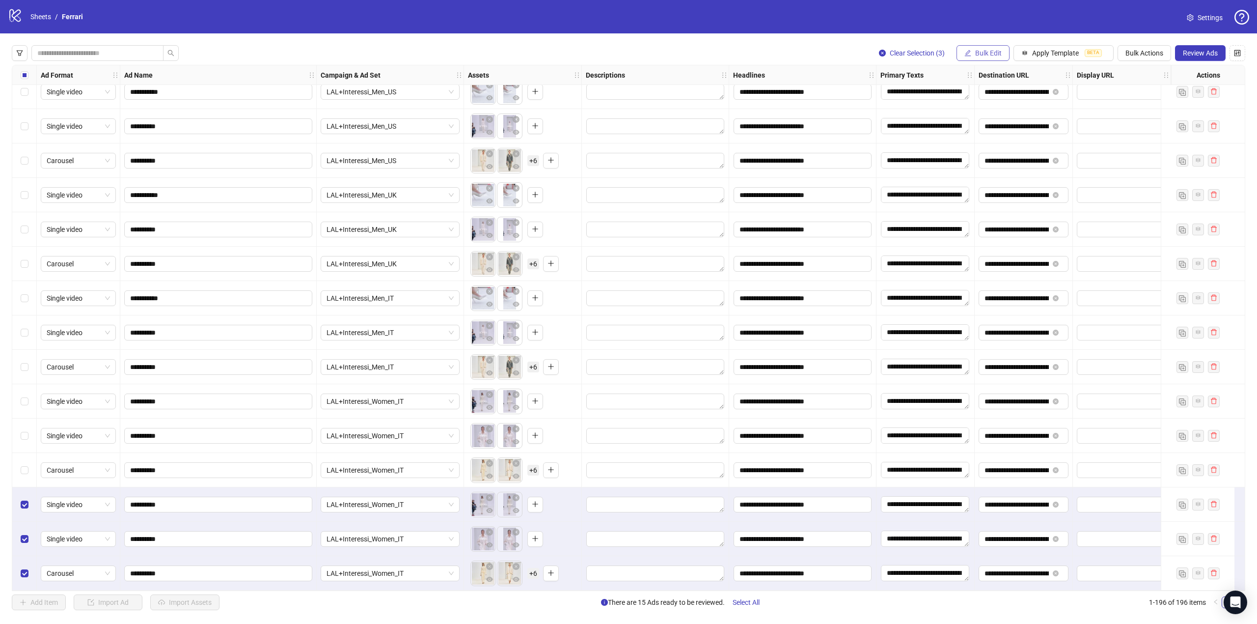
click at [838, 51] on span "Bulk Edit" at bounding box center [988, 53] width 27 height 8
click at [838, 104] on span "Campaign & Ad Set" at bounding box center [990, 104] width 58 height 11
click at [838, 96] on span "LAL+Interessi_Women_IT" at bounding box center [953, 95] width 185 height 15
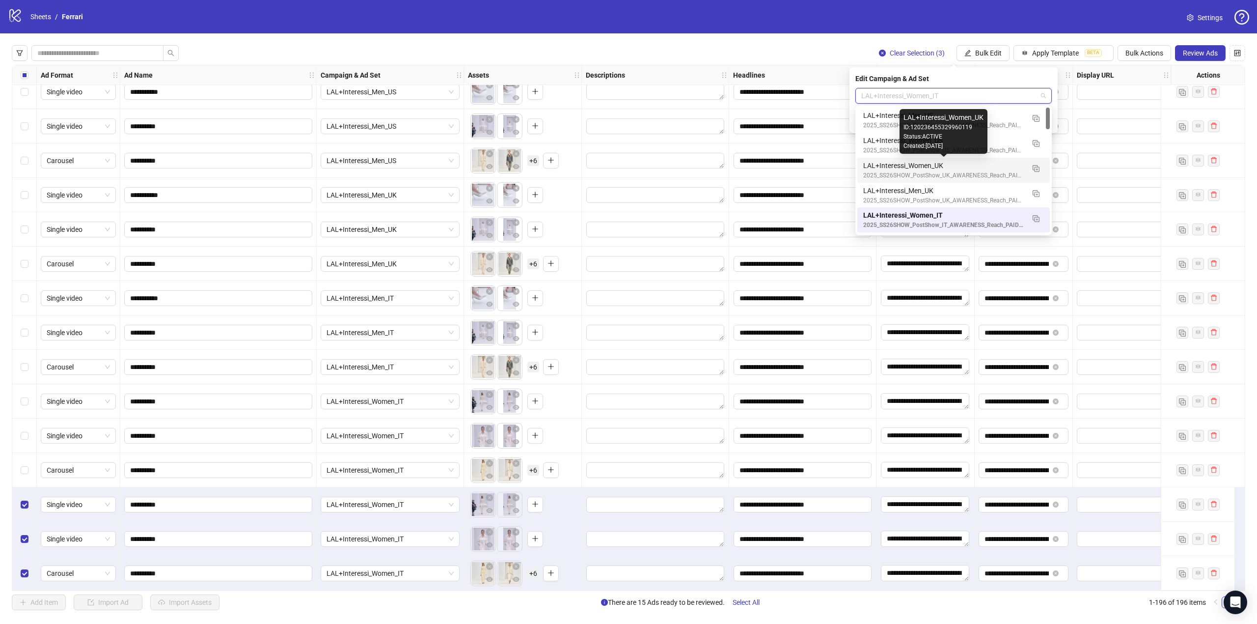
click at [838, 167] on div "LAL+Interessi_Women_UK" at bounding box center [943, 165] width 161 height 11
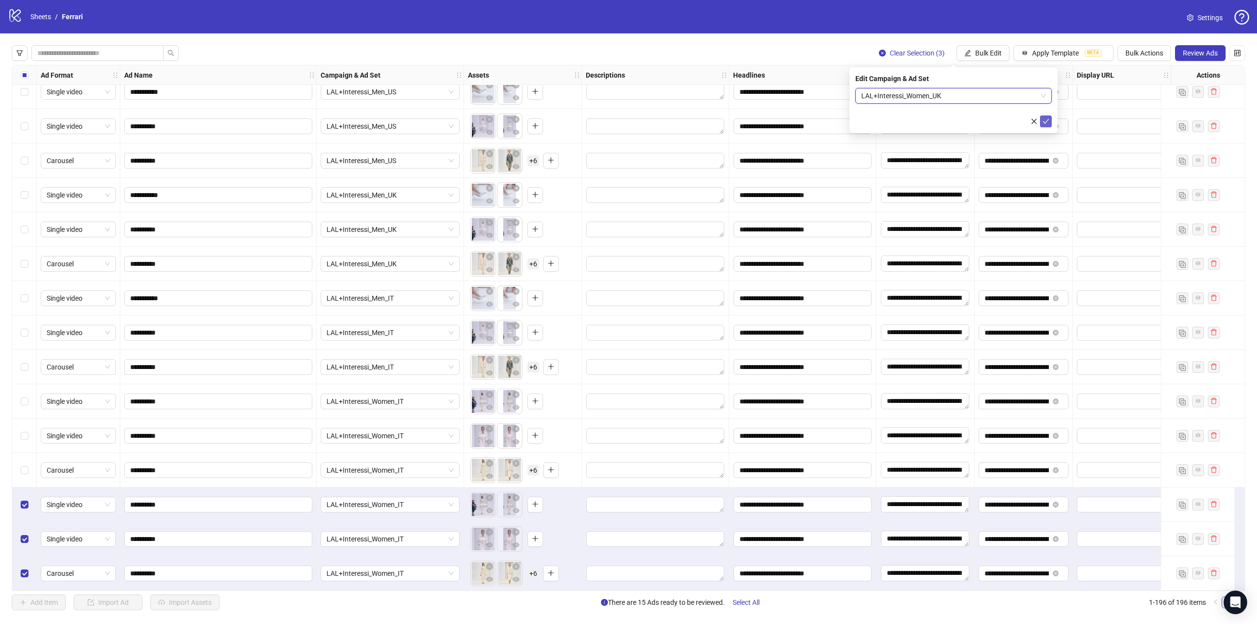
click at [838, 121] on icon "check" at bounding box center [1045, 121] width 7 height 7
click at [838, 53] on span "Bulk Edit" at bounding box center [988, 53] width 27 height 8
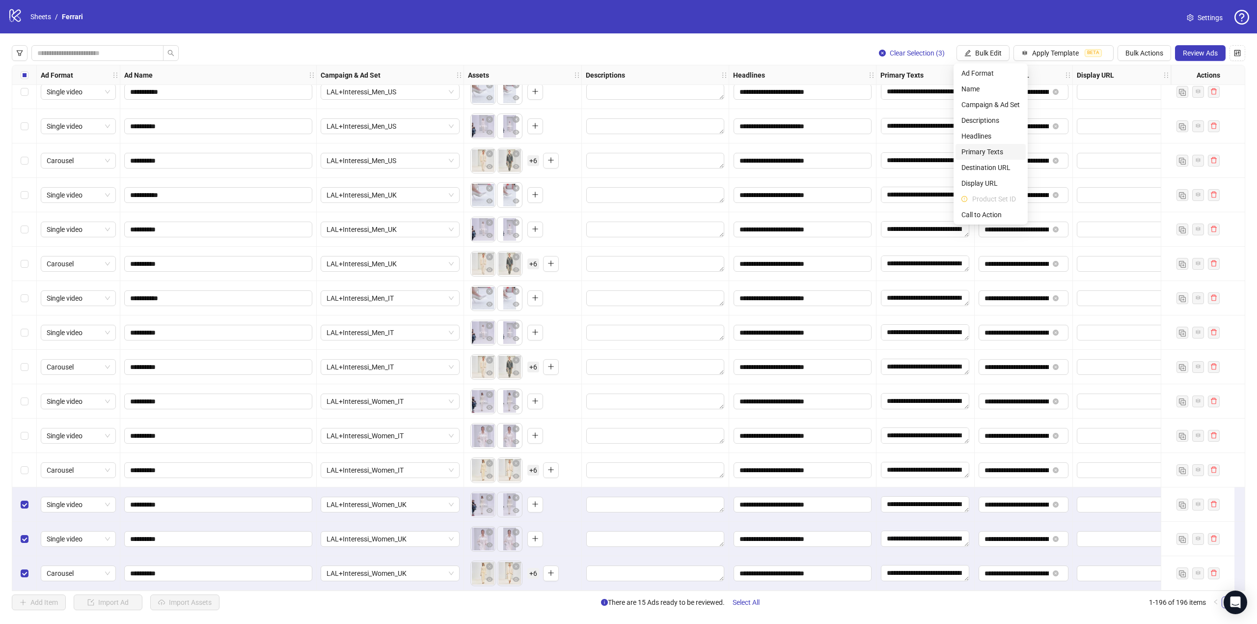
click at [838, 147] on span "Primary Texts" at bounding box center [990, 151] width 58 height 11
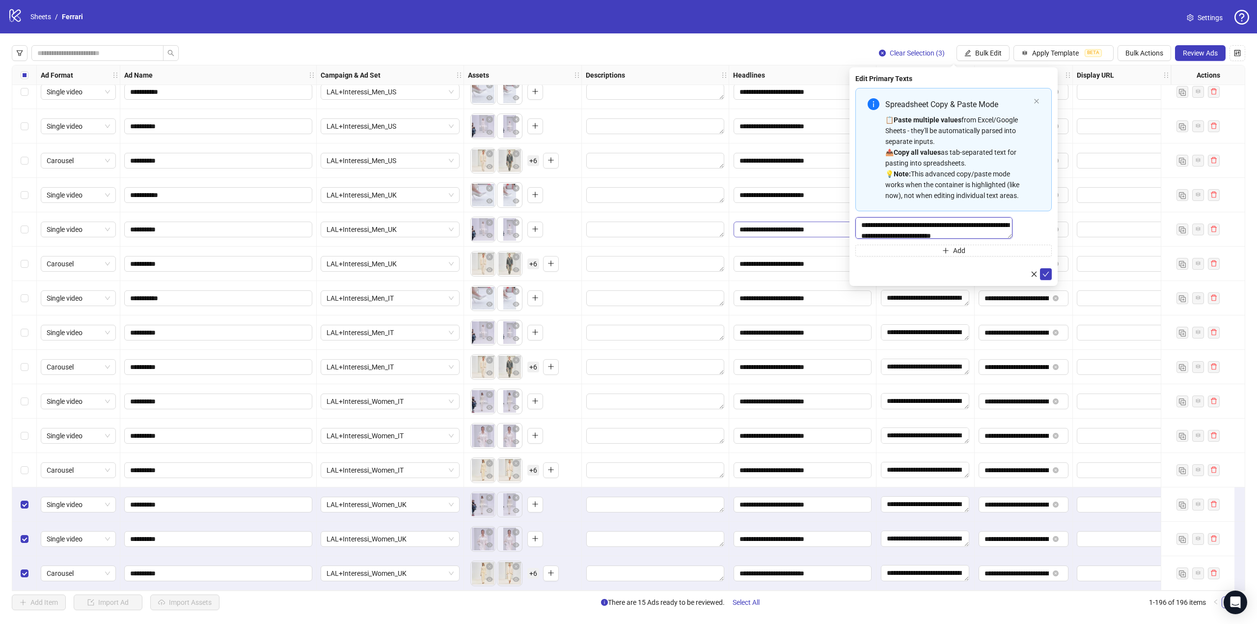
drag, startPoint x: 949, startPoint y: 234, endPoint x: 847, endPoint y: 221, distance: 103.0
click at [838, 221] on body "logo/logo-mobile Sheets / Ferrari Settings Clear Selection (3) Bulk Edit Apply …" at bounding box center [628, 312] width 1257 height 624
paste textarea "Multi-text input container - paste or copy values"
click at [838, 227] on textarea "Multi-text input container - paste or copy values" at bounding box center [953, 230] width 196 height 27
paste textarea "**********"
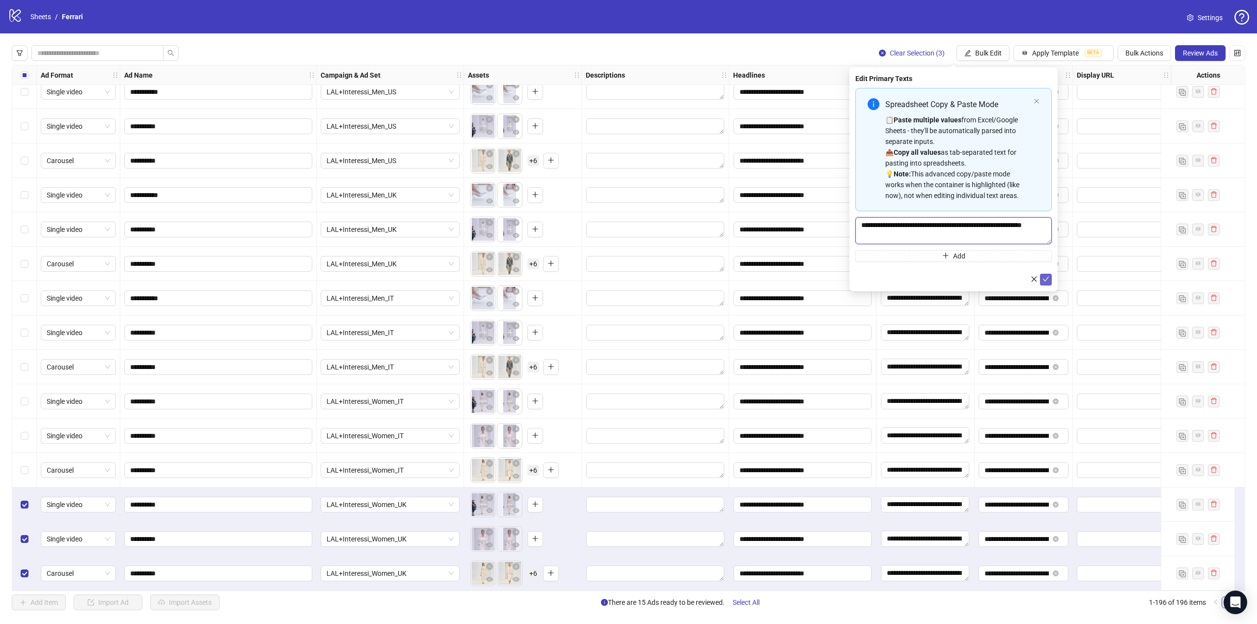
type textarea "**********"
click at [838, 275] on icon "check" at bounding box center [1045, 278] width 7 height 7
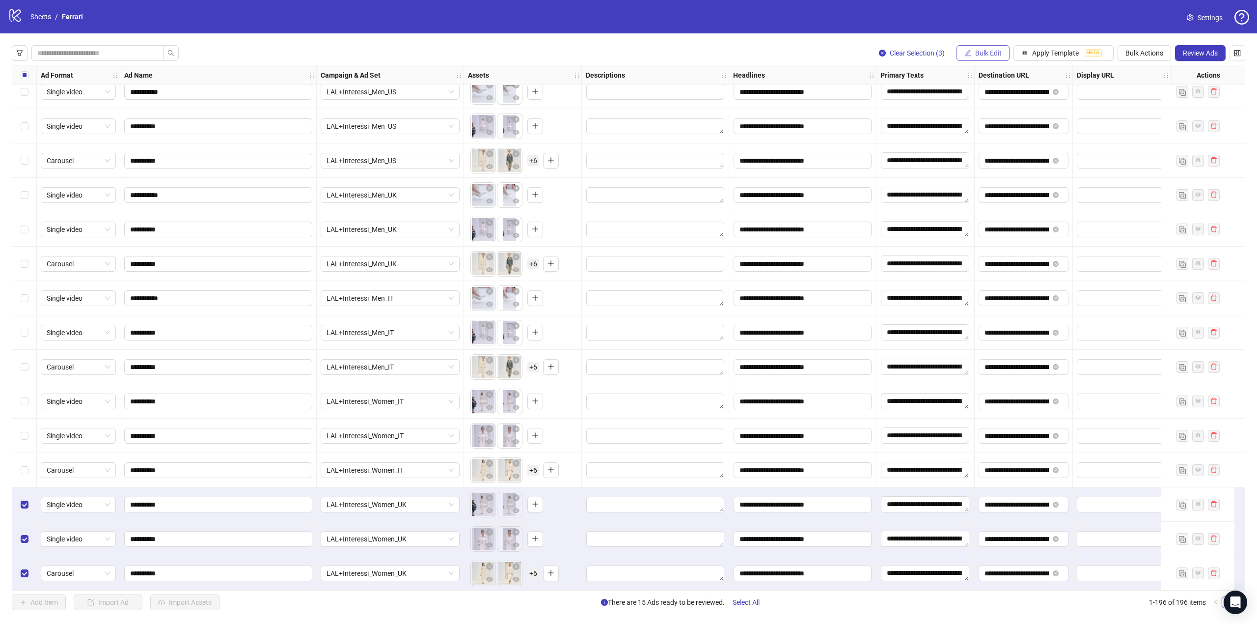
click at [838, 56] on span "Bulk Edit" at bounding box center [988, 53] width 27 height 8
click at [838, 169] on span "Destination URL" at bounding box center [990, 167] width 58 height 11
click at [838, 95] on input "**********" at bounding box center [949, 95] width 177 height 11
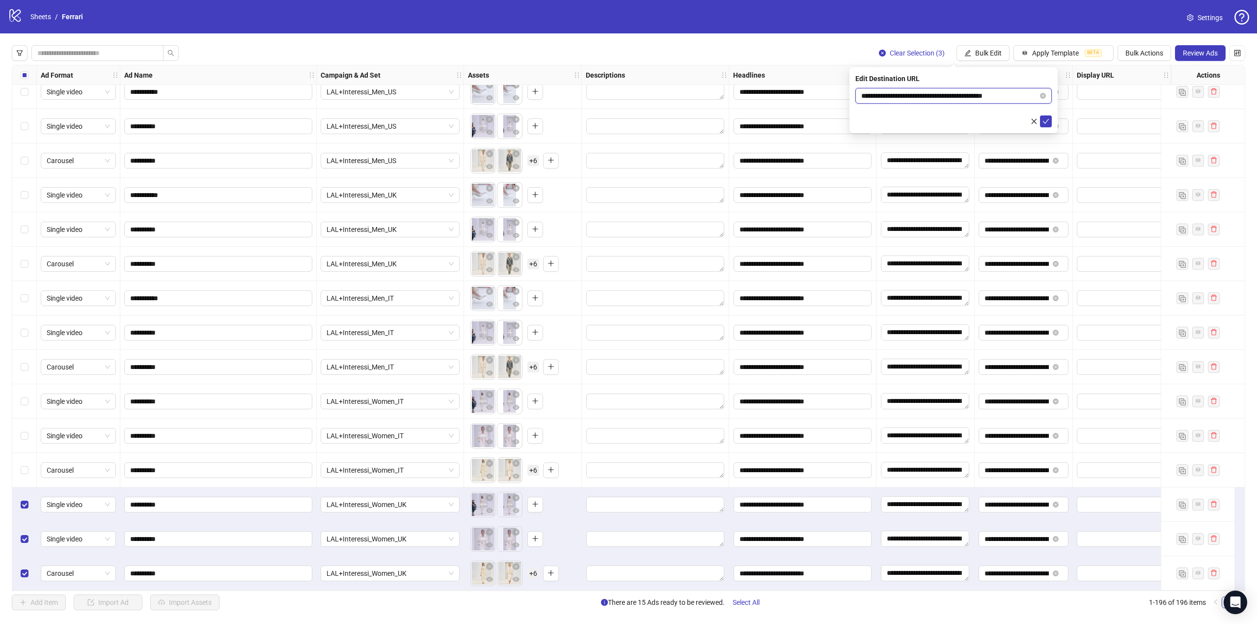
paste input "text"
type input "**********"
click at [838, 124] on button "submit" at bounding box center [1046, 121] width 12 height 12
click at [838, 57] on span "Bulk Actions" at bounding box center [1144, 53] width 38 height 8
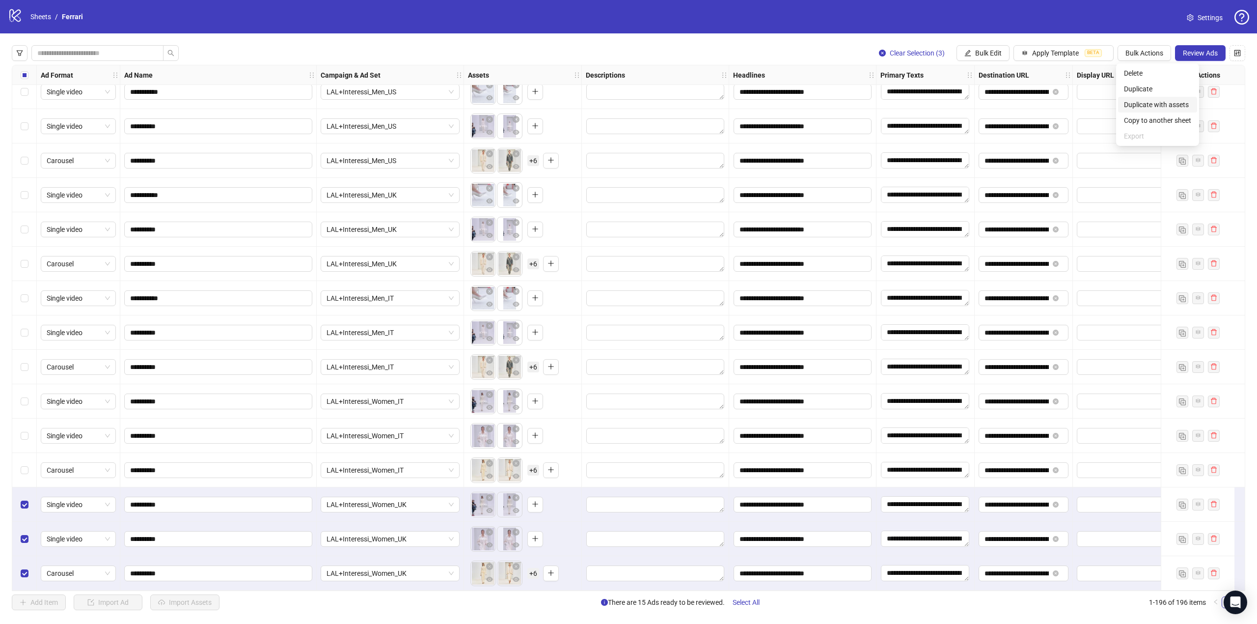
click at [838, 102] on span "Duplicate with assets" at bounding box center [1157, 104] width 67 height 11
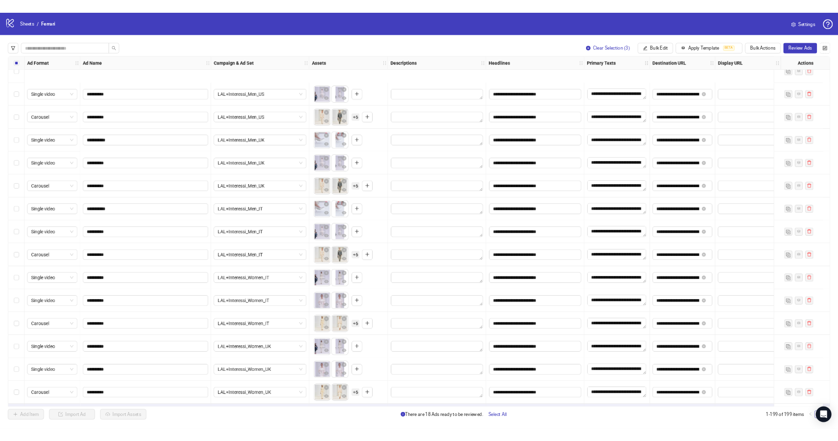
scroll to position [6338, 0]
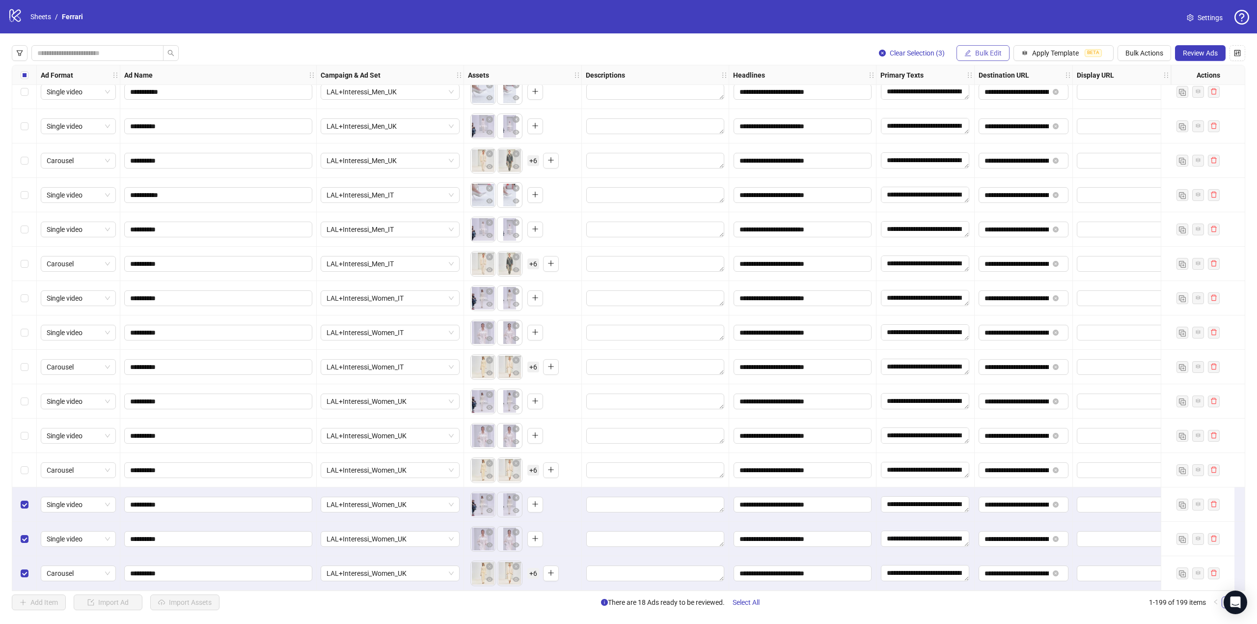
click at [838, 54] on span "Bulk Edit" at bounding box center [988, 53] width 27 height 8
click at [838, 102] on span "Campaign & Ad Set" at bounding box center [990, 104] width 58 height 11
click at [838, 94] on div "LAL+Interessi_Women_UK" at bounding box center [953, 96] width 196 height 16
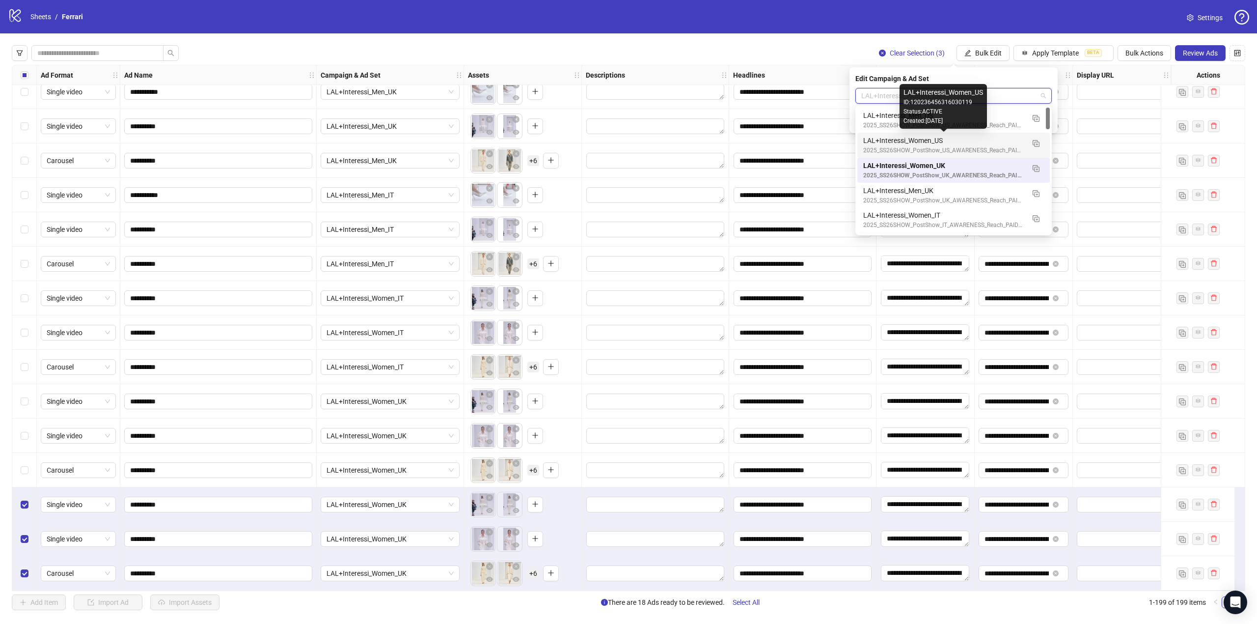
click at [838, 140] on div "LAL+Interessi_Women_US" at bounding box center [943, 140] width 161 height 11
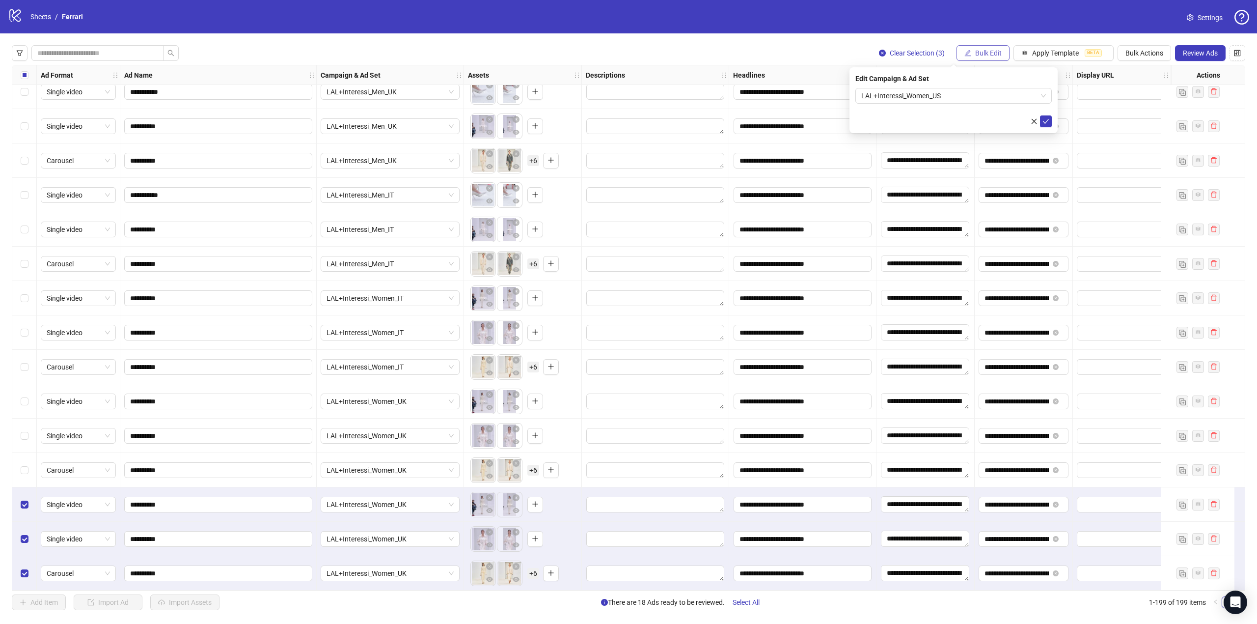
click at [838, 47] on button "Bulk Edit" at bounding box center [982, 53] width 53 height 16
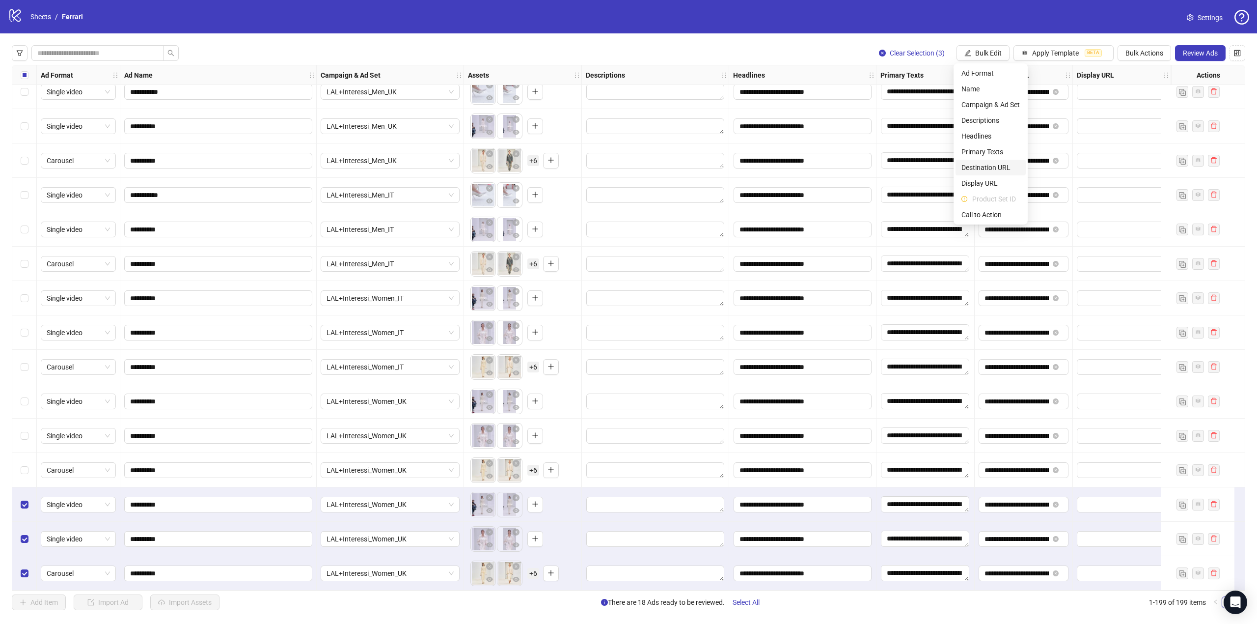
click at [838, 167] on span "Destination URL" at bounding box center [990, 167] width 58 height 11
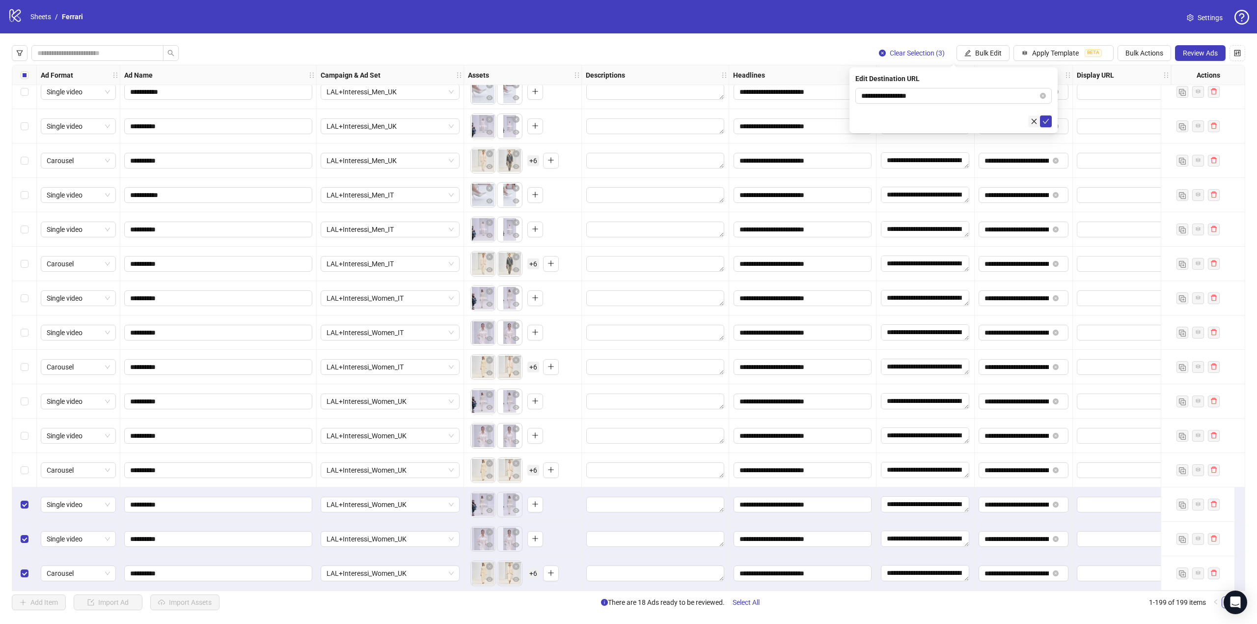
click at [838, 123] on icon "close" at bounding box center [1033, 121] width 7 height 7
click at [838, 52] on span "Bulk Edit" at bounding box center [988, 53] width 27 height 8
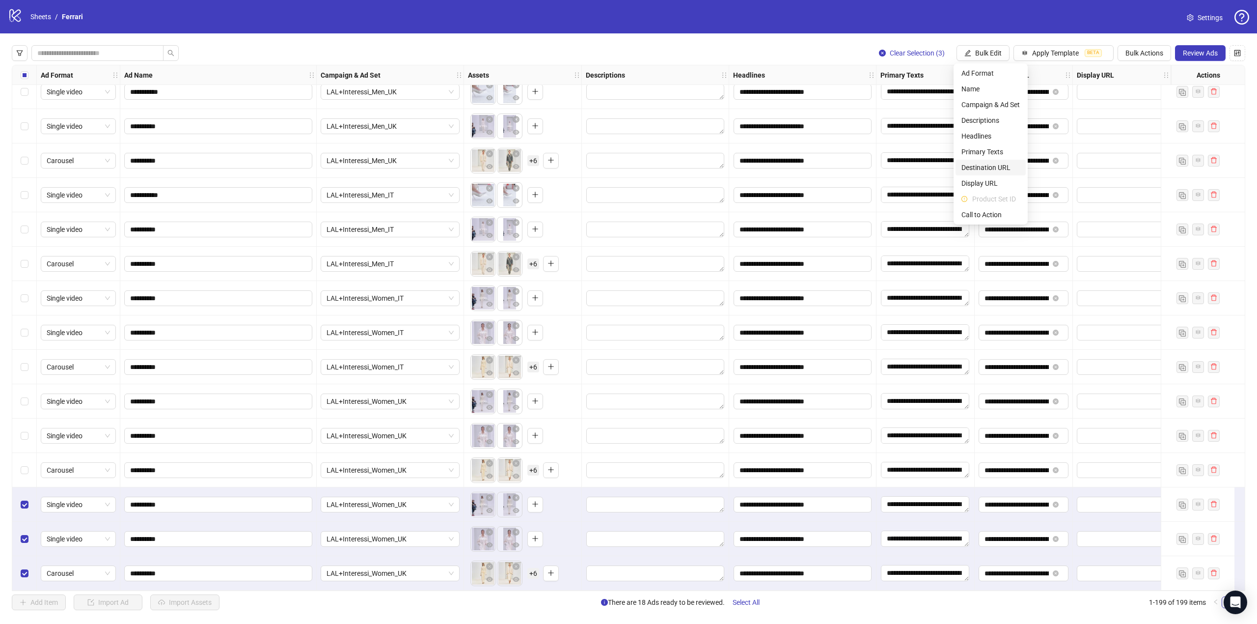
click at [838, 163] on span "Destination URL" at bounding box center [990, 167] width 58 height 11
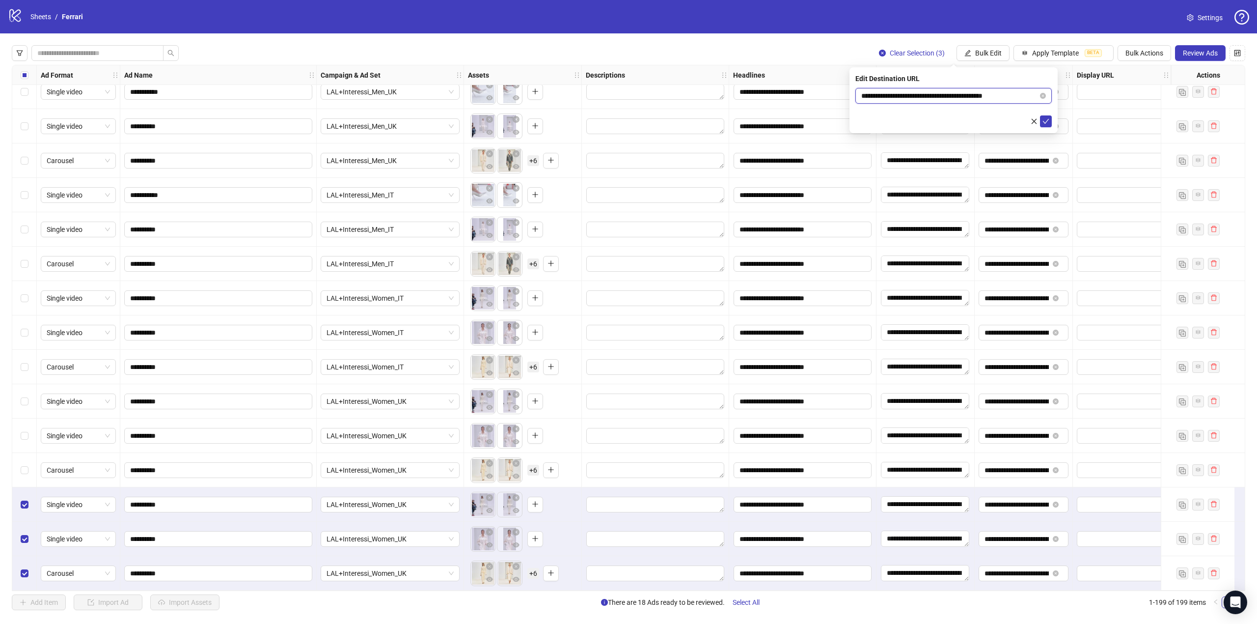
click at [838, 95] on input "**********" at bounding box center [949, 95] width 177 height 11
paste input "text"
type input "**********"
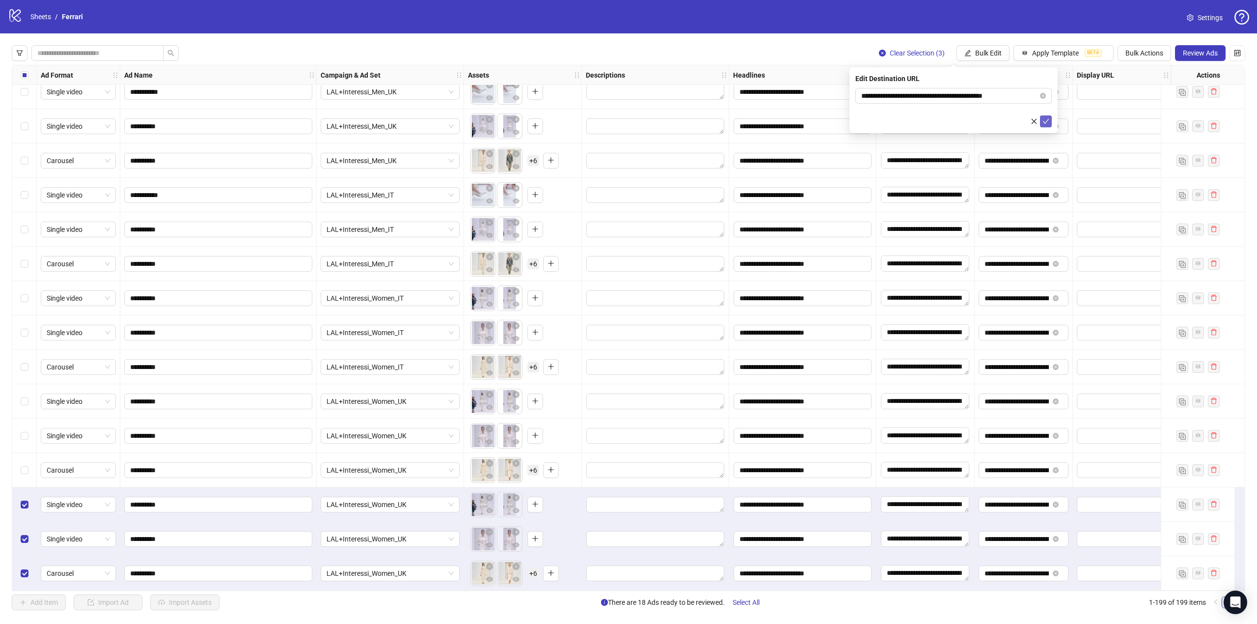
click at [838, 122] on icon "check" at bounding box center [1045, 121] width 7 height 7
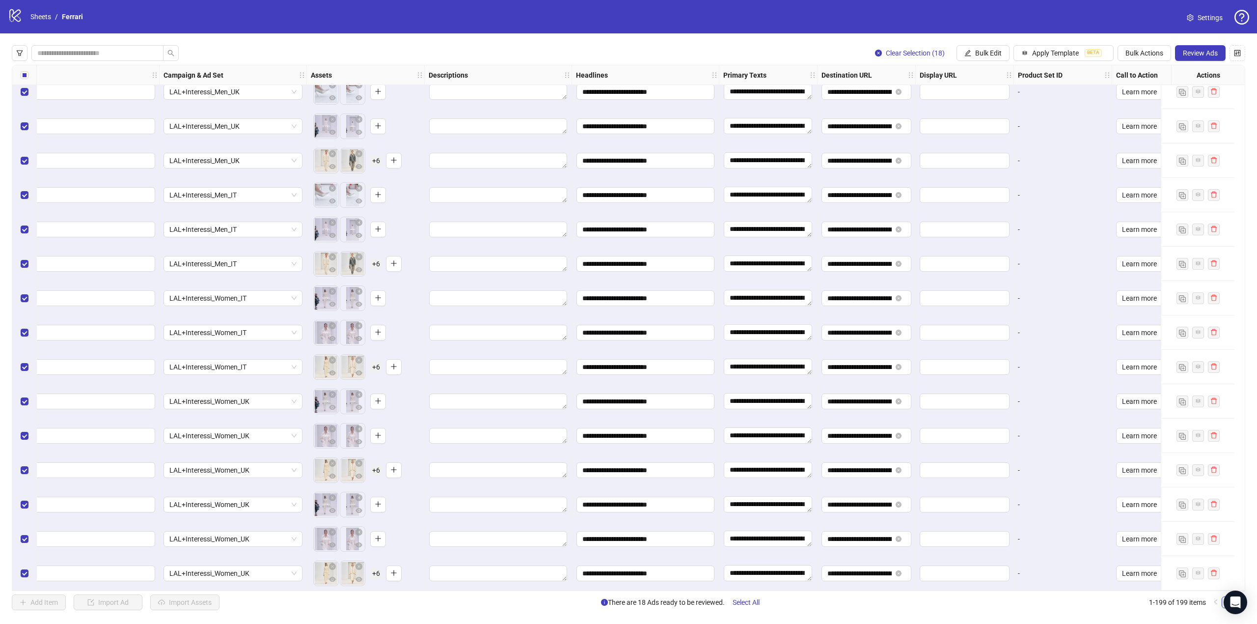
scroll to position [6338, 158]
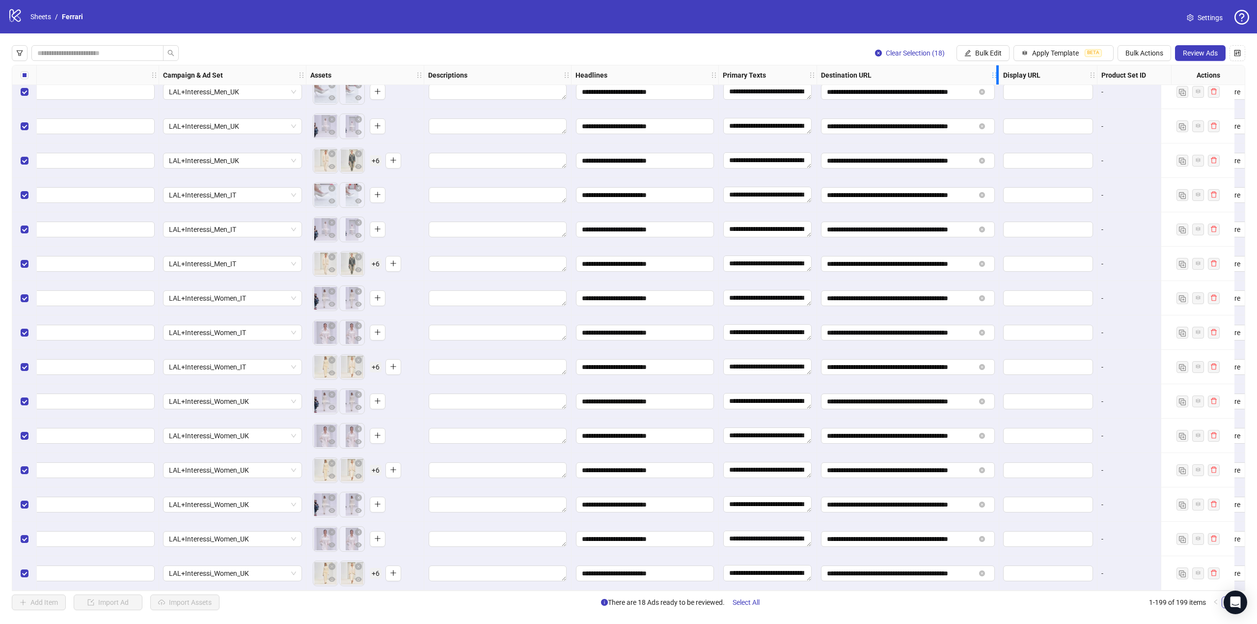
drag, startPoint x: 910, startPoint y: 74, endPoint x: 994, endPoint y: 71, distance: 84.0
click at [838, 71] on div "Destination URL" at bounding box center [908, 75] width 182 height 20
click at [278, 440] on span "LAL+Interessi_Women_UK" at bounding box center [232, 504] width 127 height 15
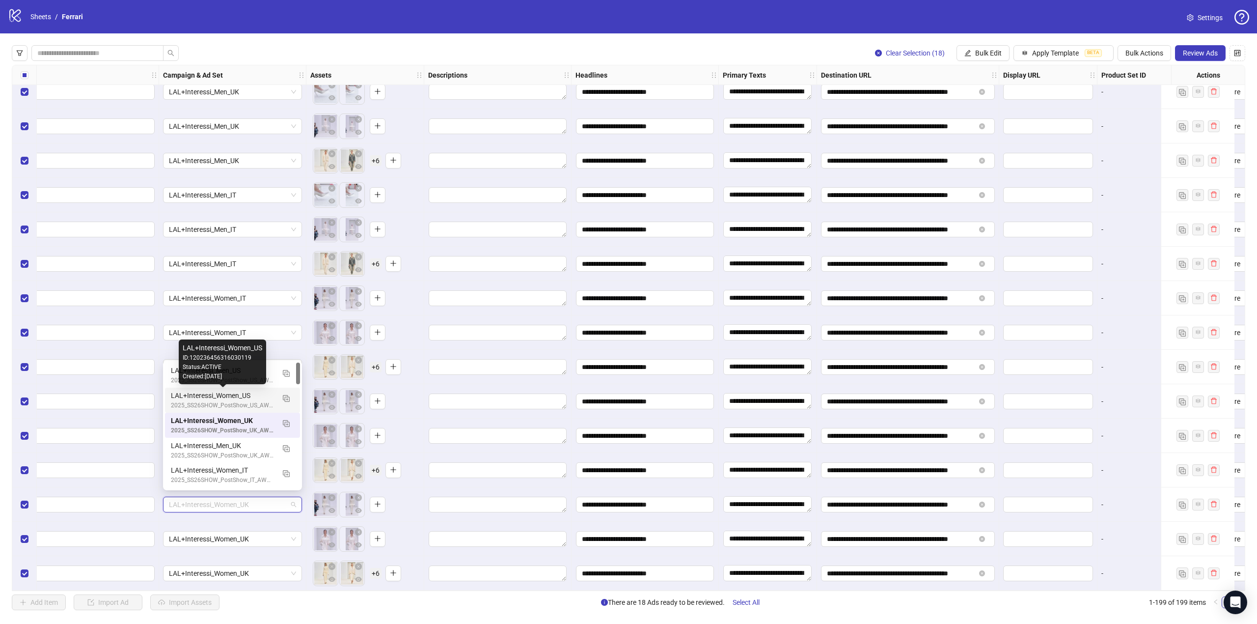
click at [234, 396] on div "LAL+Interessi_Women_US" at bounding box center [223, 395] width 104 height 11
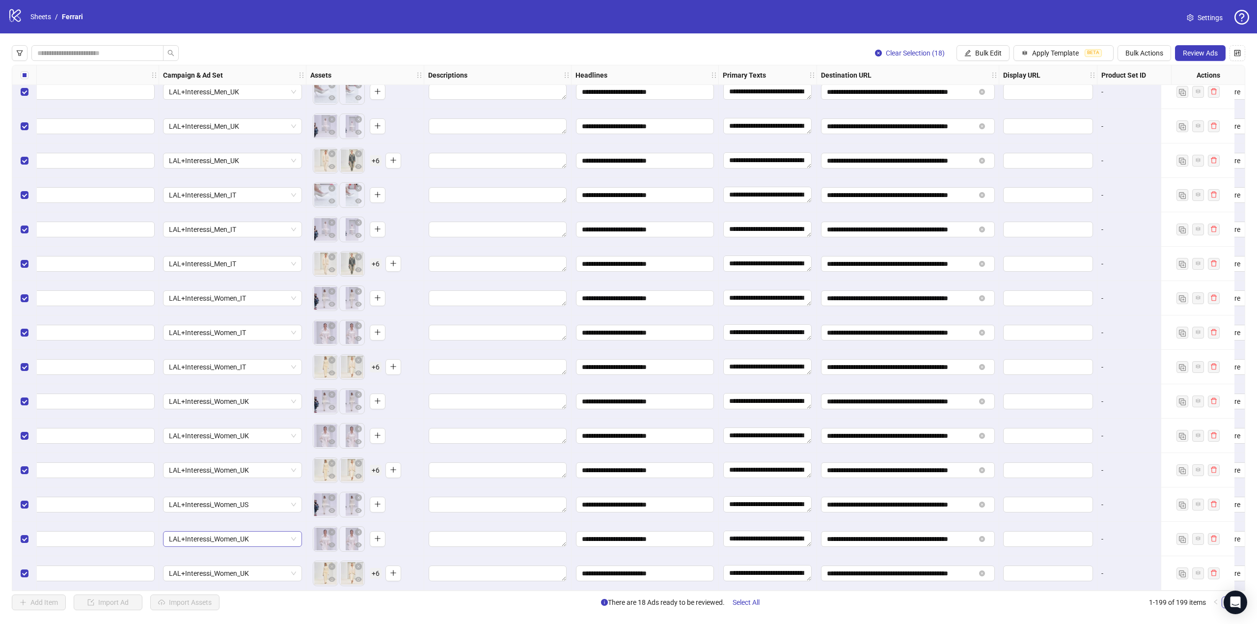
click at [271, 440] on span "LAL+Interessi_Women_UK" at bounding box center [232, 538] width 127 height 15
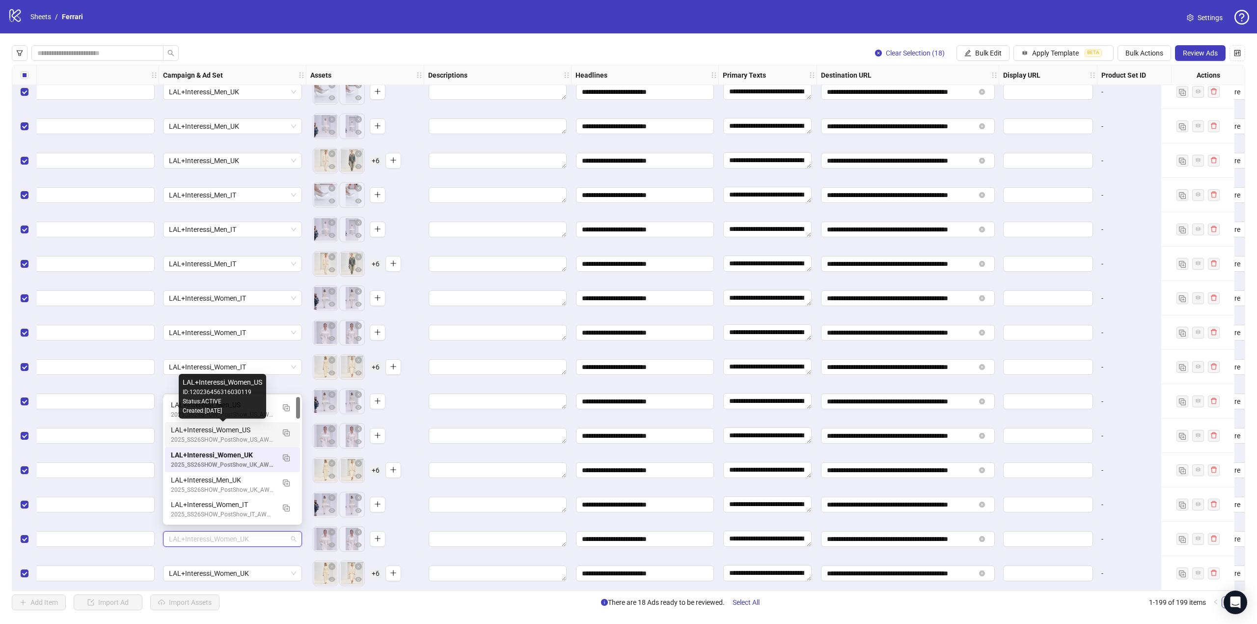
drag, startPoint x: 239, startPoint y: 429, endPoint x: 236, endPoint y: 434, distance: 6.2
click at [238, 429] on div "LAL+Interessi_Women_US" at bounding box center [223, 429] width 104 height 11
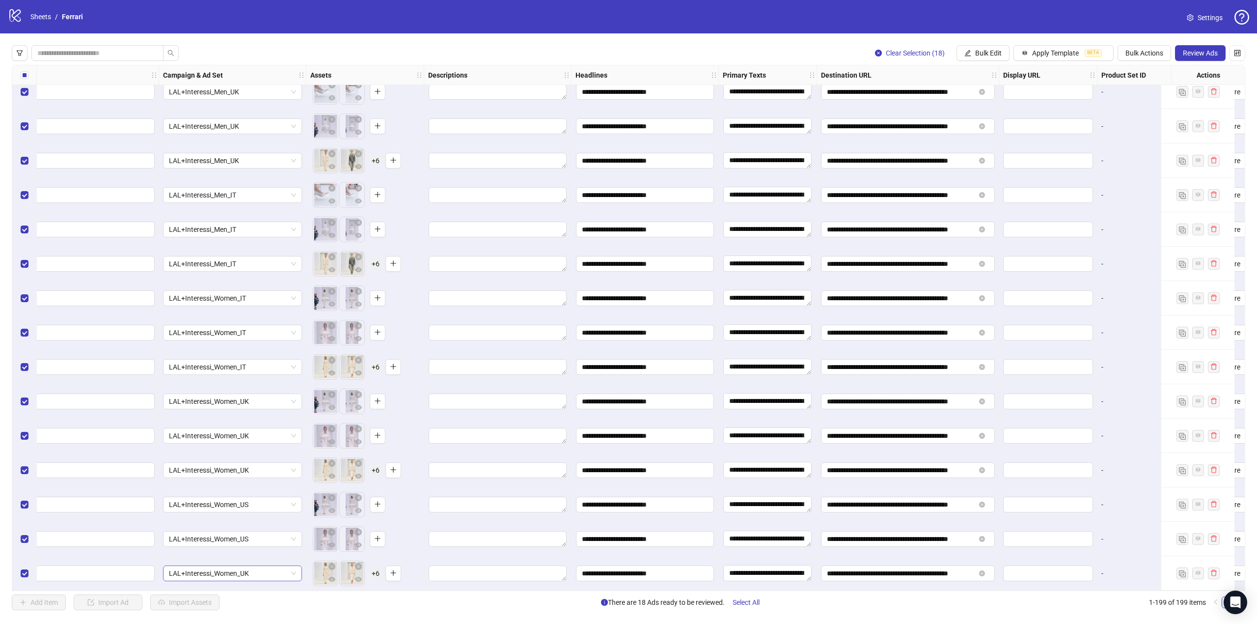
click at [266, 440] on span "LAL+Interessi_Women_UK" at bounding box center [232, 573] width 127 height 15
click at [237, 440] on div "LAL+Interessi_Women_US 2025_SS26SHOW_PostShow_US_AWARENESS_Reach_PAIDSOCIAL_FB-…" at bounding box center [232, 468] width 135 height 25
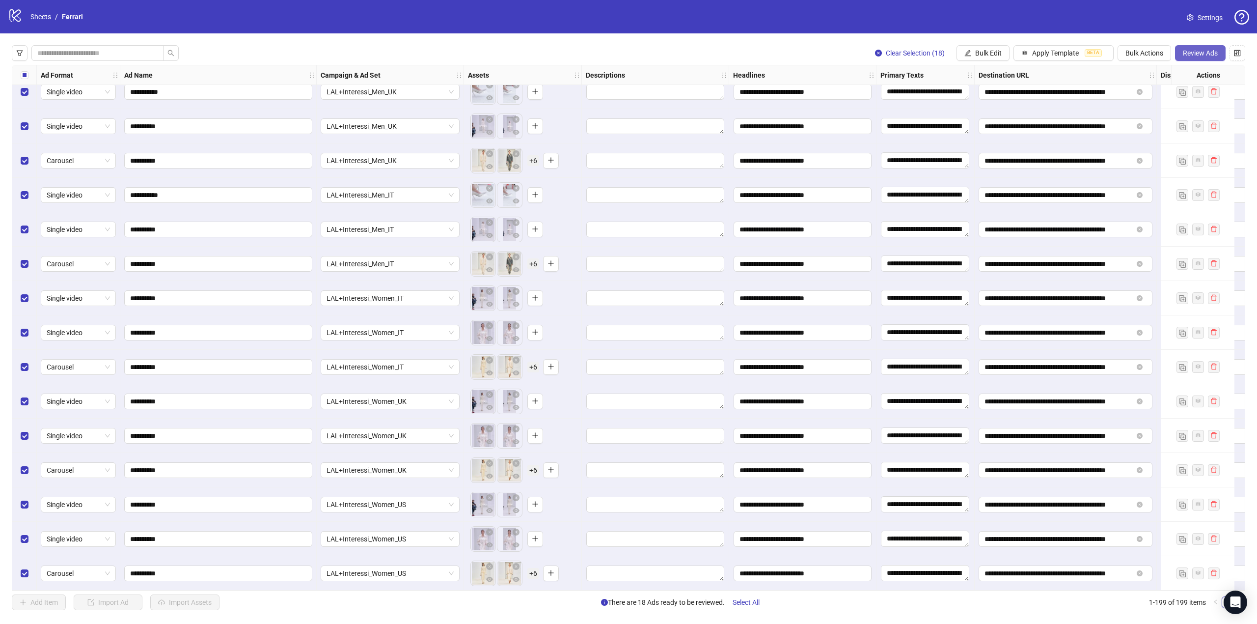
click at [838, 57] on span "Review Ads" at bounding box center [1200, 53] width 35 height 8
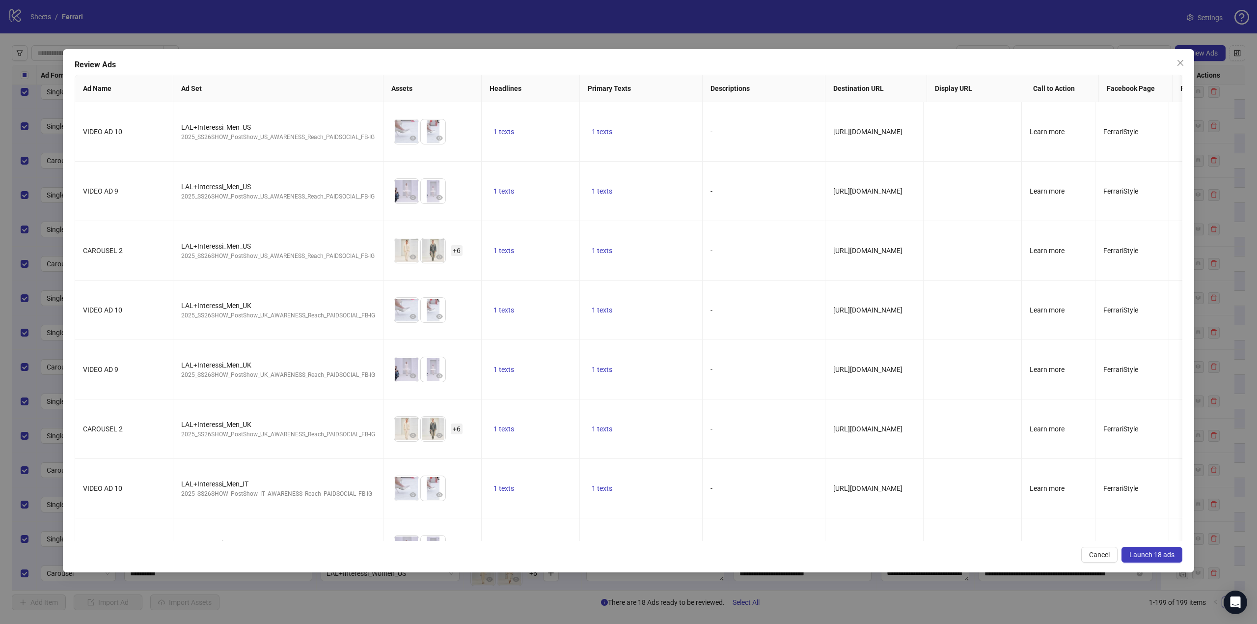
click at [838, 440] on span "Launch 18 ads" at bounding box center [1151, 554] width 45 height 8
